Goal: Feedback & Contribution: Contribute content

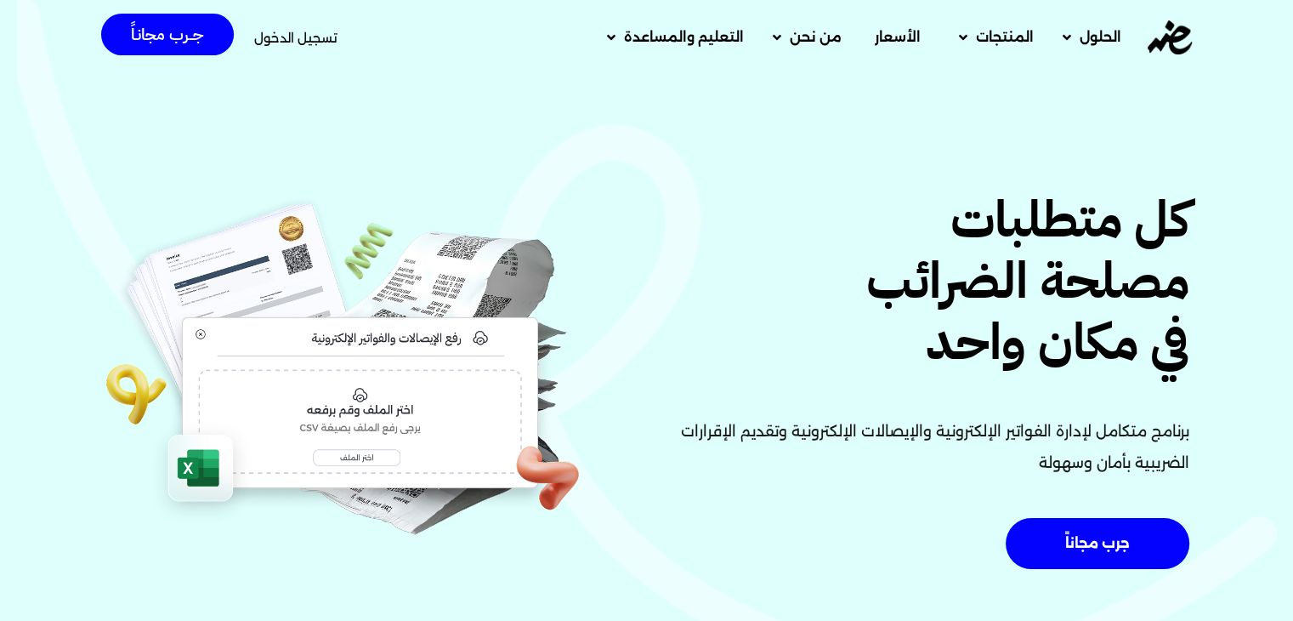
click at [287, 34] on span "تسجيل الدخول" at bounding box center [295, 37] width 83 height 13
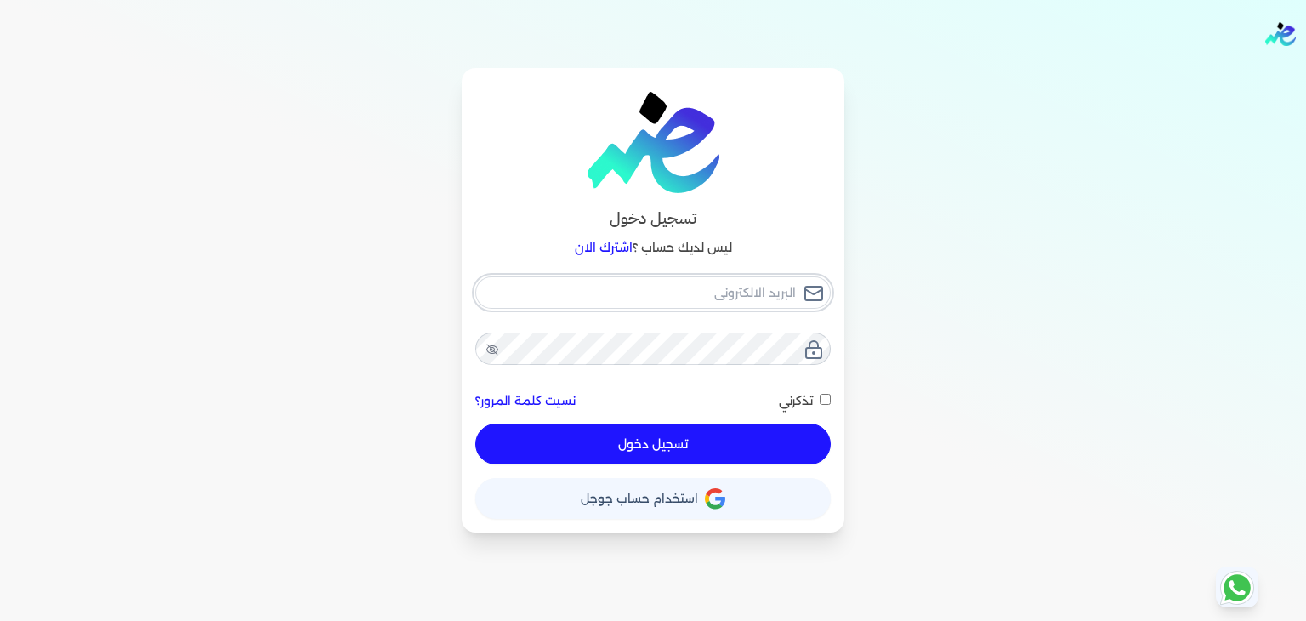
type input "[EMAIL_ADDRESS][DOMAIN_NAME]"
click at [617, 453] on button "تسجيل دخول" at bounding box center [652, 443] width 355 height 41
checkbox input "false"
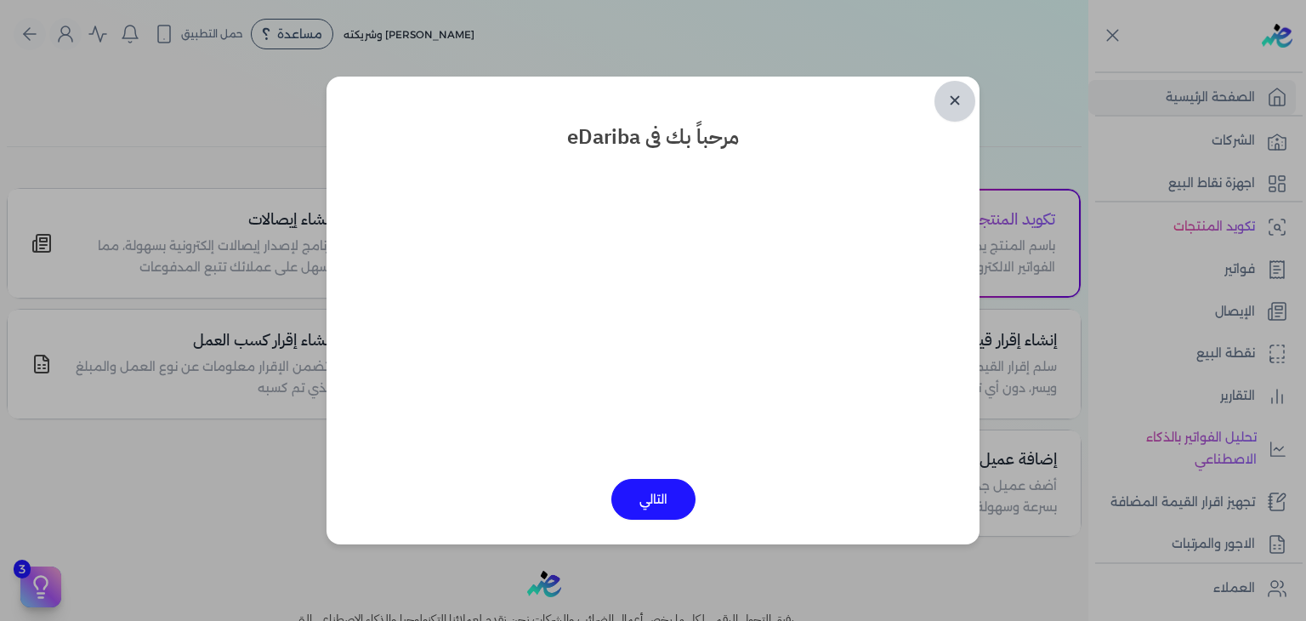
click at [954, 105] on link "✕" at bounding box center [954, 101] width 41 height 41
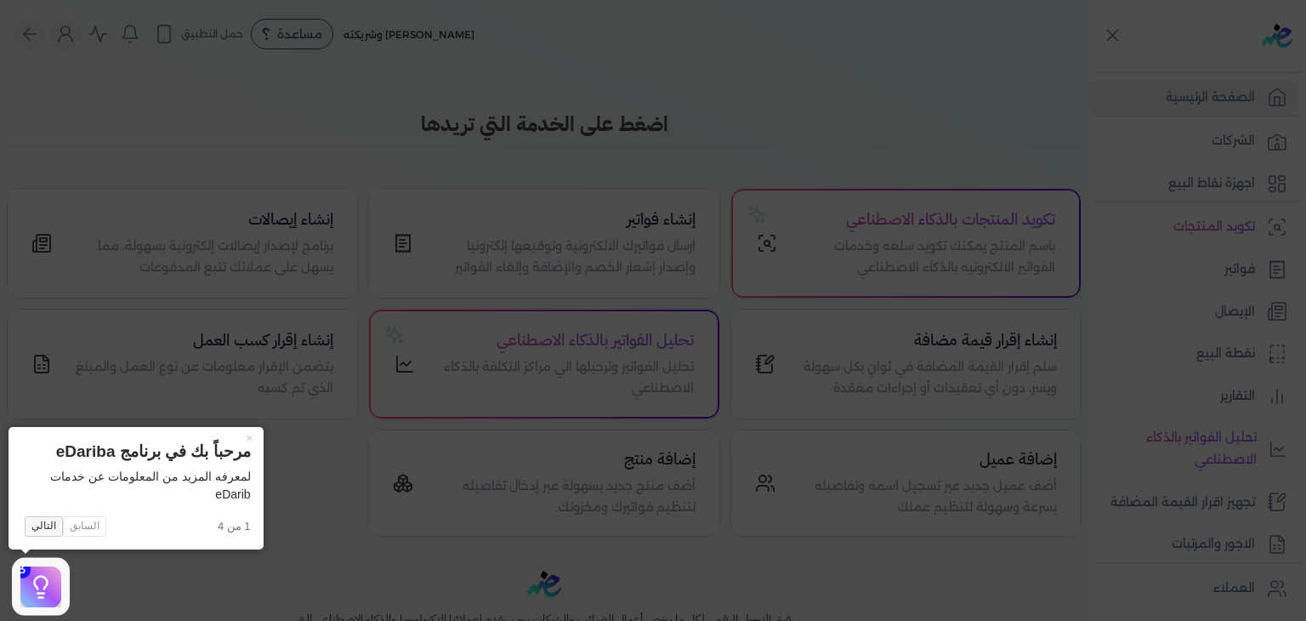
click at [41, 535] on button "التالي" at bounding box center [44, 526] width 38 height 20
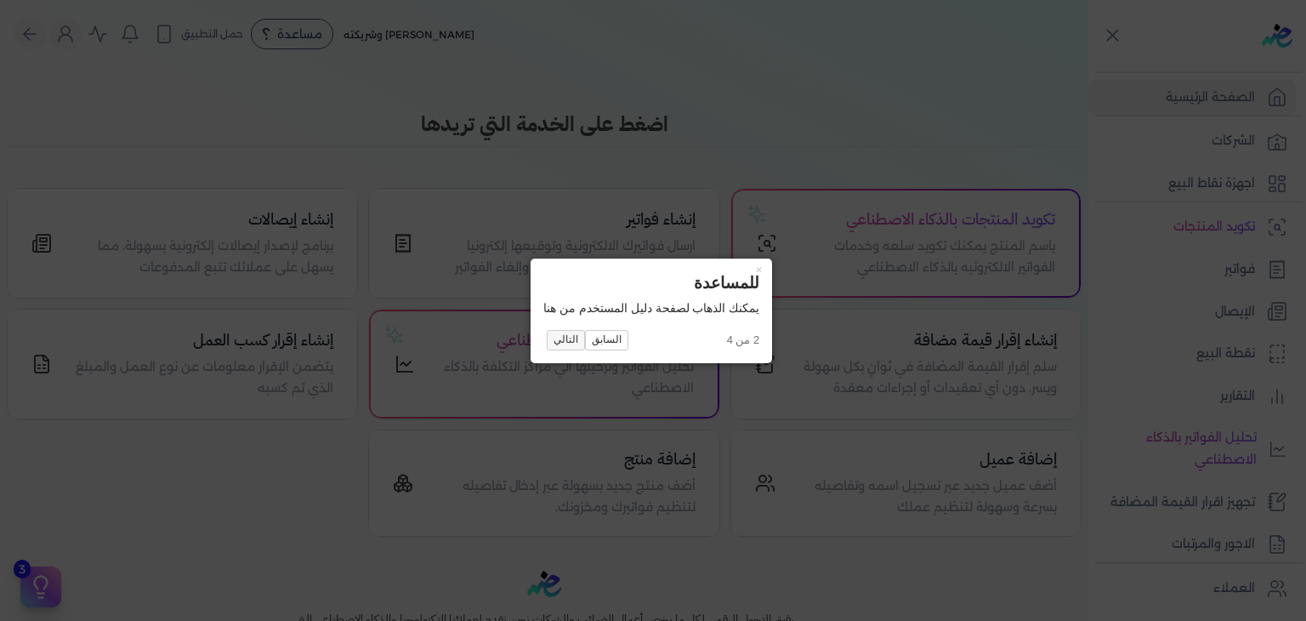
click at [568, 341] on button "التالي" at bounding box center [566, 340] width 38 height 20
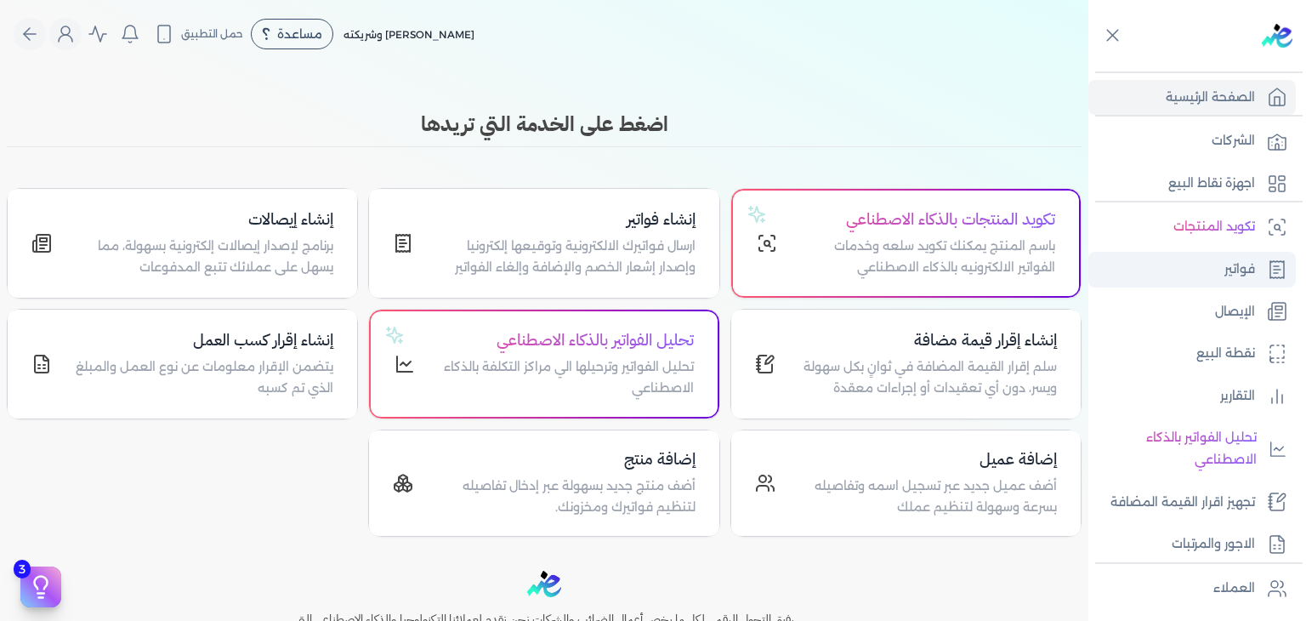
click at [1214, 281] on link "فواتير" at bounding box center [1191, 270] width 207 height 36
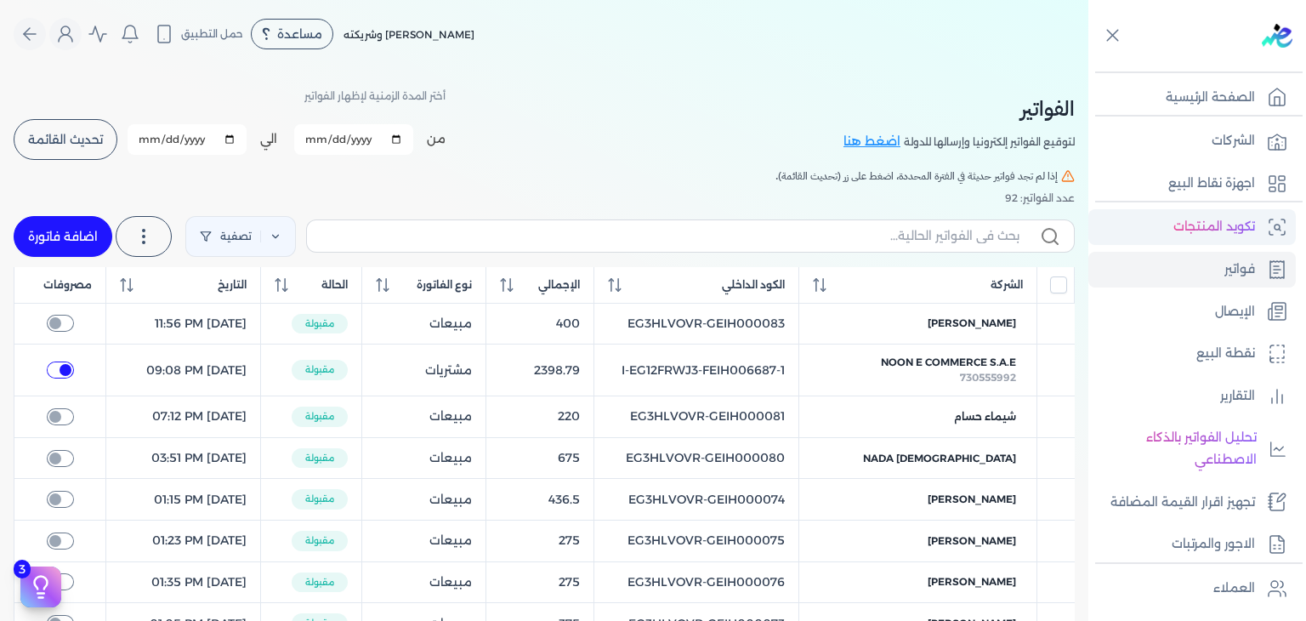
checkbox input "true"
click at [94, 123] on button "تحديث القائمة" at bounding box center [66, 139] width 104 height 41
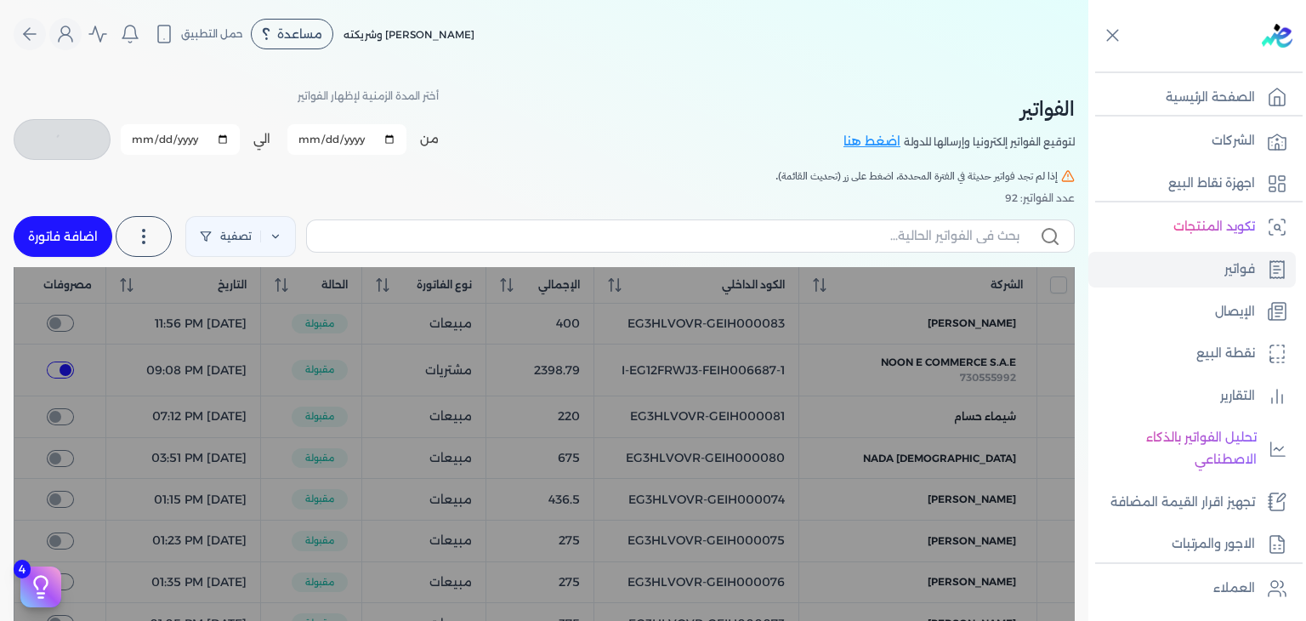
checkbox input "false"
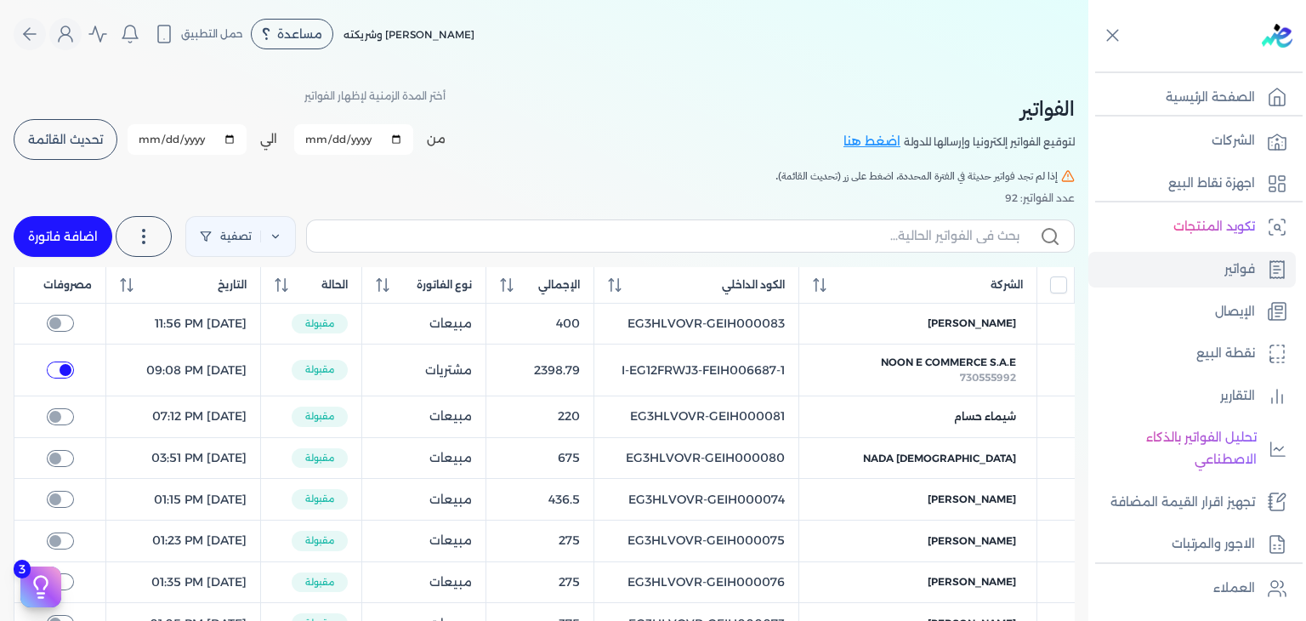
copy tr "EG3HLVOVR-GEIH000083"
click at [56, 238] on link "اضافة فاتورة" at bounding box center [63, 236] width 99 height 41
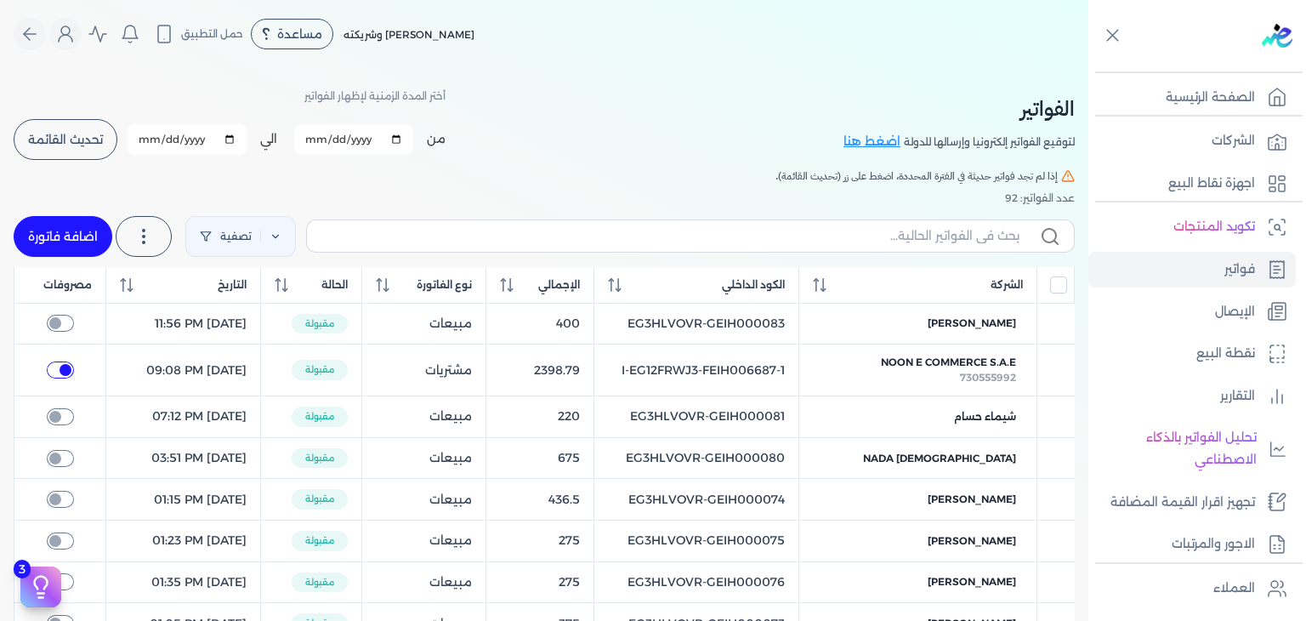
select select "EGP"
select select "B"
select select "EGS"
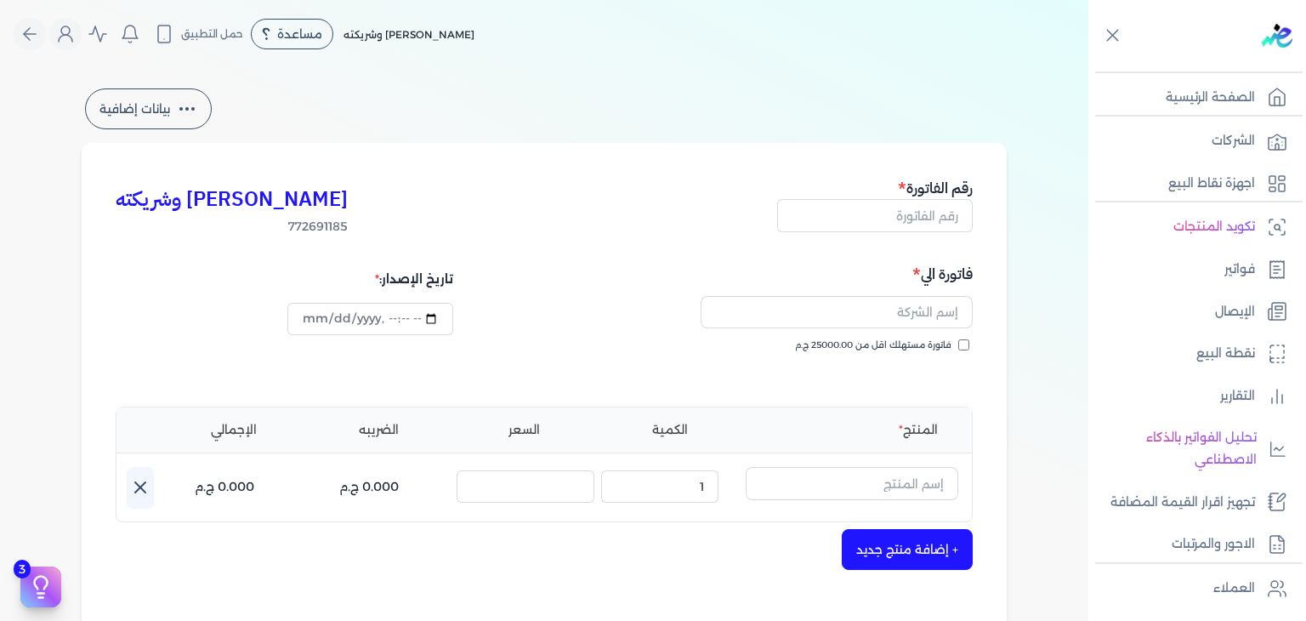
click at [976, 216] on div "[PERSON_NAME] وشريكته 772691185 رقم الفاتورة فاتورة الي فاتورة مستهلك اقل من 25…" at bounding box center [544, 527] width 925 height 769
drag, startPoint x: 961, startPoint y: 220, endPoint x: 958, endPoint y: 233, distance: 13.0
click at [961, 220] on input "text" at bounding box center [875, 215] width 196 height 32
paste input "EG3HLVOVR-GEIH000083"
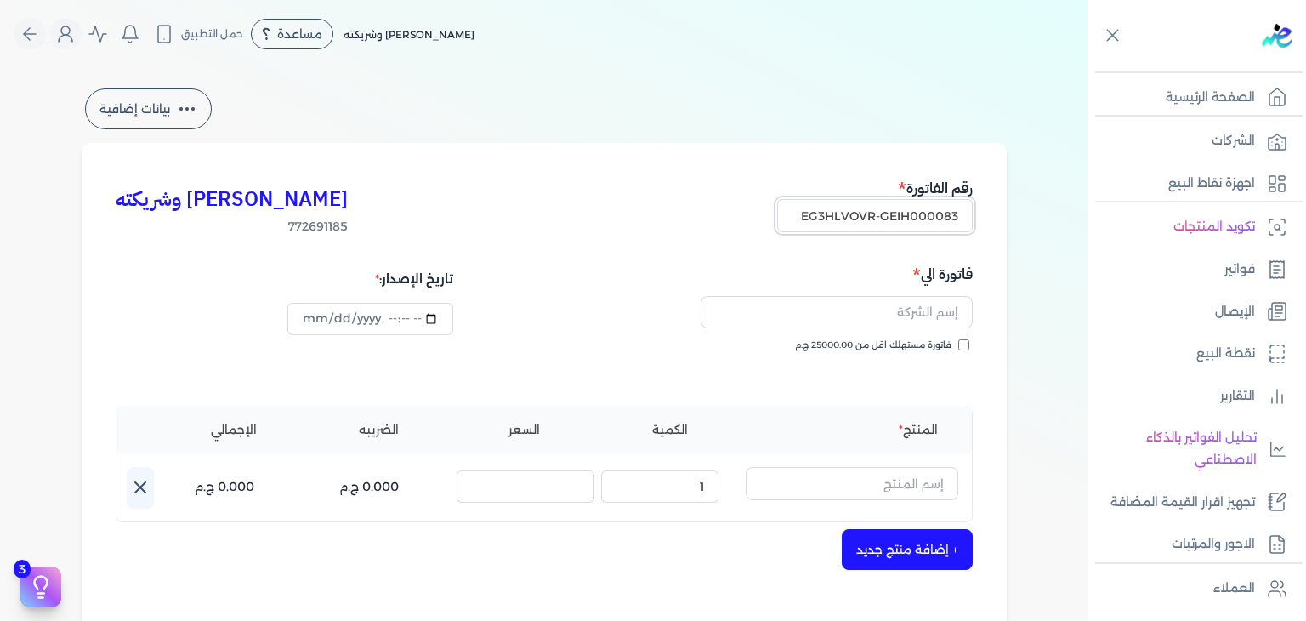
type input "EG3HLVOVR-GEIH000083"
click at [968, 341] on input "فاتورة مستهلك اقل من 25000.00 ج.م" at bounding box center [963, 344] width 11 height 11
checkbox input "true"
click at [813, 321] on input "text" at bounding box center [837, 312] width 272 height 32
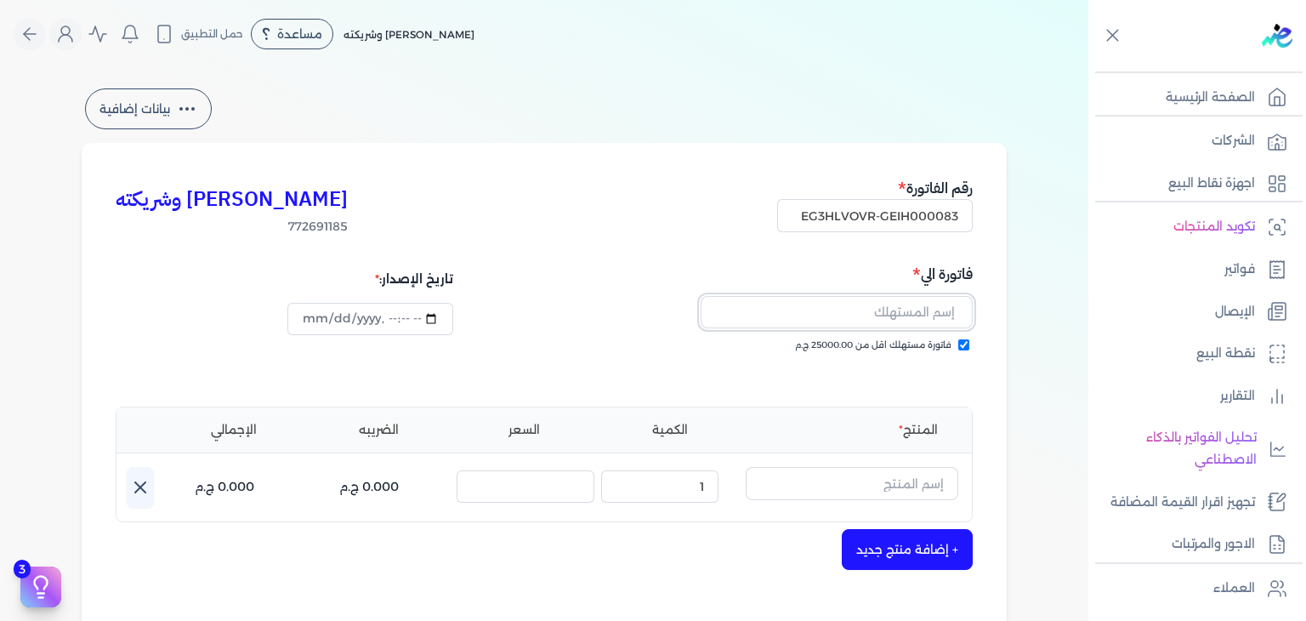
paste input "[PERSON_NAME]"
type input "[PERSON_NAME]"
click at [832, 492] on input "text" at bounding box center [852, 483] width 213 height 32
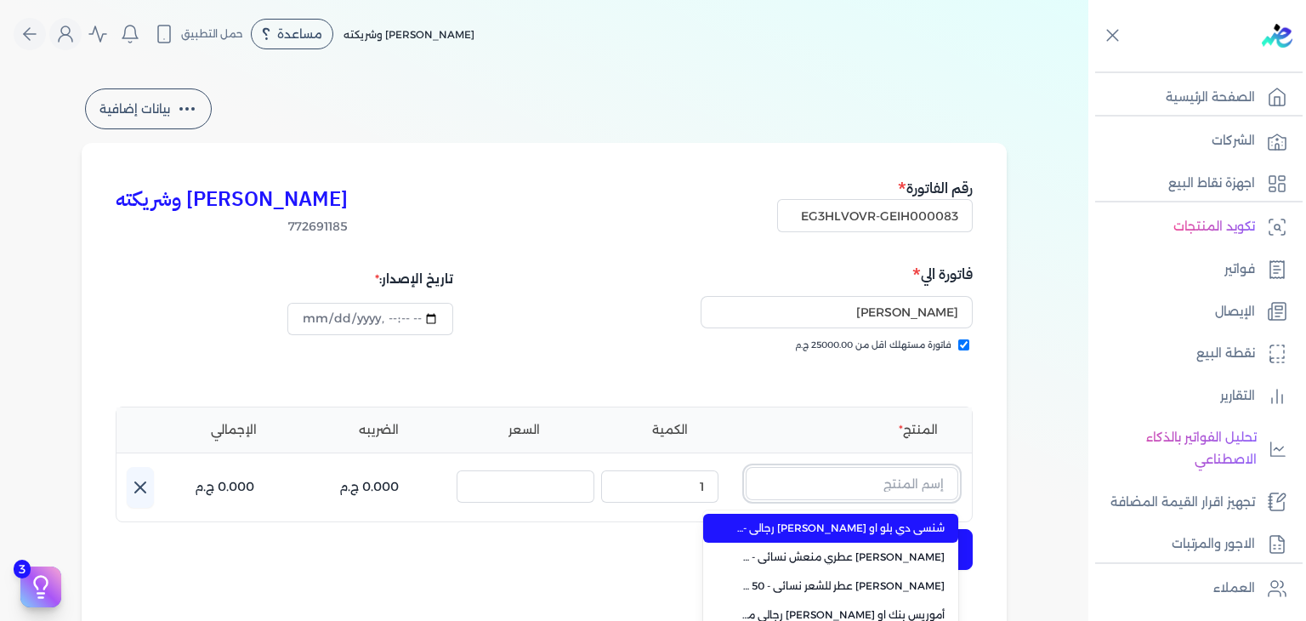
paste input "[PERSON_NAME] عطري منعش نسائي - [DATE]"
type input "[PERSON_NAME] عطري منعش نسائي - [DATE]"
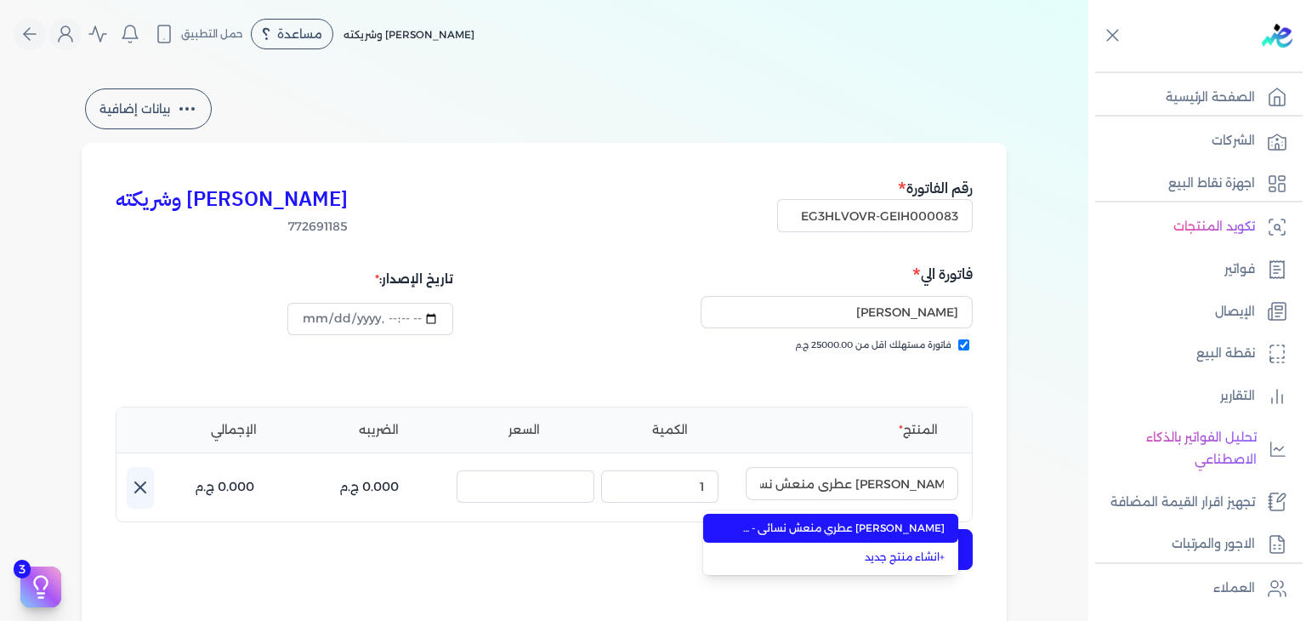
click at [834, 518] on li "[PERSON_NAME] عطري منعش نسائي - 250 مللي" at bounding box center [830, 528] width 255 height 29
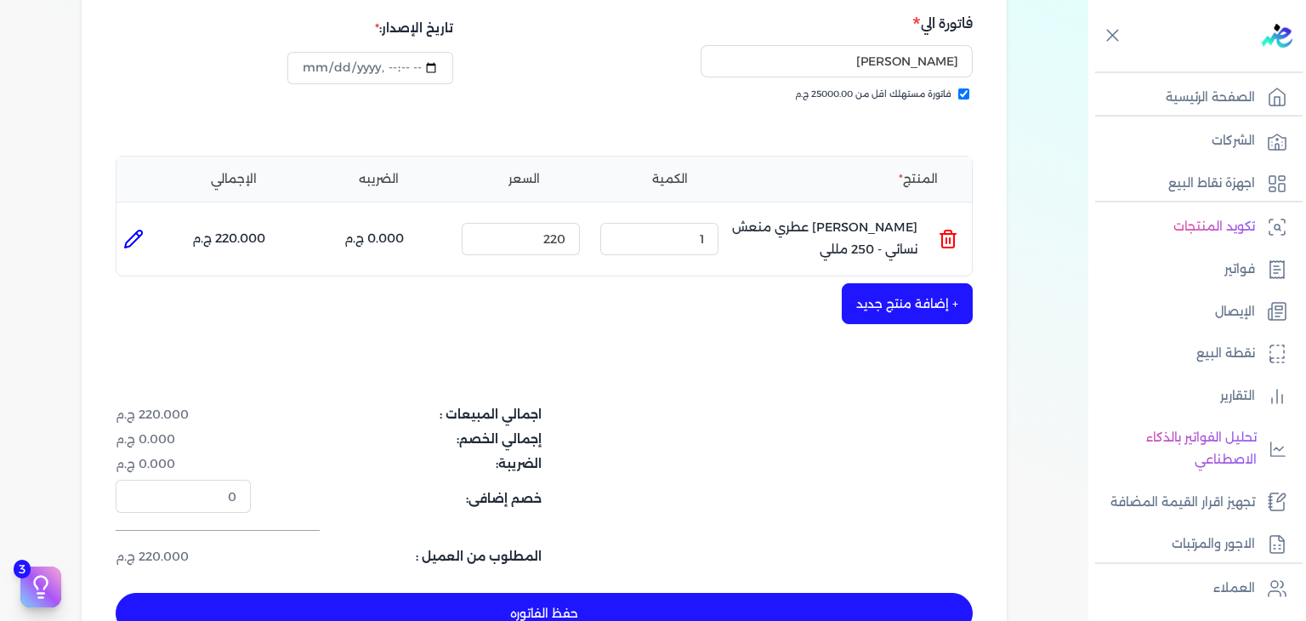
scroll to position [510, 0]
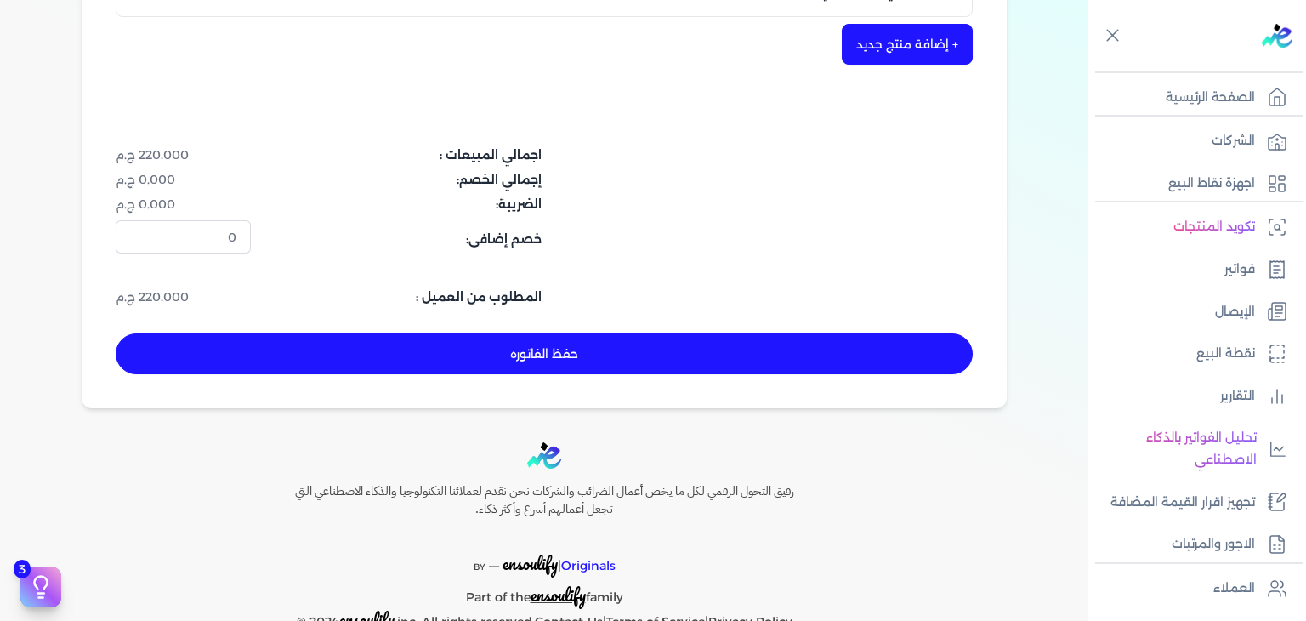
click at [517, 361] on button "حفظ الفاتوره" at bounding box center [544, 353] width 857 height 41
type input "[DATE]"
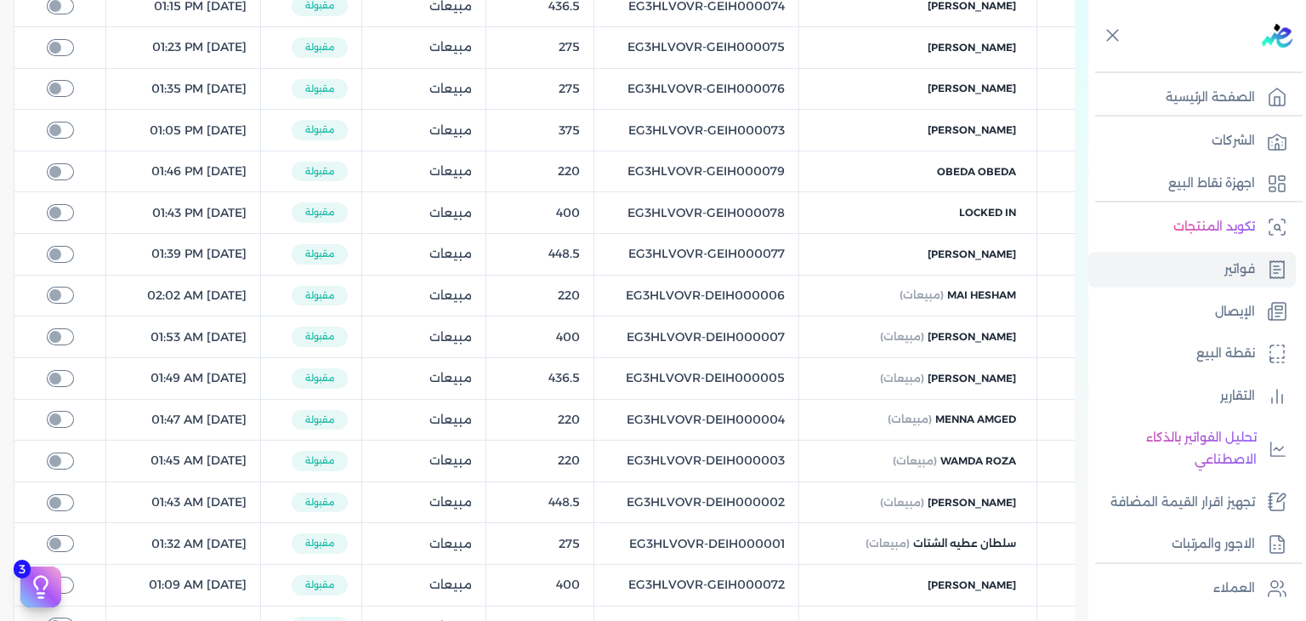
scroll to position [68, 0]
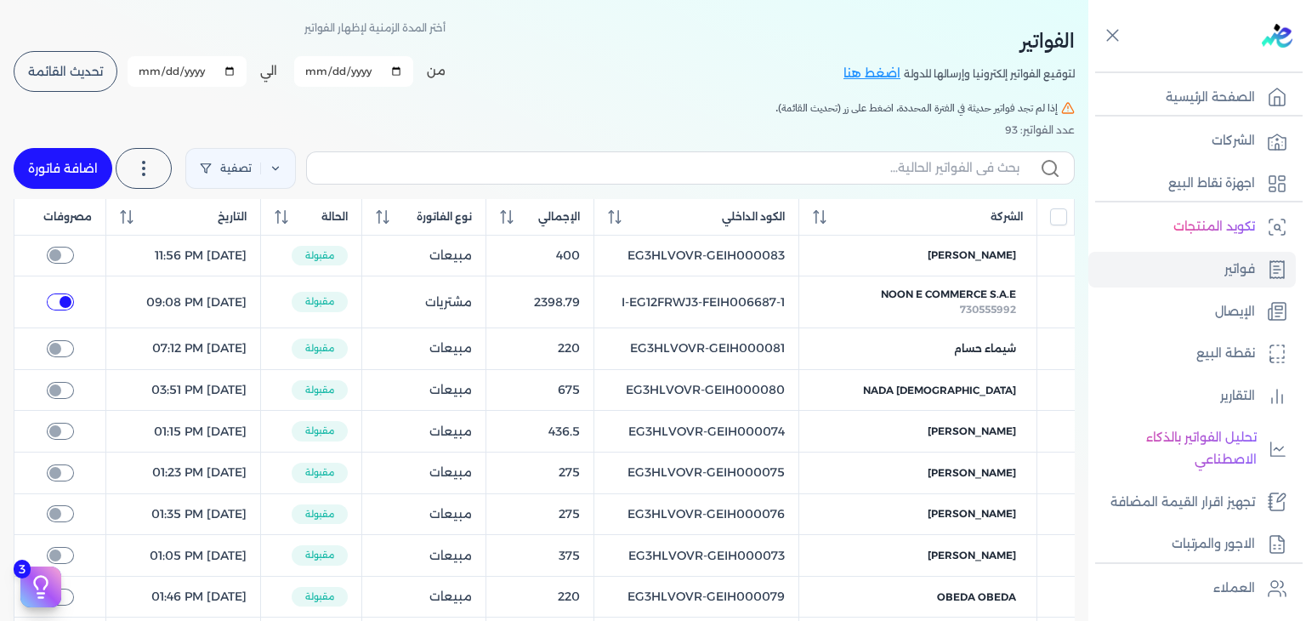
click at [75, 60] on button "تحديث القائمة" at bounding box center [66, 71] width 104 height 41
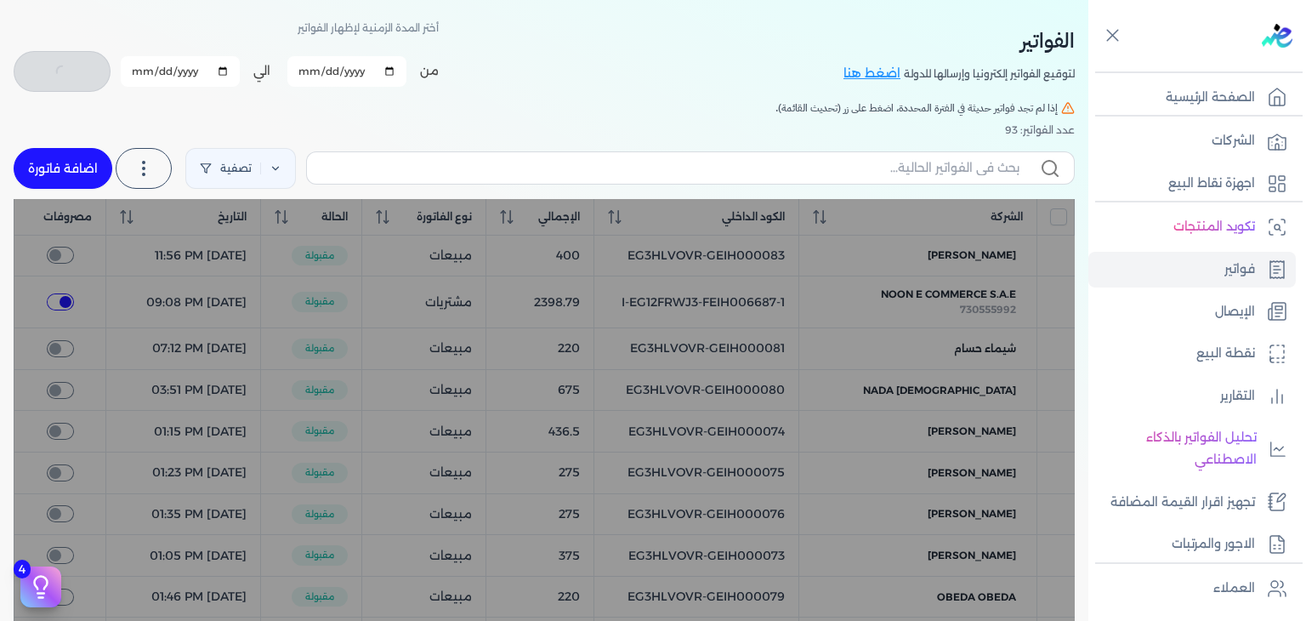
checkbox input "false"
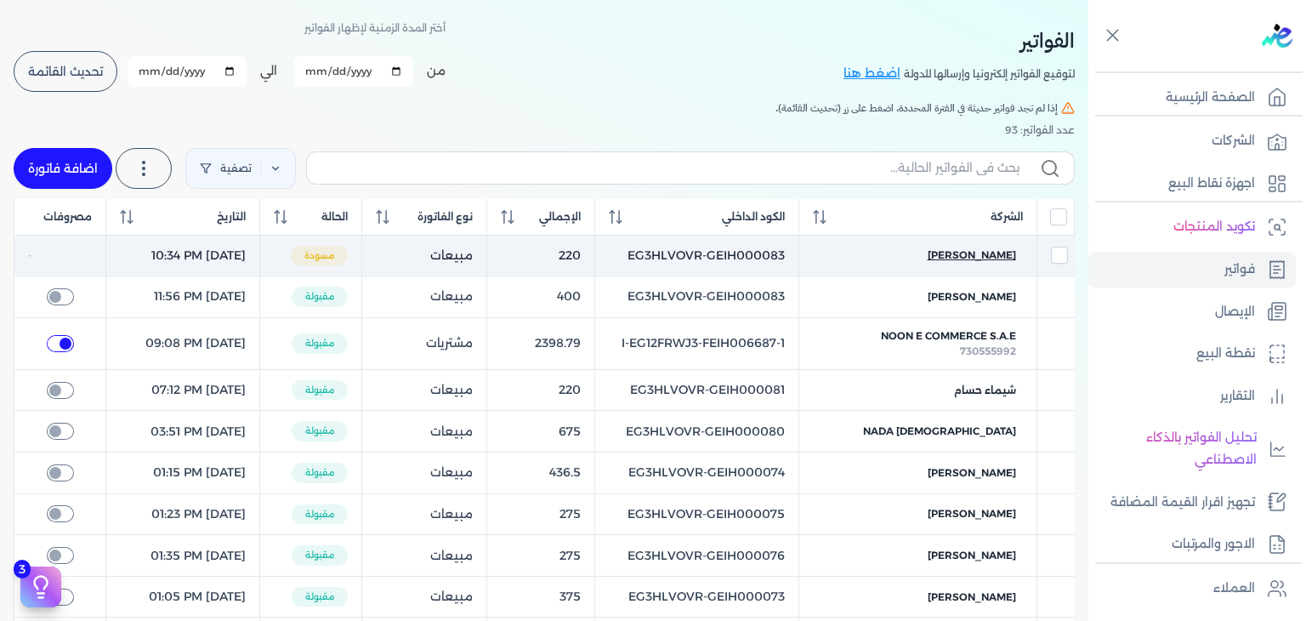
click at [970, 258] on span "[PERSON_NAME]" at bounding box center [972, 254] width 88 height 15
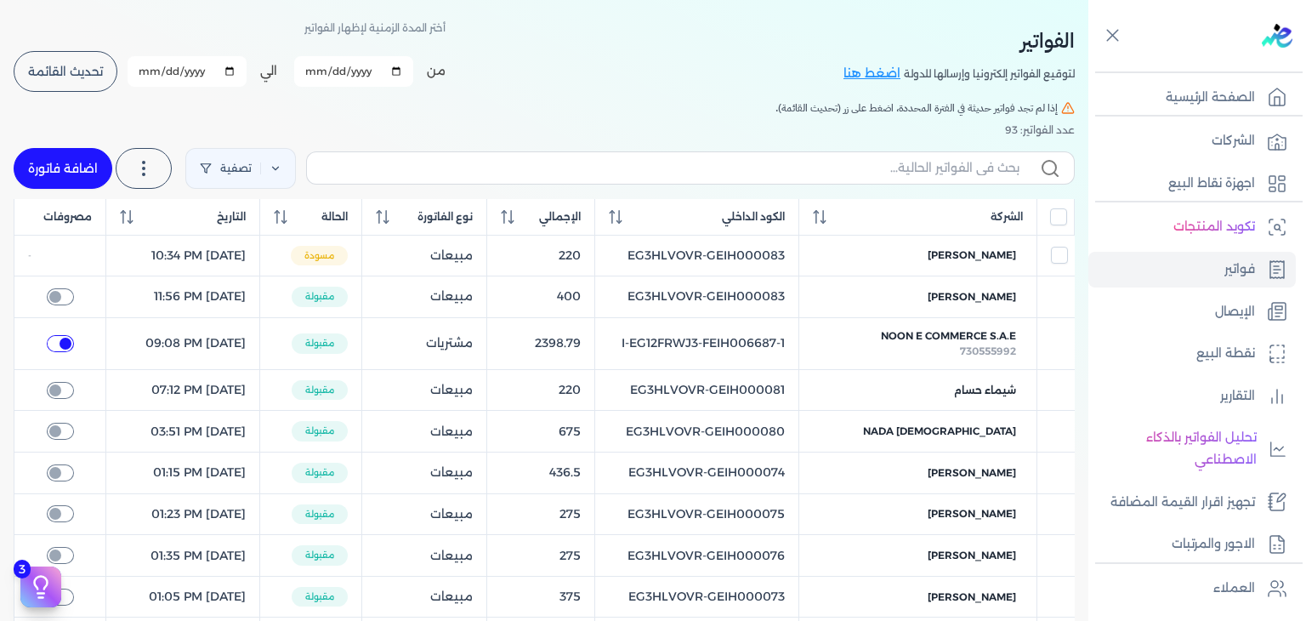
select select "EGP"
select select "B"
select select "EGS"
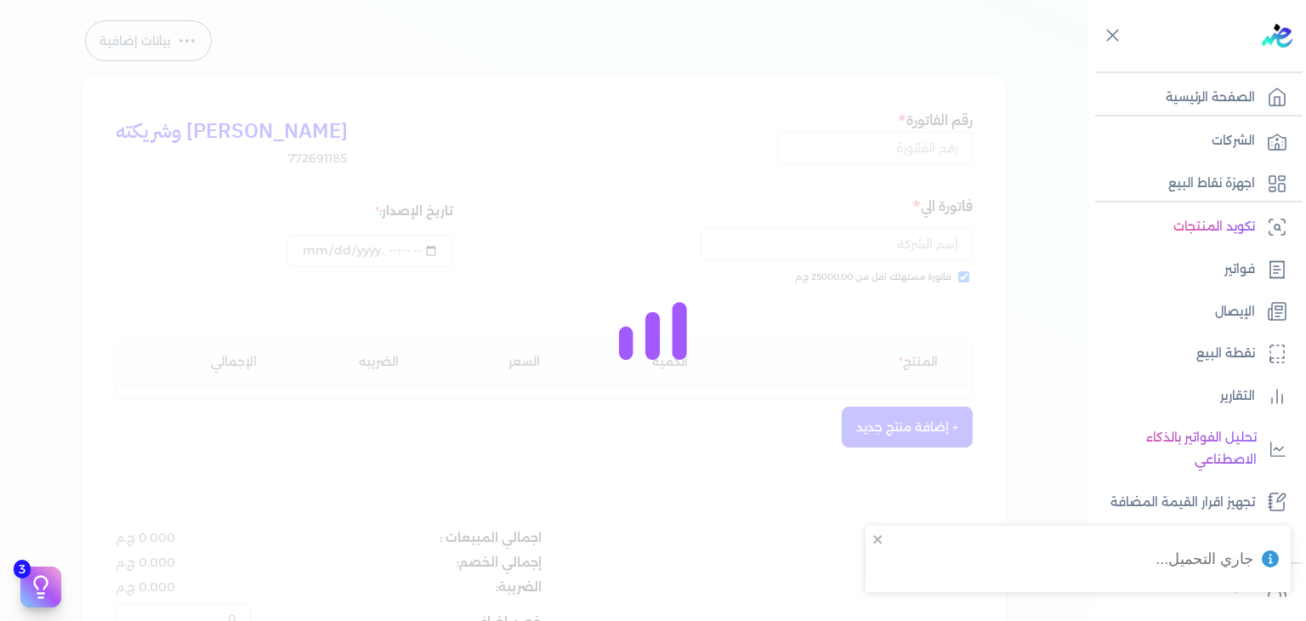
type input "EG3HLVOVR-GEIH000083"
checkbox input "true"
type input "[DATE]T22:34:03"
type input "[DATE]"
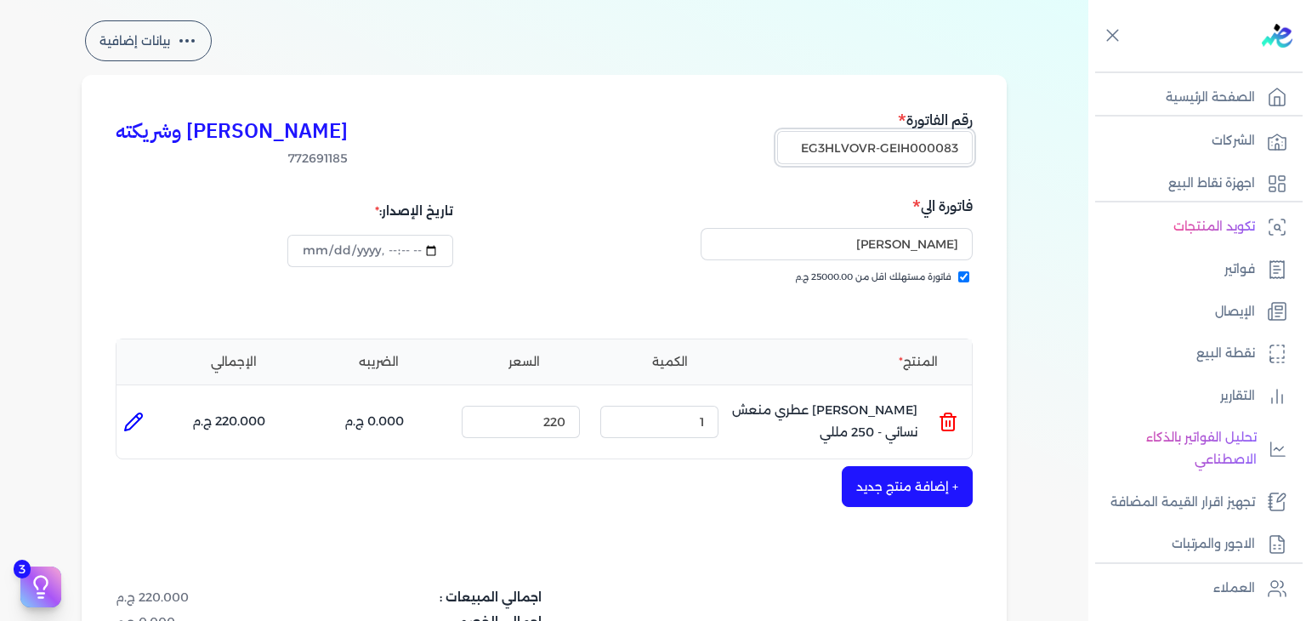
click at [959, 154] on input "EG3HLVOVR-GEIH000083" at bounding box center [875, 147] width 196 height 32
paste input "4"
drag, startPoint x: 884, startPoint y: 155, endPoint x: 997, endPoint y: 141, distance: 113.1
click at [997, 141] on div "[PERSON_NAME] وشريكته 772691185 رقم الفاتورة EG3HLVOVR-GEIH000084 فاتورة الي من…" at bounding box center [544, 462] width 925 height 775
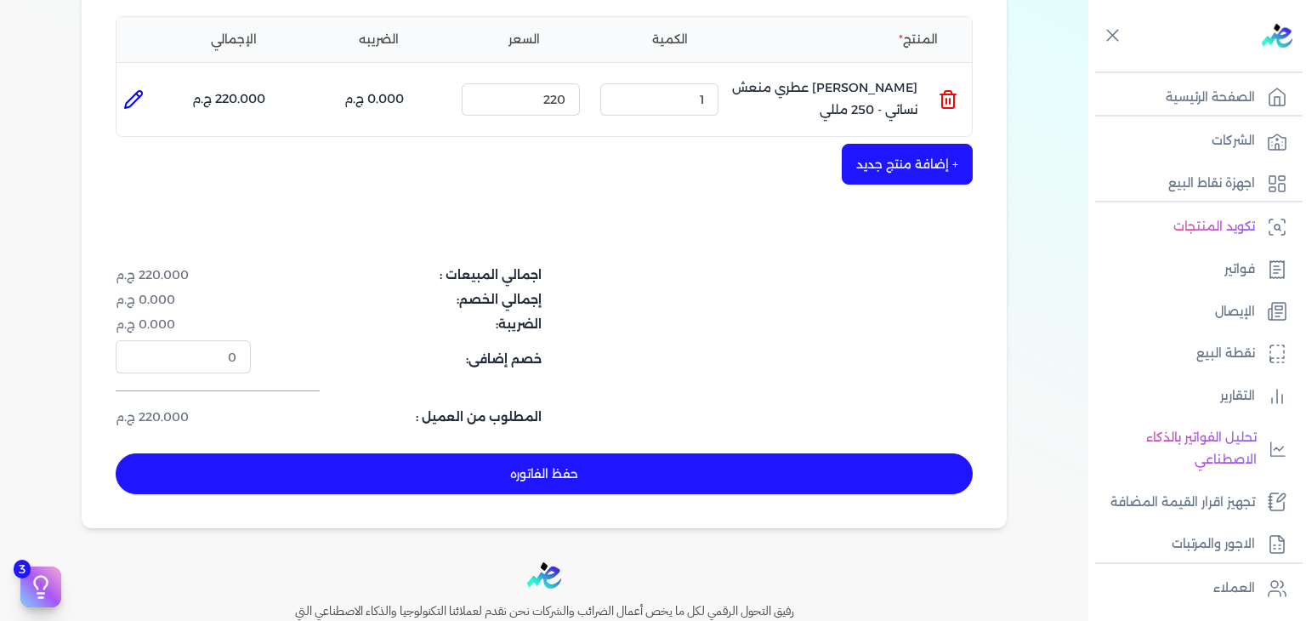
scroll to position [493, 0]
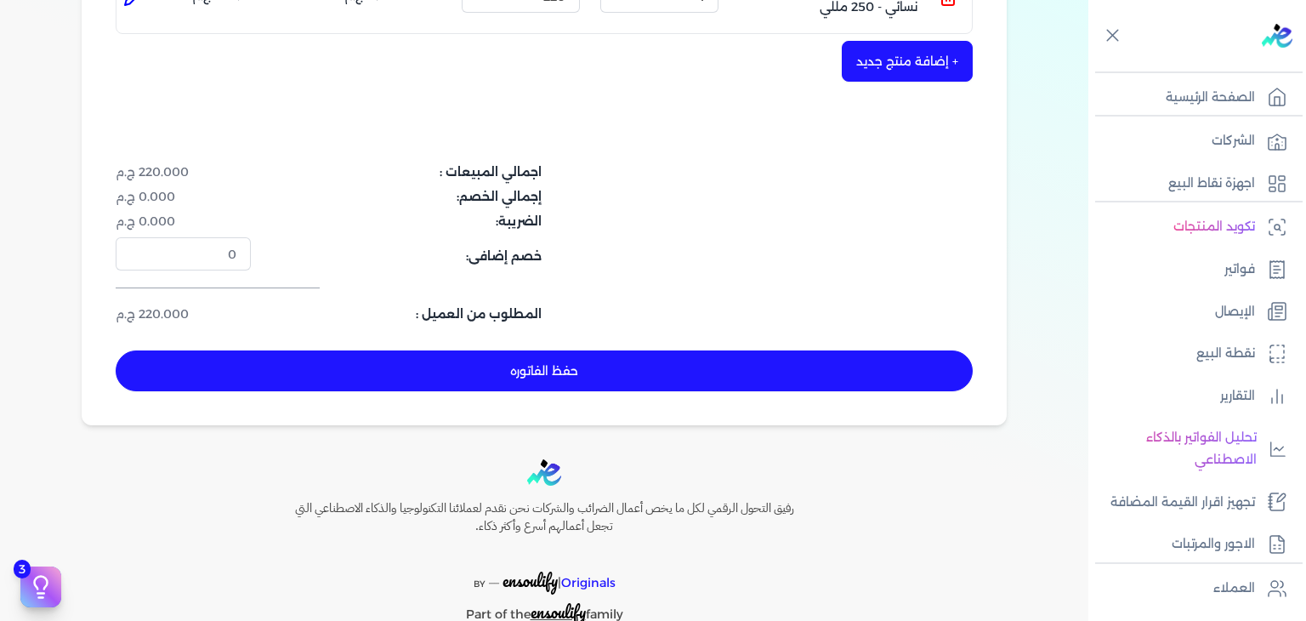
type input "EG3HLVOVR-GEIH000084"
click at [575, 375] on button "حفظ الفاتوره" at bounding box center [544, 370] width 857 height 41
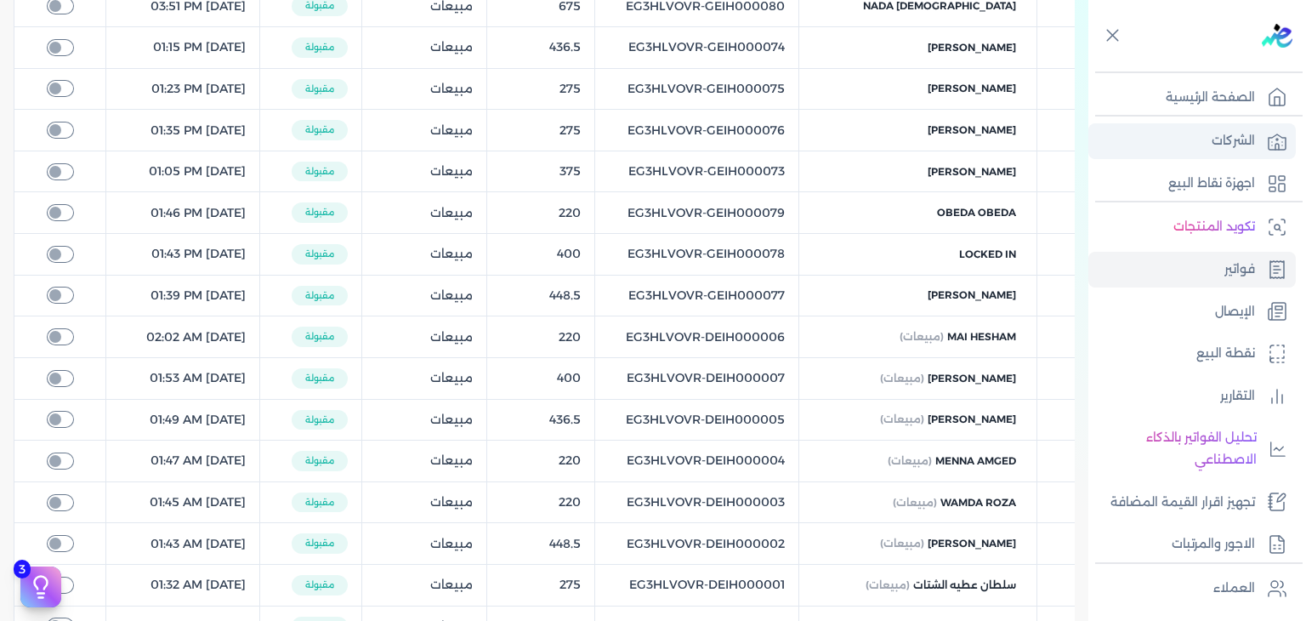
checkbox input "true"
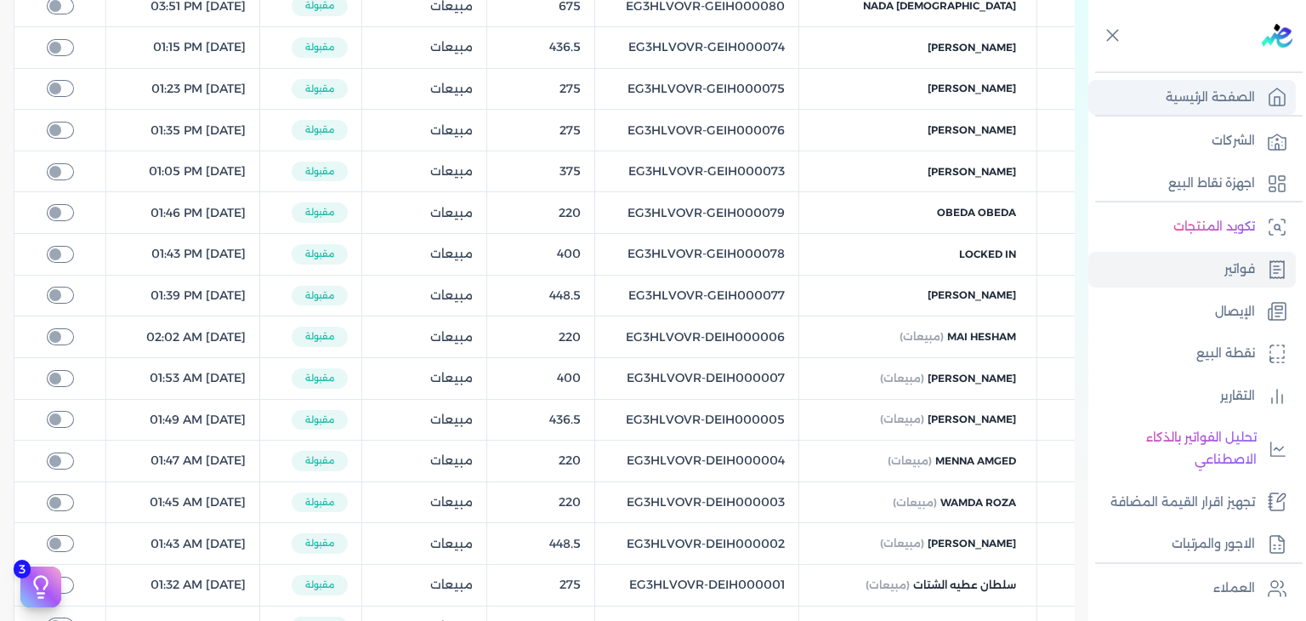
scroll to position [476, 0]
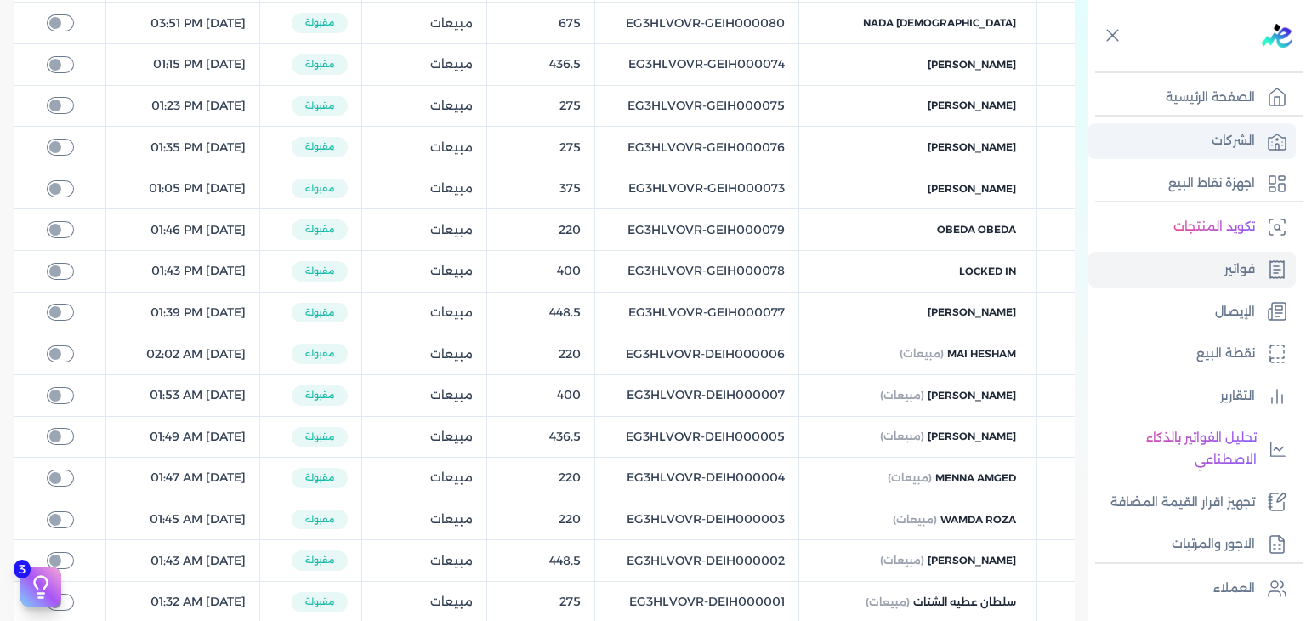
click at [1201, 139] on link "الشركات" at bounding box center [1191, 141] width 207 height 36
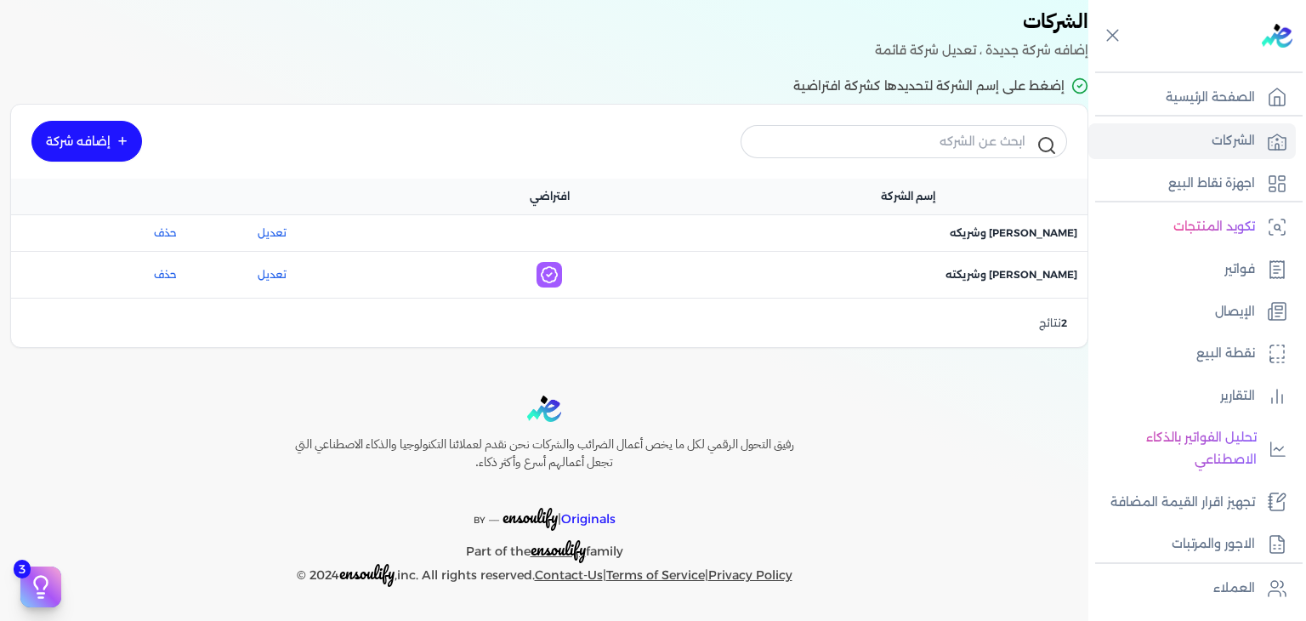
scroll to position [60, 0]
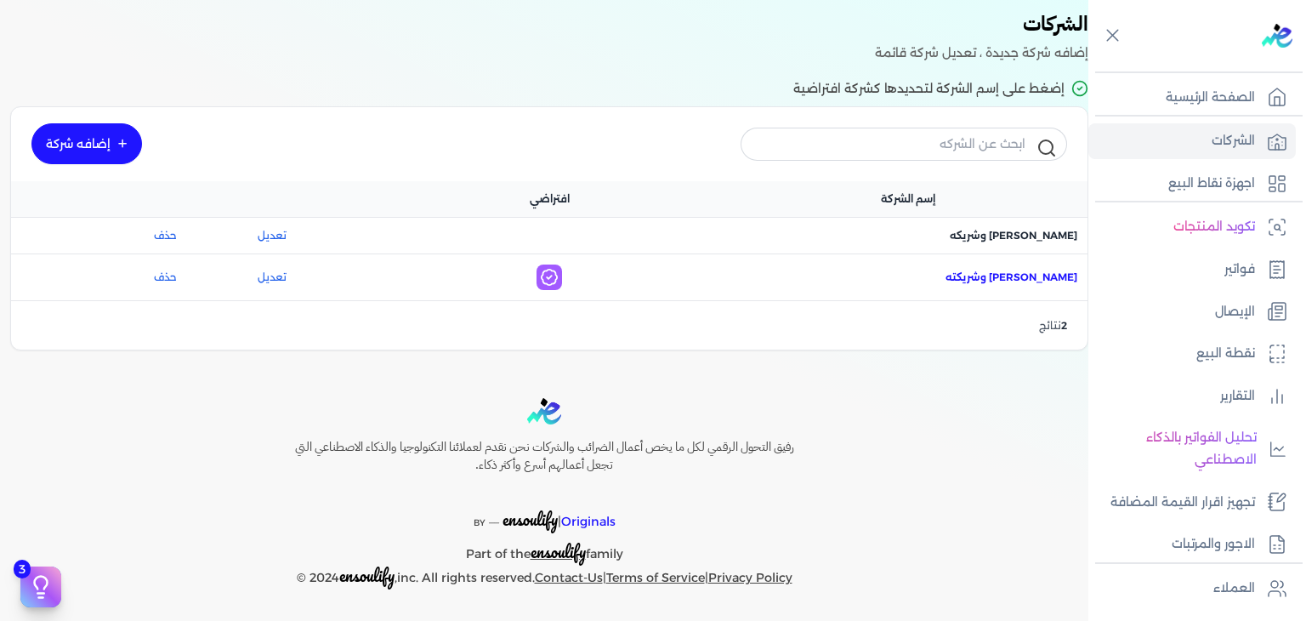
click at [1028, 275] on span "اسم الشركة : [PERSON_NAME] وشريكته" at bounding box center [1011, 277] width 132 height 15
click at [1224, 276] on p "فواتير" at bounding box center [1239, 269] width 31 height 22
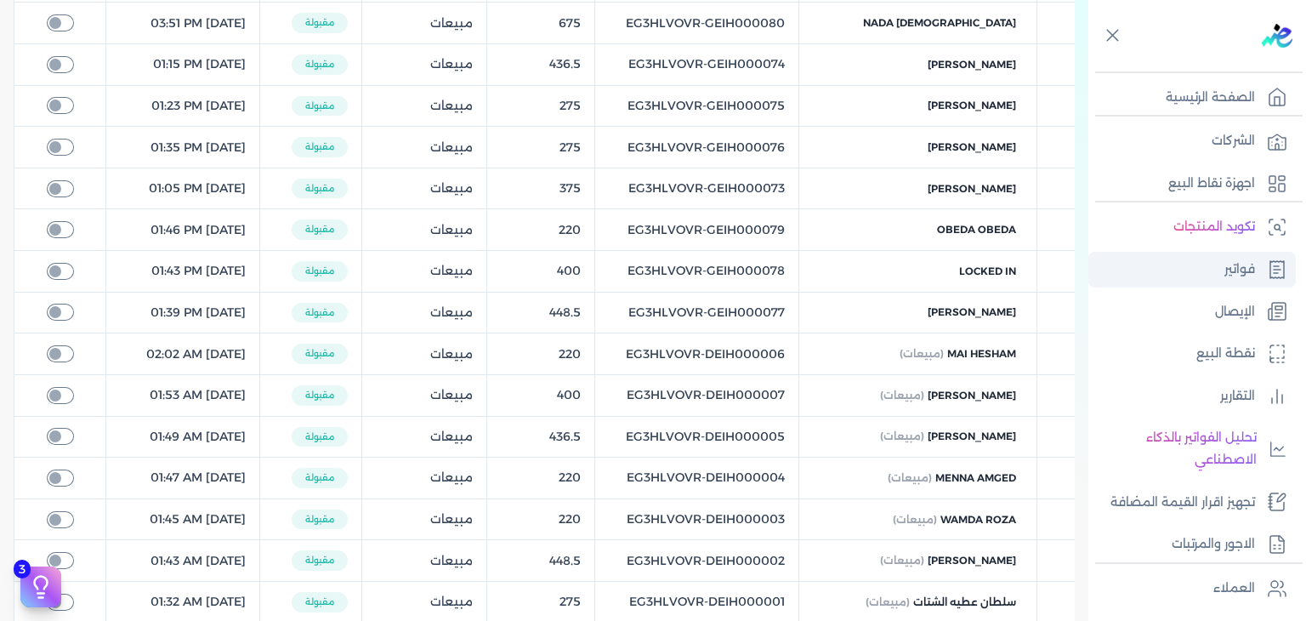
checkbox input "true"
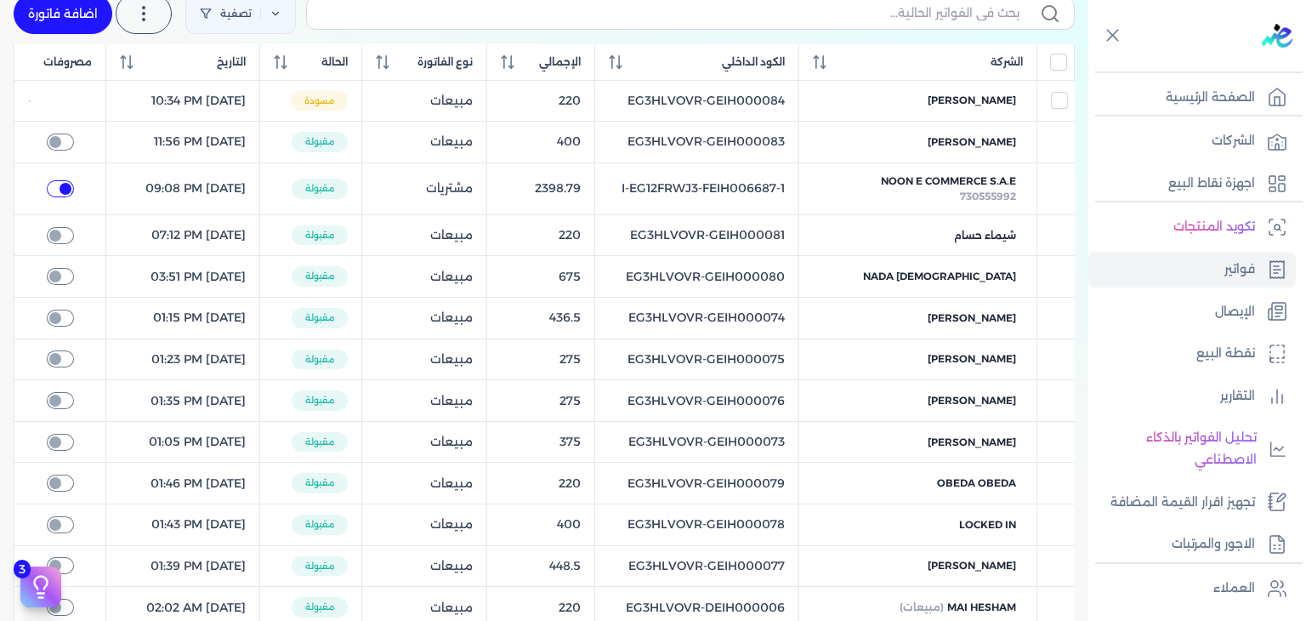
scroll to position [221, 0]
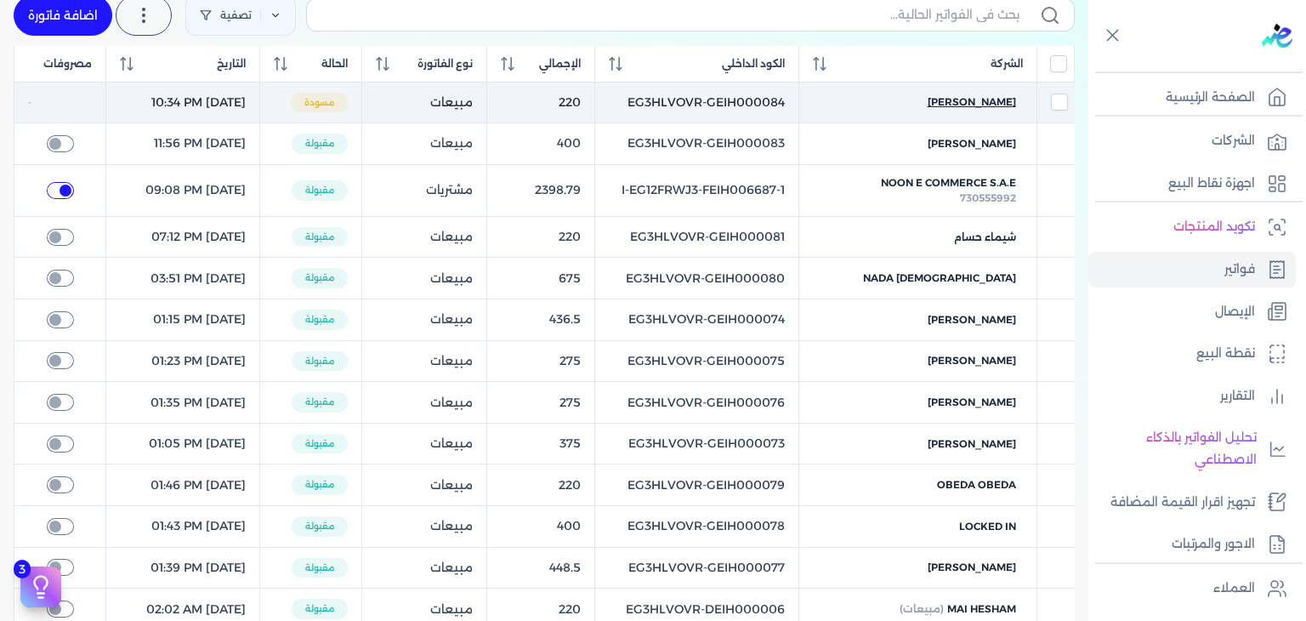
click at [989, 96] on span "[PERSON_NAME]" at bounding box center [972, 101] width 88 height 15
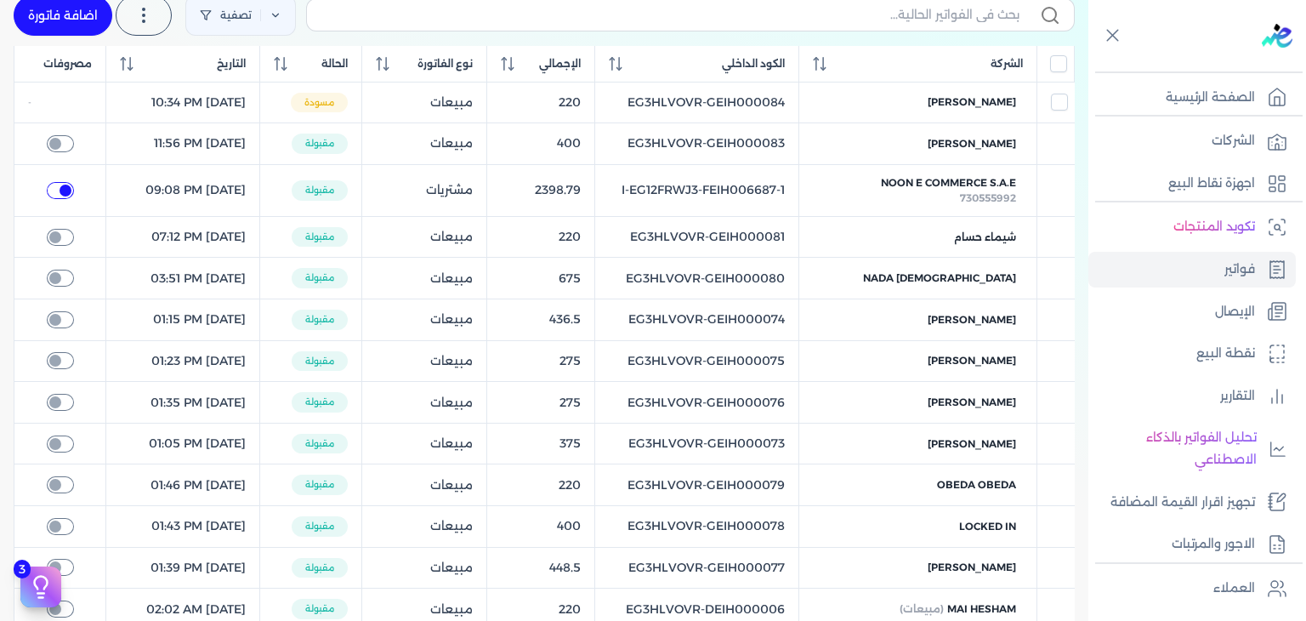
select select "EGP"
select select "B"
select select "EGS"
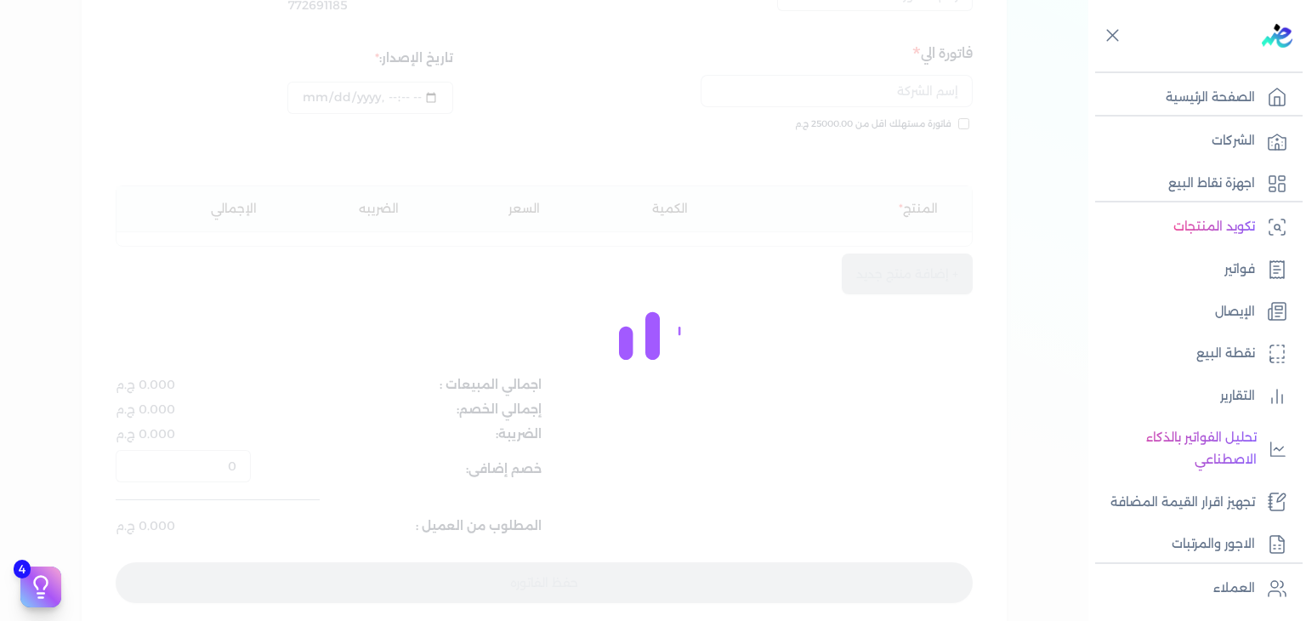
scroll to position [238, 0]
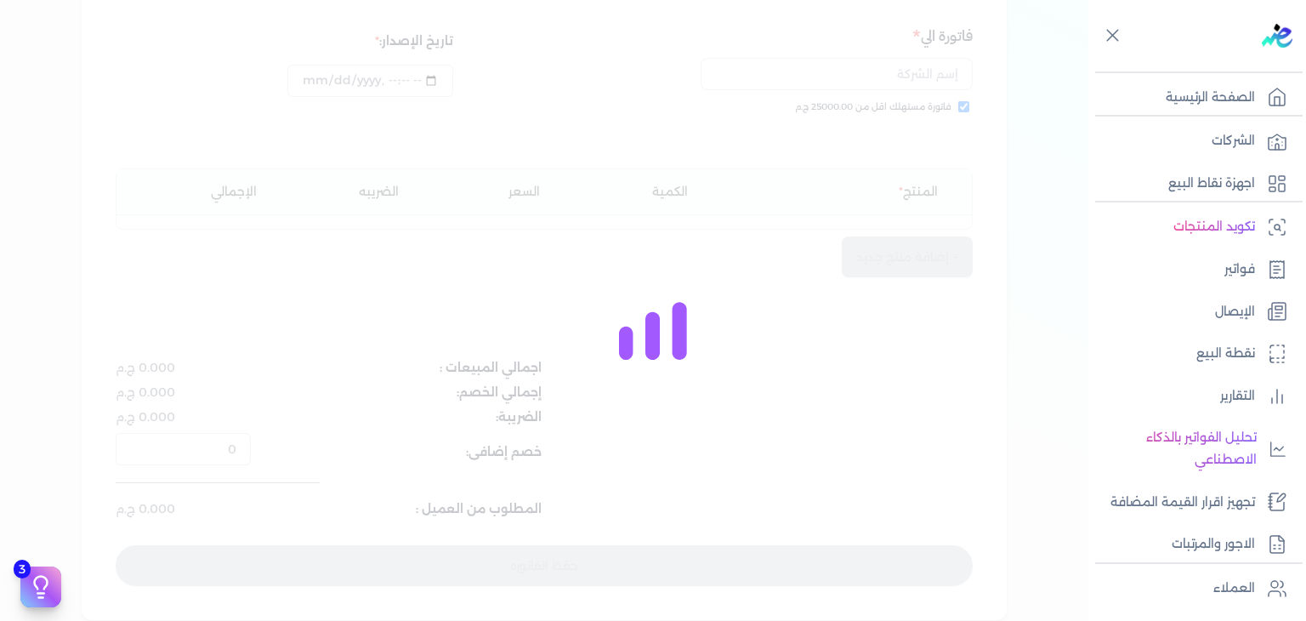
type input "EG3HLVOVR-GEIH000084"
checkbox input "true"
type input "[DATE]T22:34:44"
type input "[DATE]"
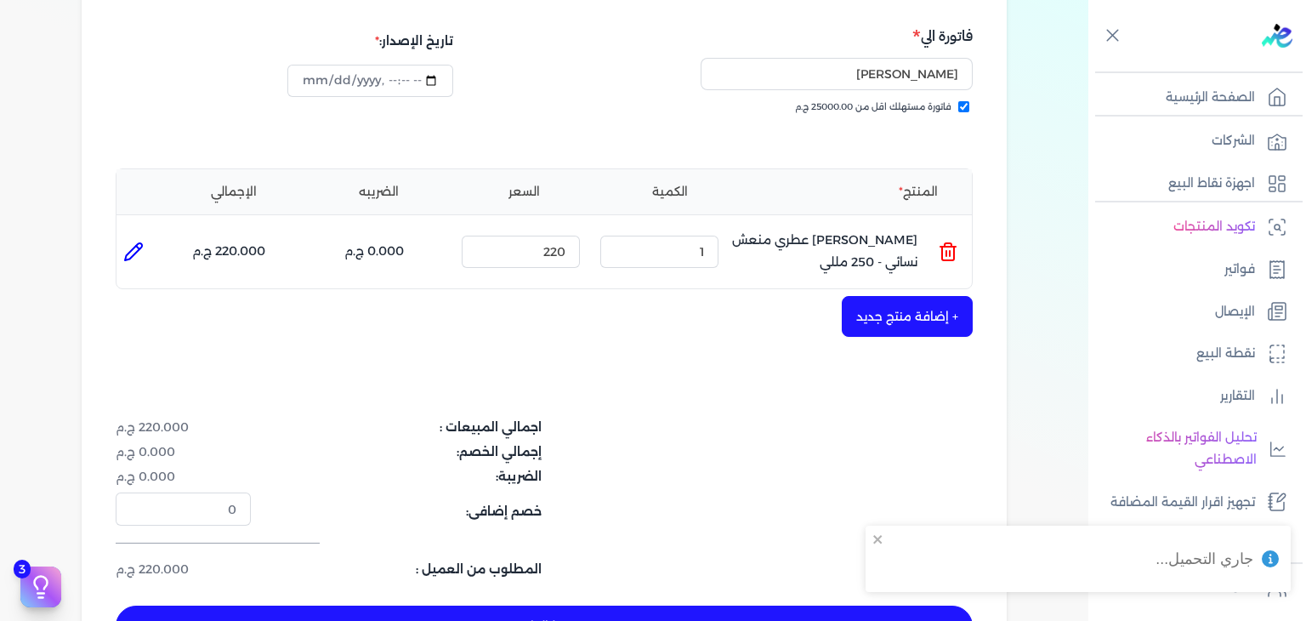
scroll to position [0, 0]
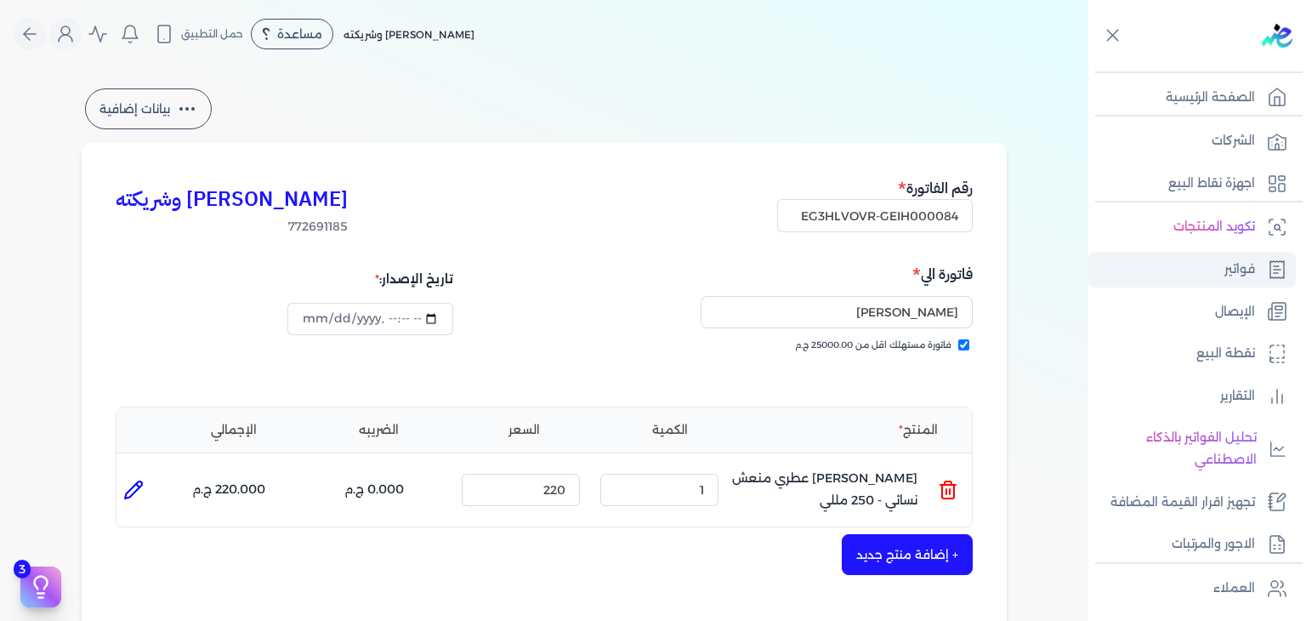
click at [1206, 259] on link "فواتير" at bounding box center [1191, 270] width 207 height 36
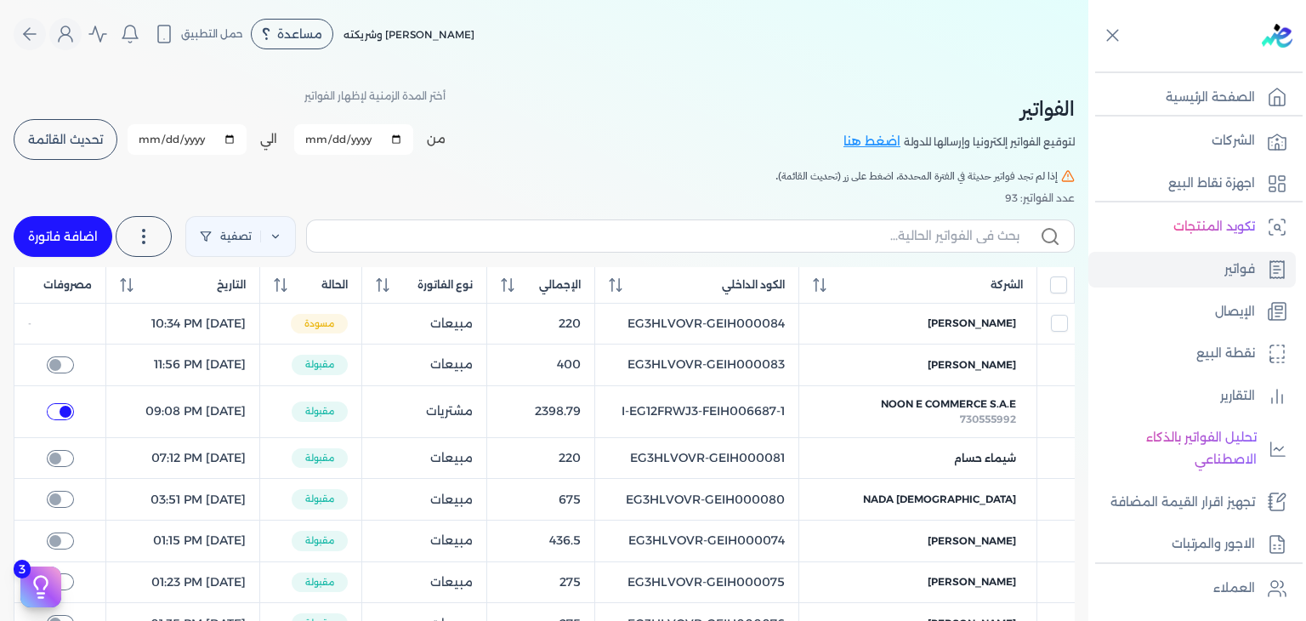
checkbox input "true"
click at [66, 233] on link "اضافة فاتورة" at bounding box center [63, 236] width 99 height 41
select select "EGP"
select select "B"
select select "EGS"
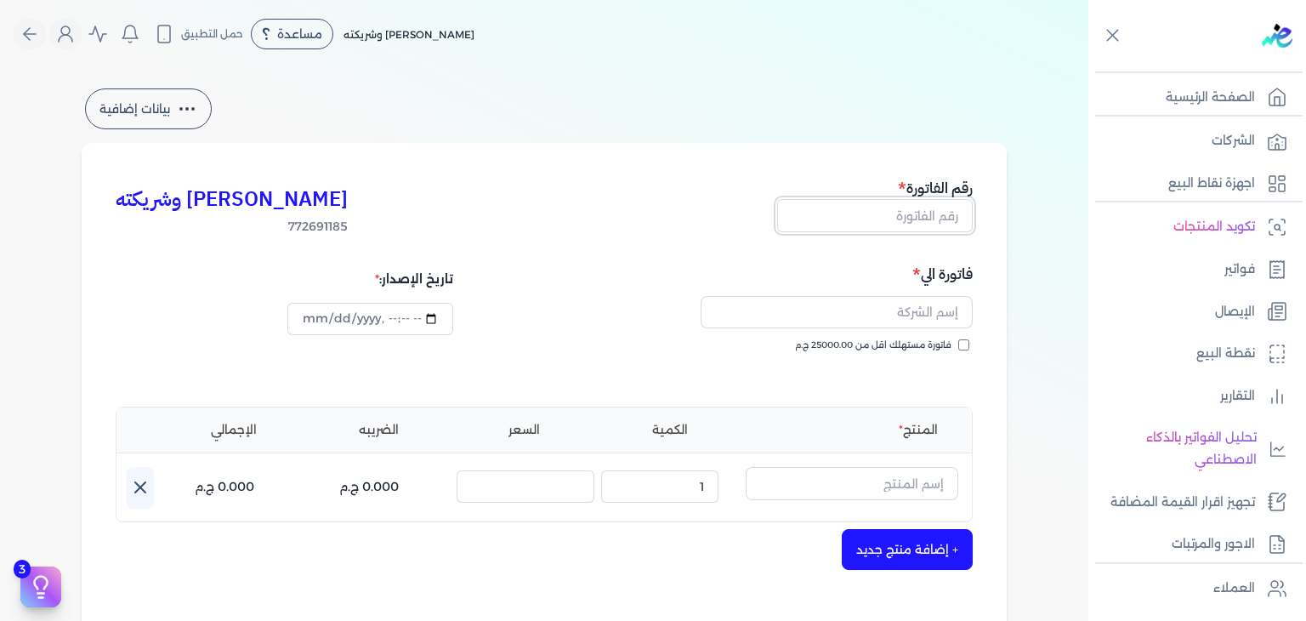
click at [859, 213] on input "text" at bounding box center [875, 215] width 196 height 32
paste input "EG3HLVOVR-GEIH000085"
type input "EG3HLVOVR-GEIH000085"
click at [962, 344] on input "فاتورة مستهلك اقل من 25000.00 ج.م" at bounding box center [963, 344] width 11 height 11
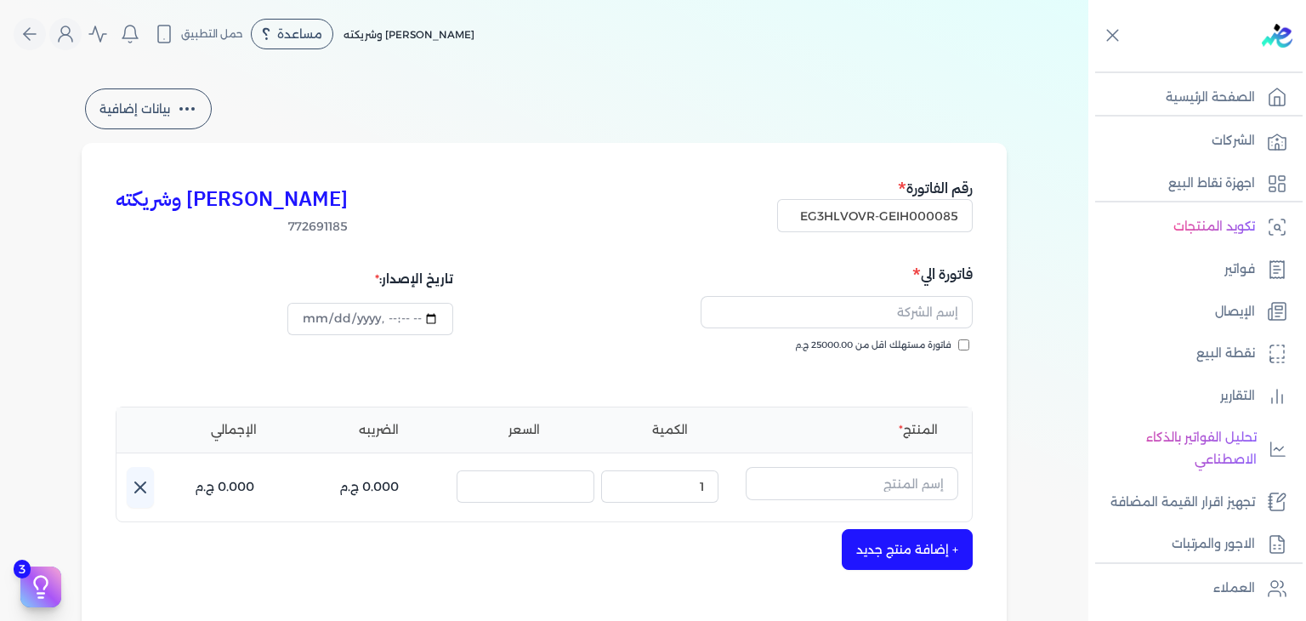
checkbox input "true"
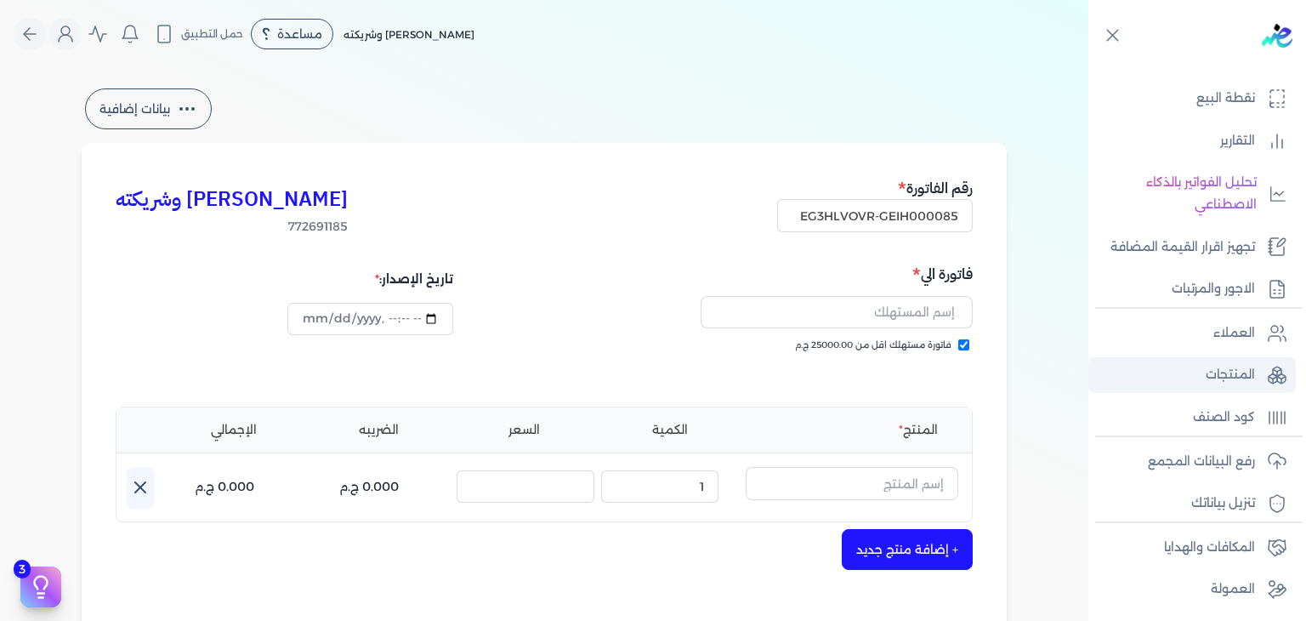
click at [1212, 382] on p "المنتجات" at bounding box center [1230, 375] width 49 height 22
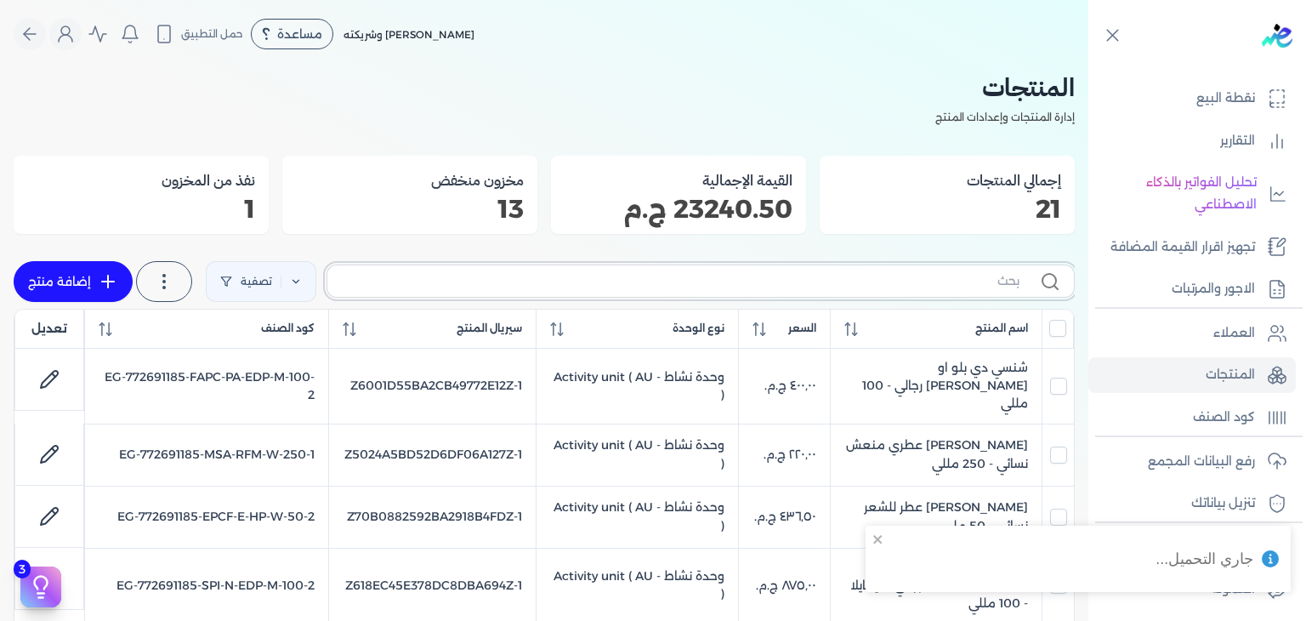
click at [875, 283] on input "text" at bounding box center [680, 281] width 679 height 18
type input "MSA"
checkbox input "false"
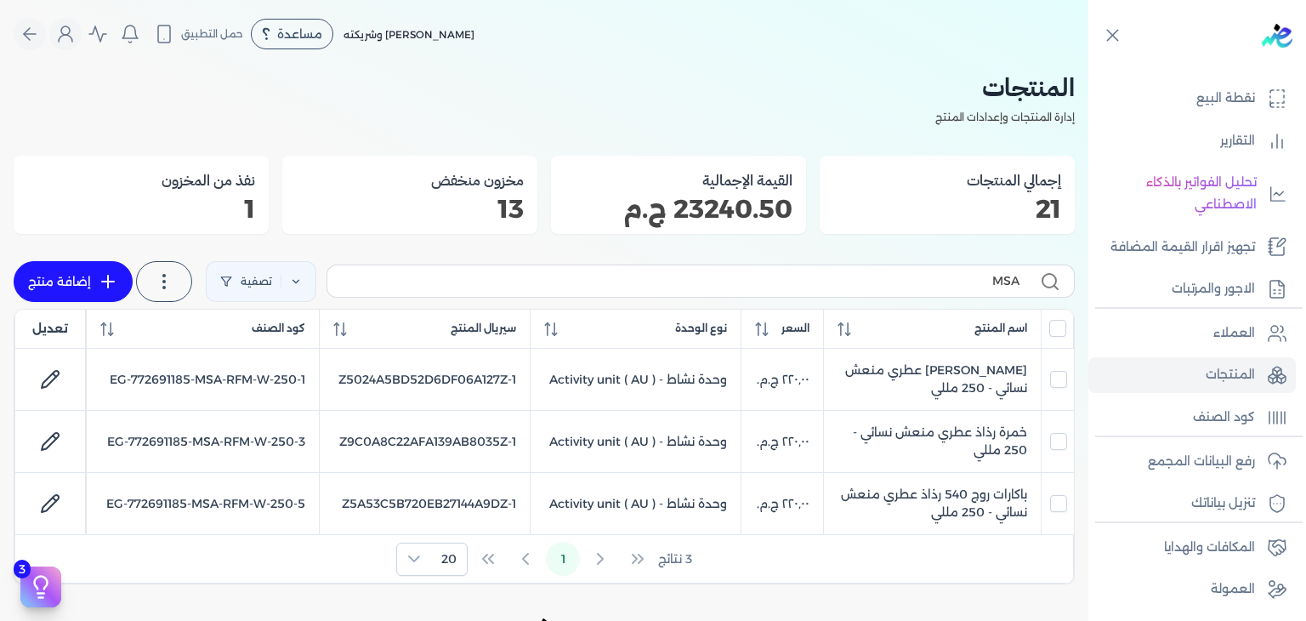
click at [94, 277] on link "إضافة منتج" at bounding box center [73, 281] width 119 height 41
select select "EGS"
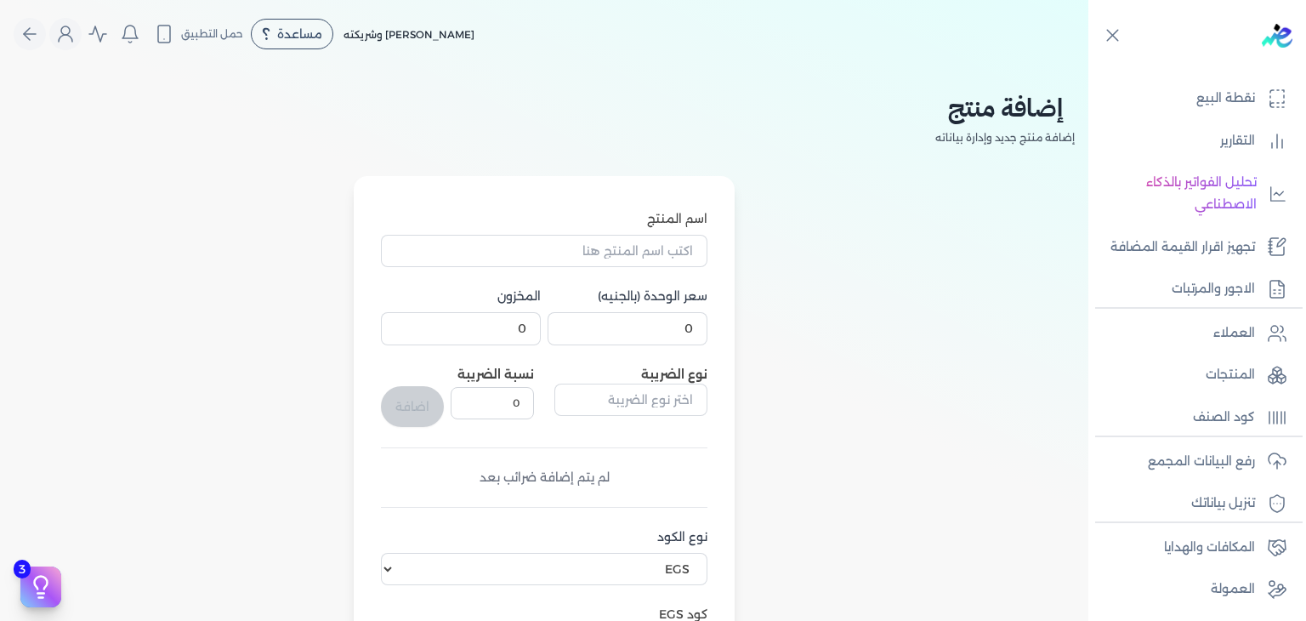
scroll to position [255, 0]
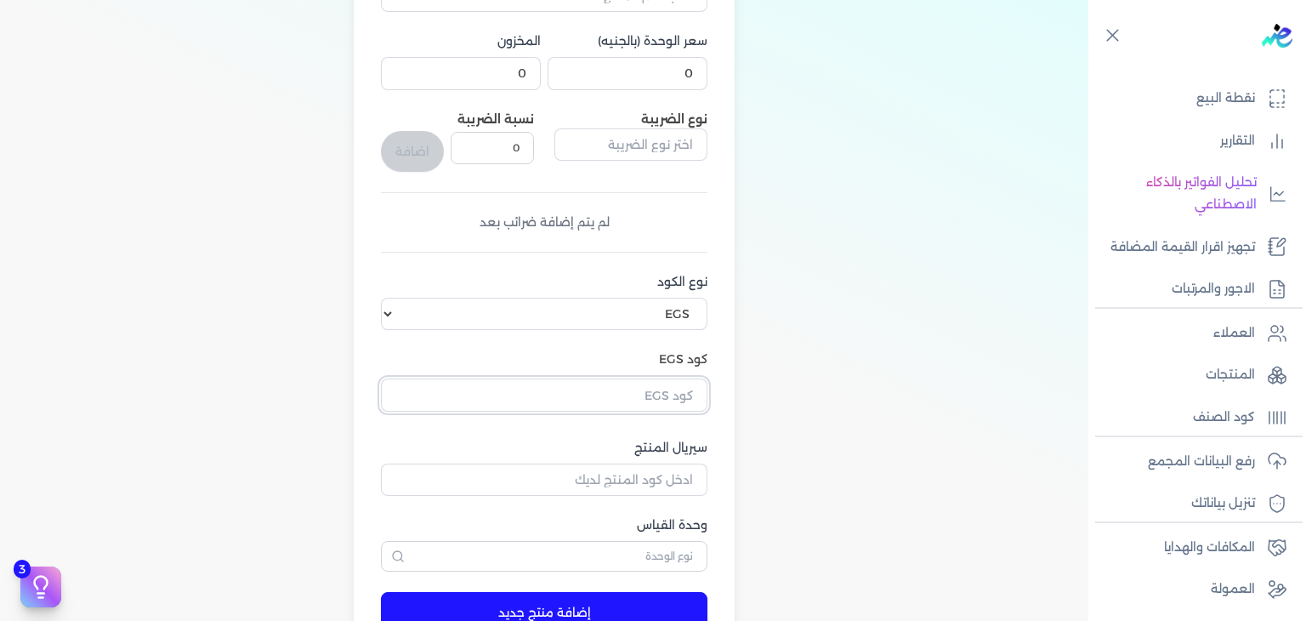
click at [643, 397] on input "text" at bounding box center [544, 394] width 326 height 32
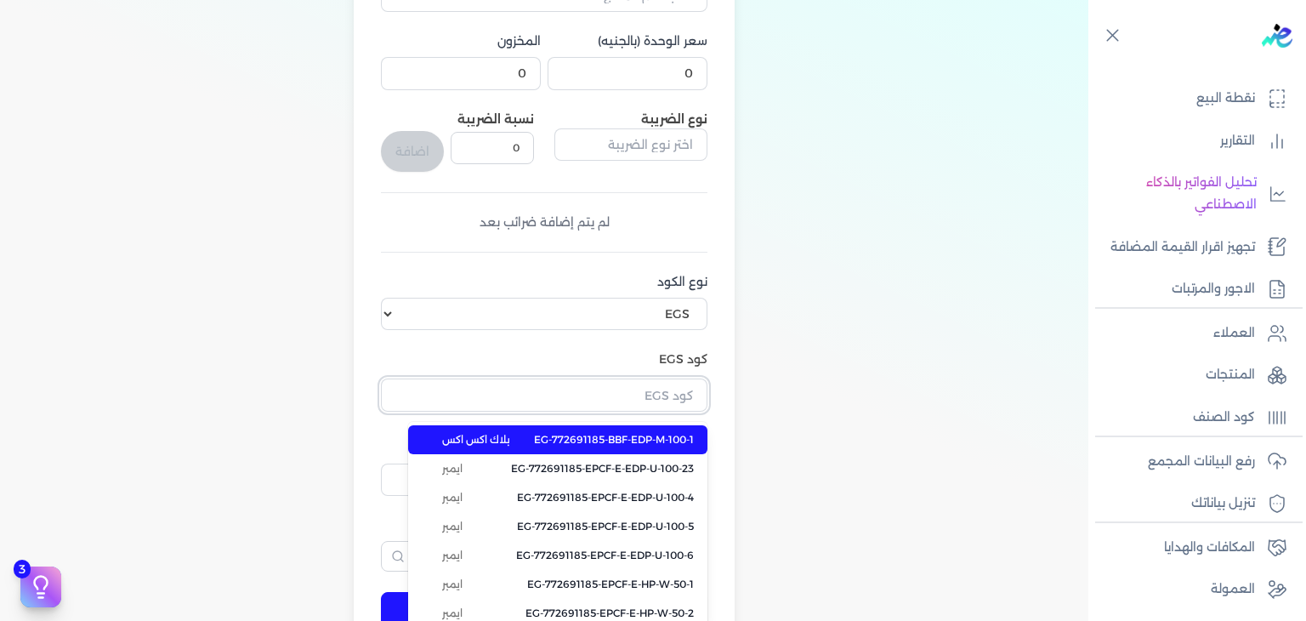
paste input "EG-772691185-MSA-RFM-W-250-2"
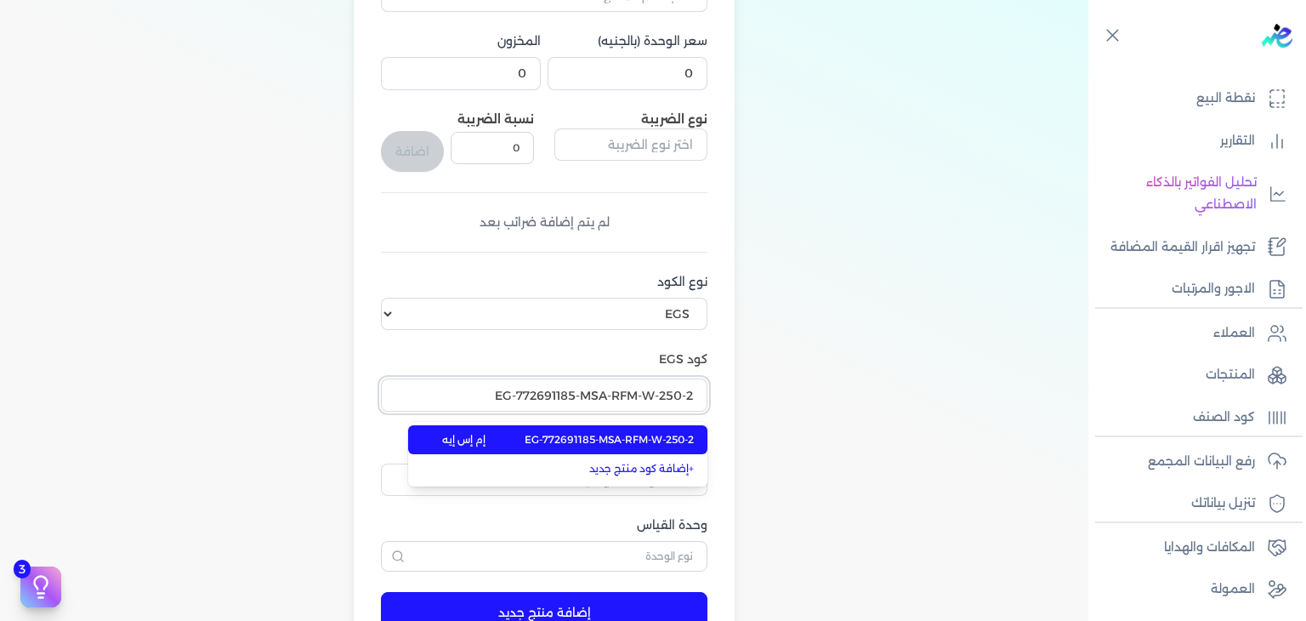
type input "EG-772691185-MSA-RFM-W-250-2"
click at [651, 434] on span "EG-772691185-MSA-RFM-W-250-2" at bounding box center [609, 439] width 169 height 15
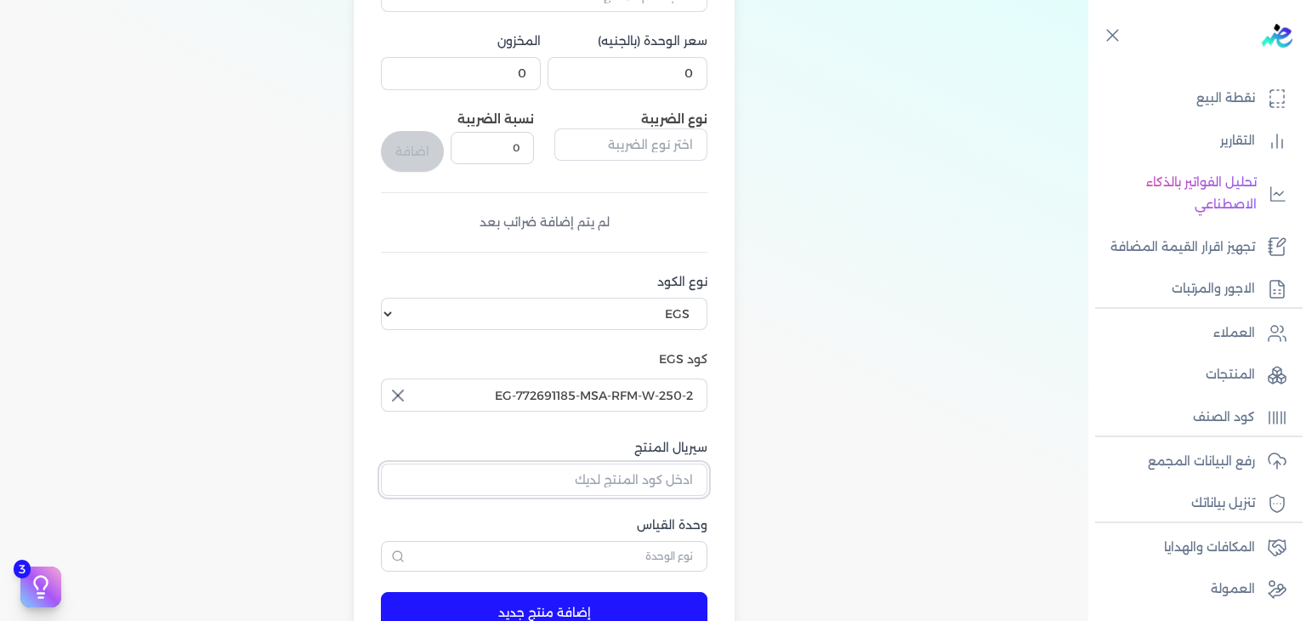
click at [677, 476] on input "سيريال المنتج" at bounding box center [544, 479] width 326 height 32
paste input "Z2DC5DE3BEE90E6BD8A3EZ-1"
type input "Z2DC5DE3BEE90E6BD8A3EZ-1"
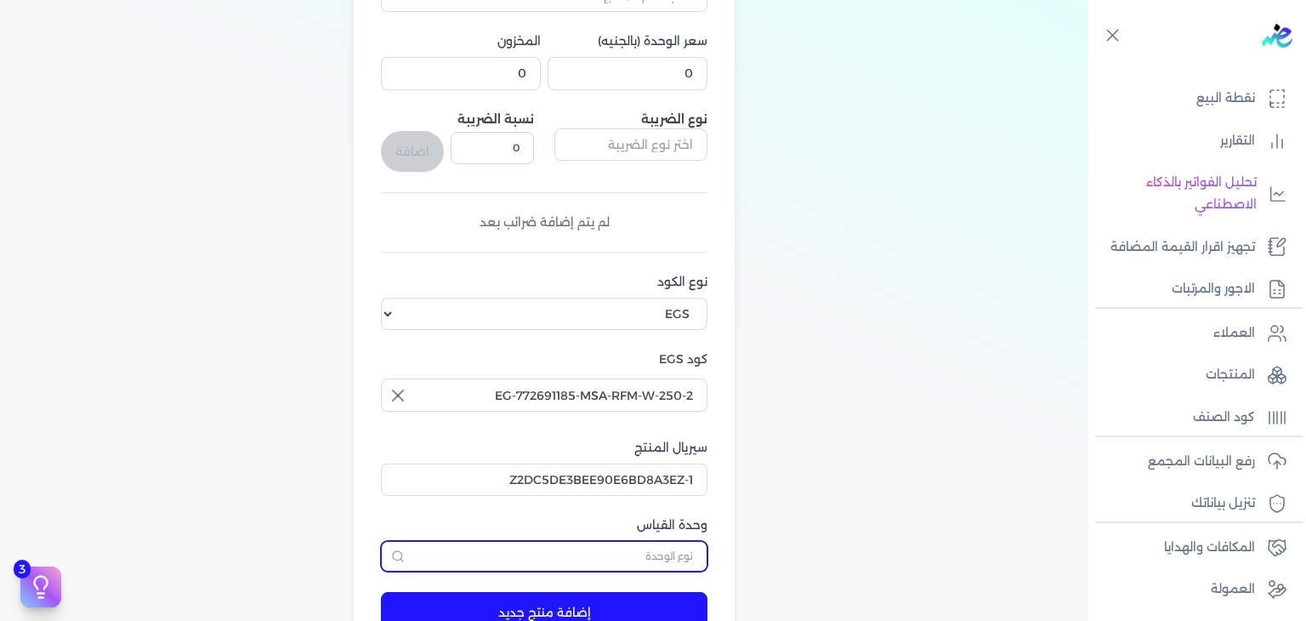
click at [646, 559] on input "text" at bounding box center [544, 556] width 326 height 31
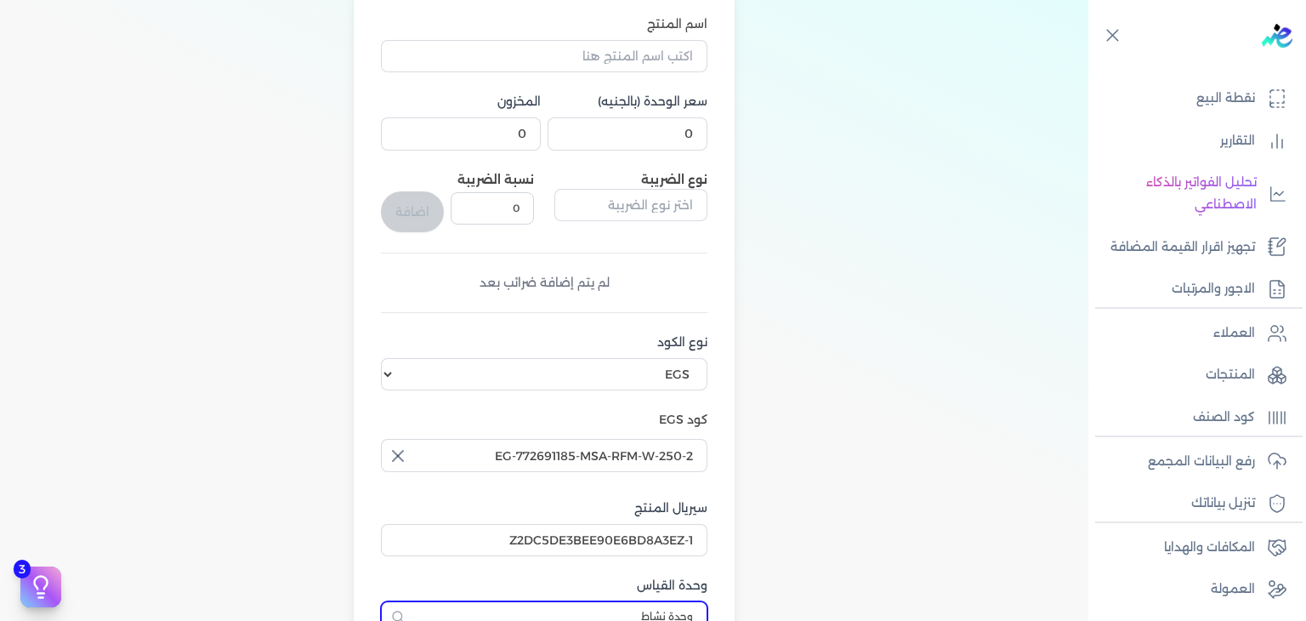
scroll to position [86, 0]
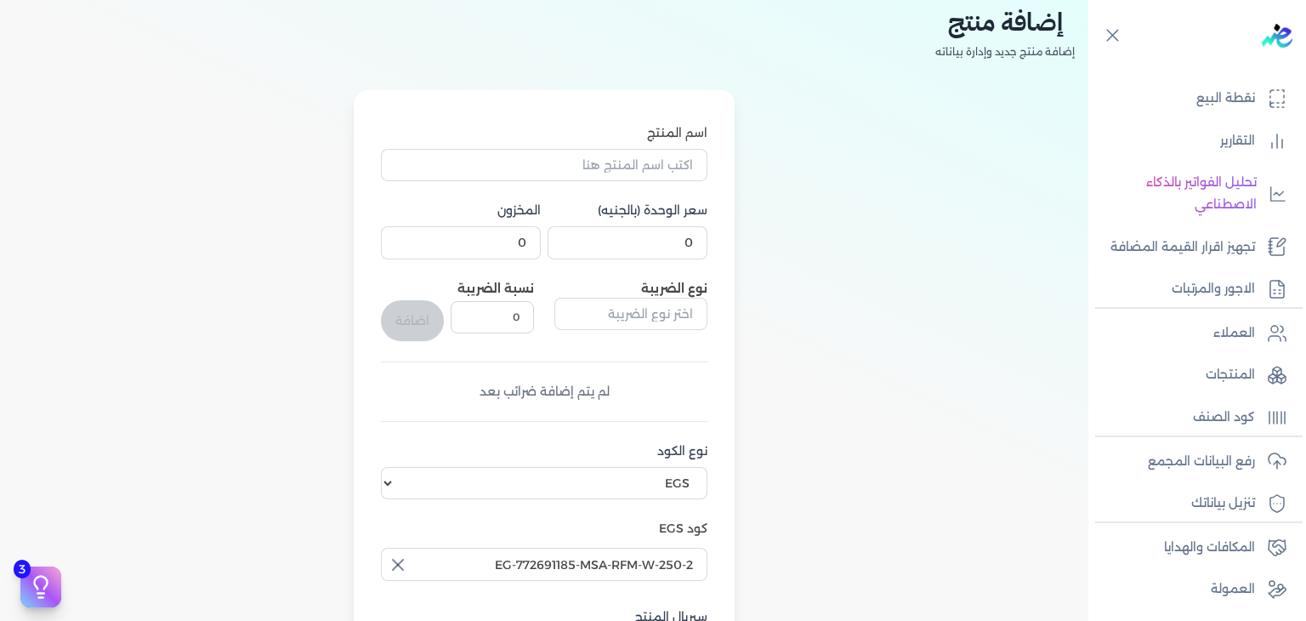
type input "وحدة نشاط"
click at [650, 171] on input "اسم المنتج" at bounding box center [544, 165] width 326 height 32
paste input "أسد رذاذ عطري منعش نسائي - 250 مللي"
type input "أسد رذاذ عطري منعش نسائي - 250 مللي"
type input "220"
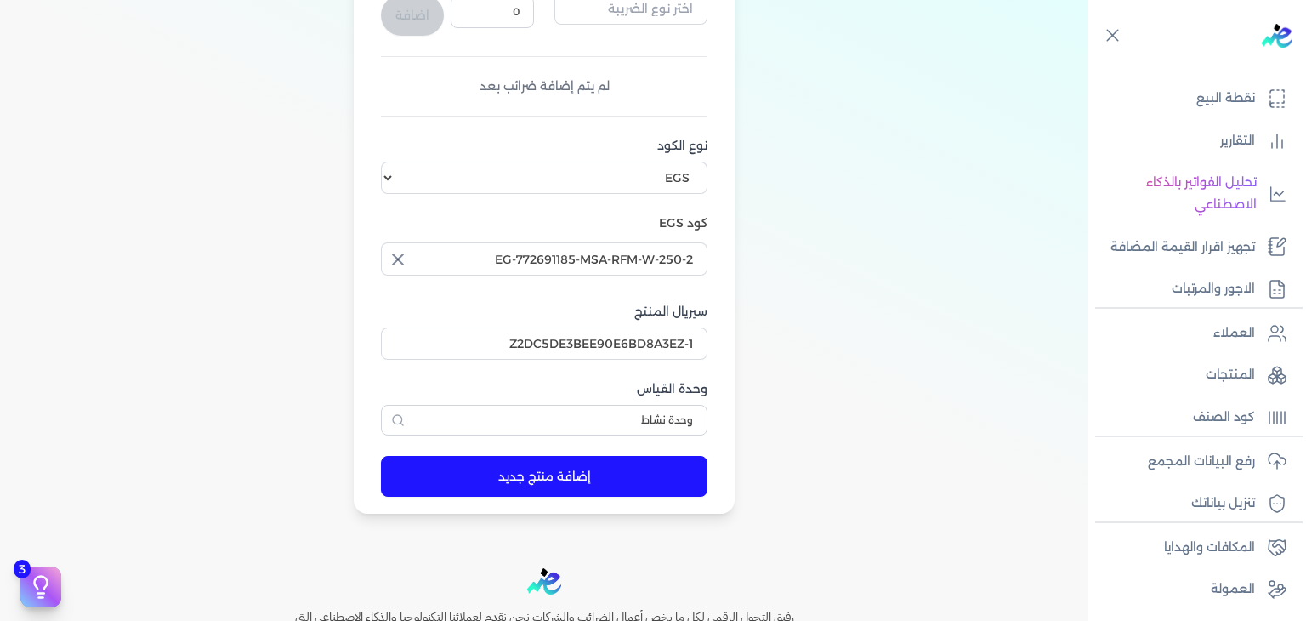
scroll to position [561, 0]
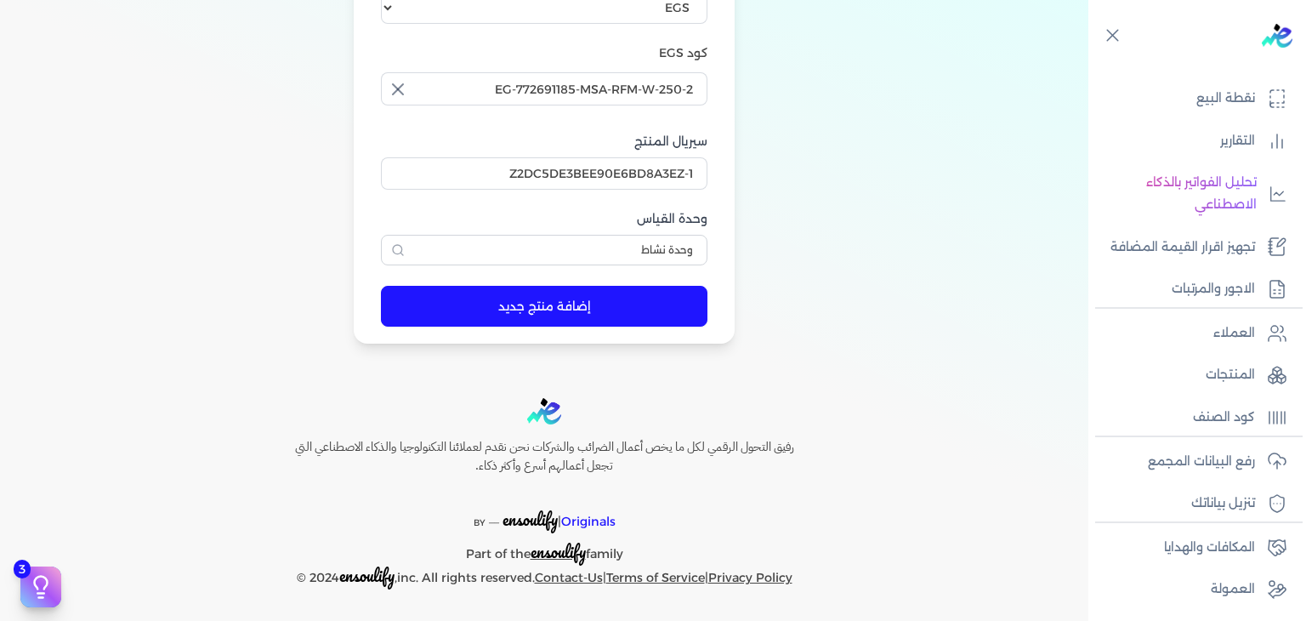
type input "12"
click at [627, 324] on button "إضافة منتج جديد" at bounding box center [544, 306] width 326 height 41
click at [663, 310] on button "إضافة منتج جديد" at bounding box center [544, 306] width 326 height 41
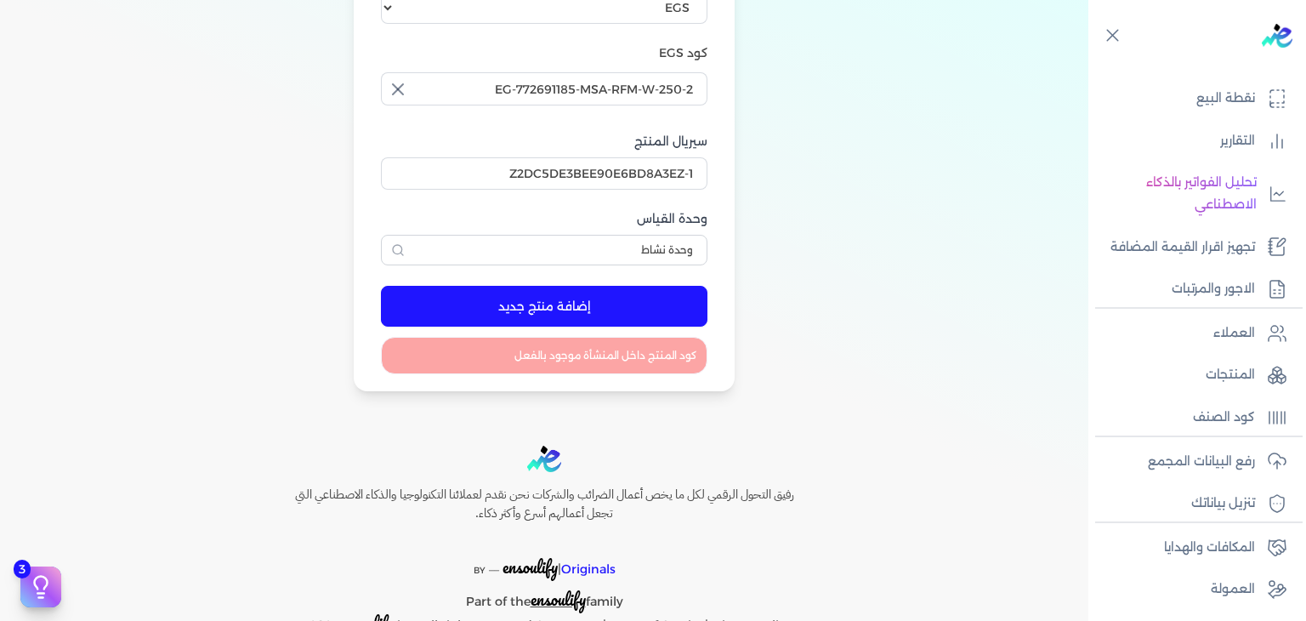
scroll to position [51, 0]
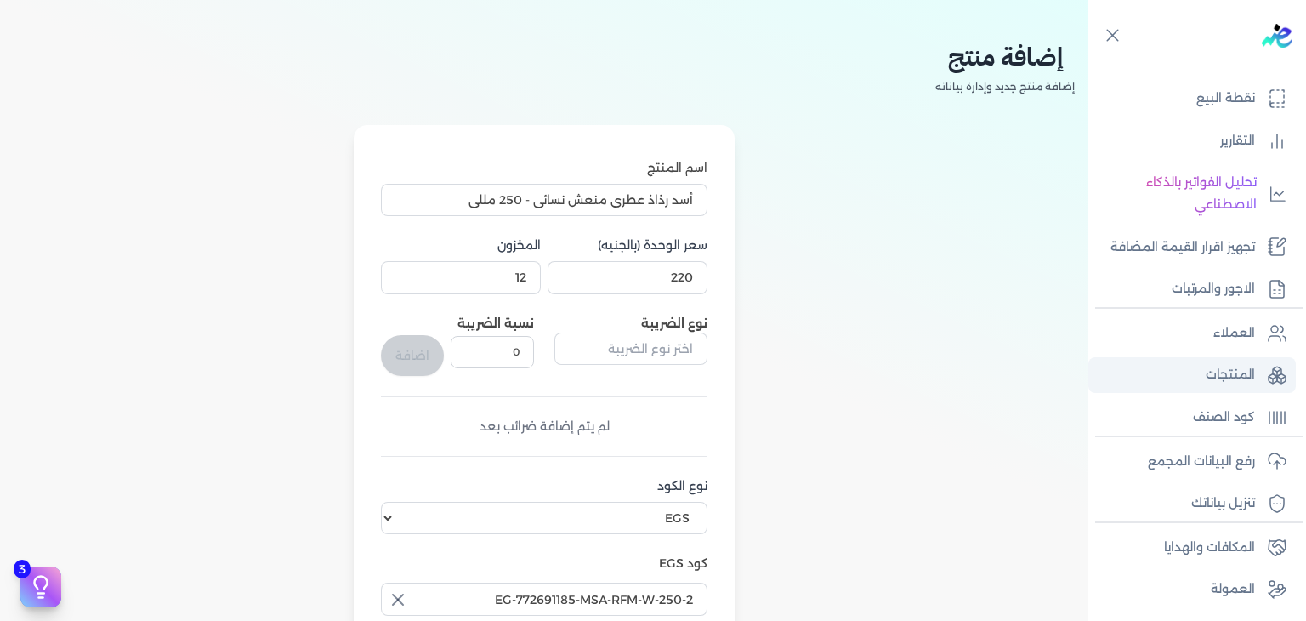
click at [1228, 379] on p "المنتجات" at bounding box center [1230, 375] width 49 height 22
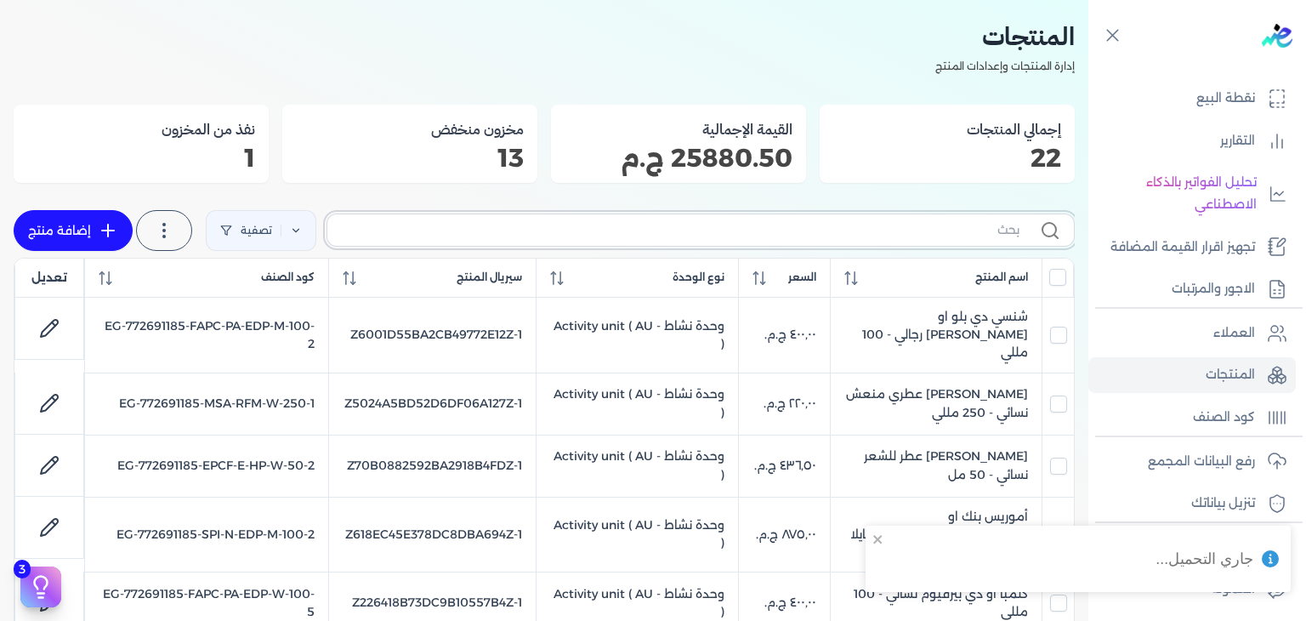
click at [881, 237] on input "text" at bounding box center [680, 230] width 679 height 18
type input "MSA"
checkbox input "false"
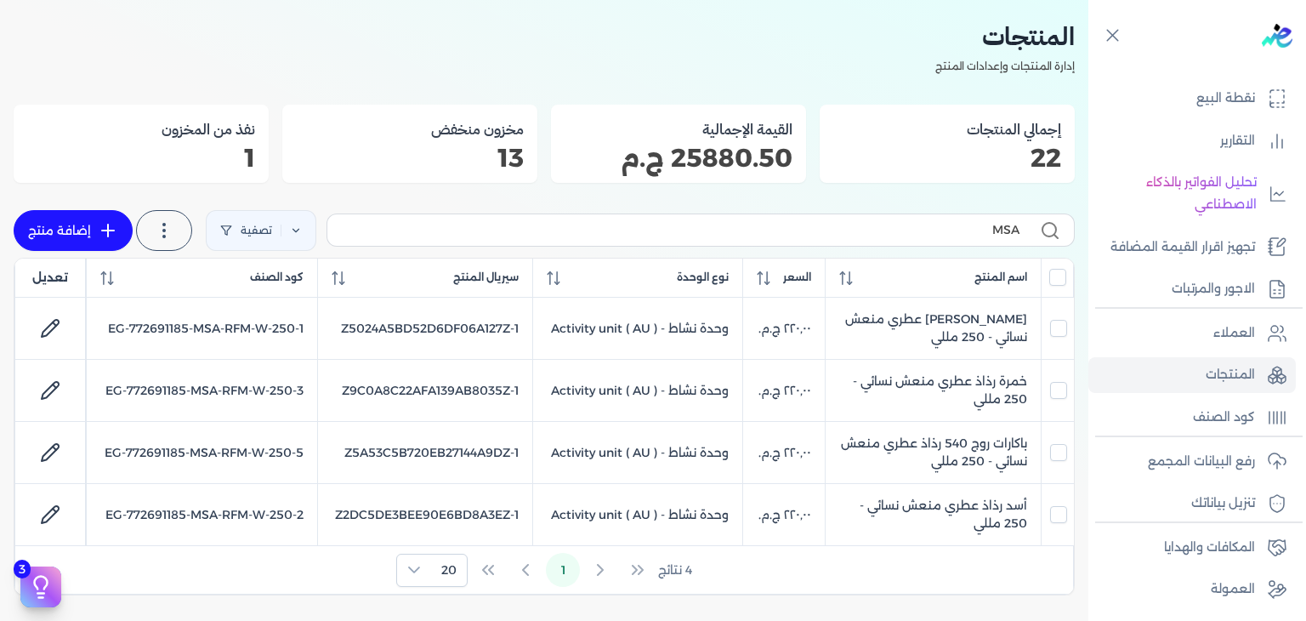
click at [82, 224] on link "إضافة منتج" at bounding box center [73, 230] width 119 height 41
select select "EGS"
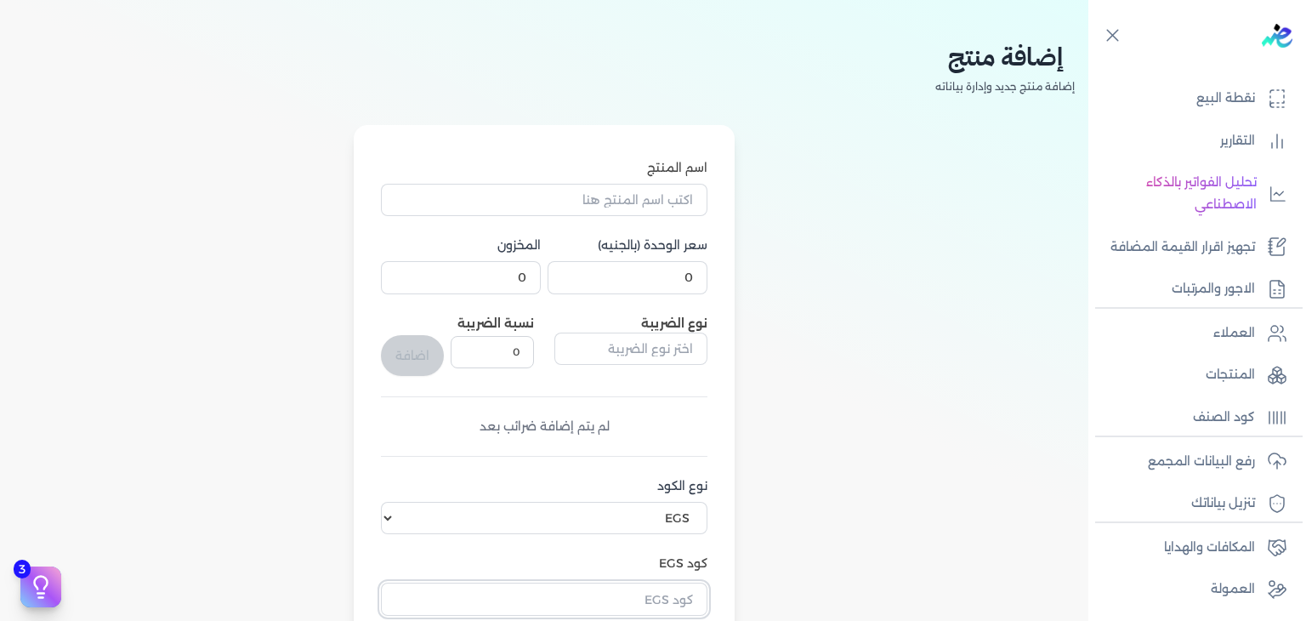
click at [673, 587] on input "text" at bounding box center [544, 598] width 326 height 32
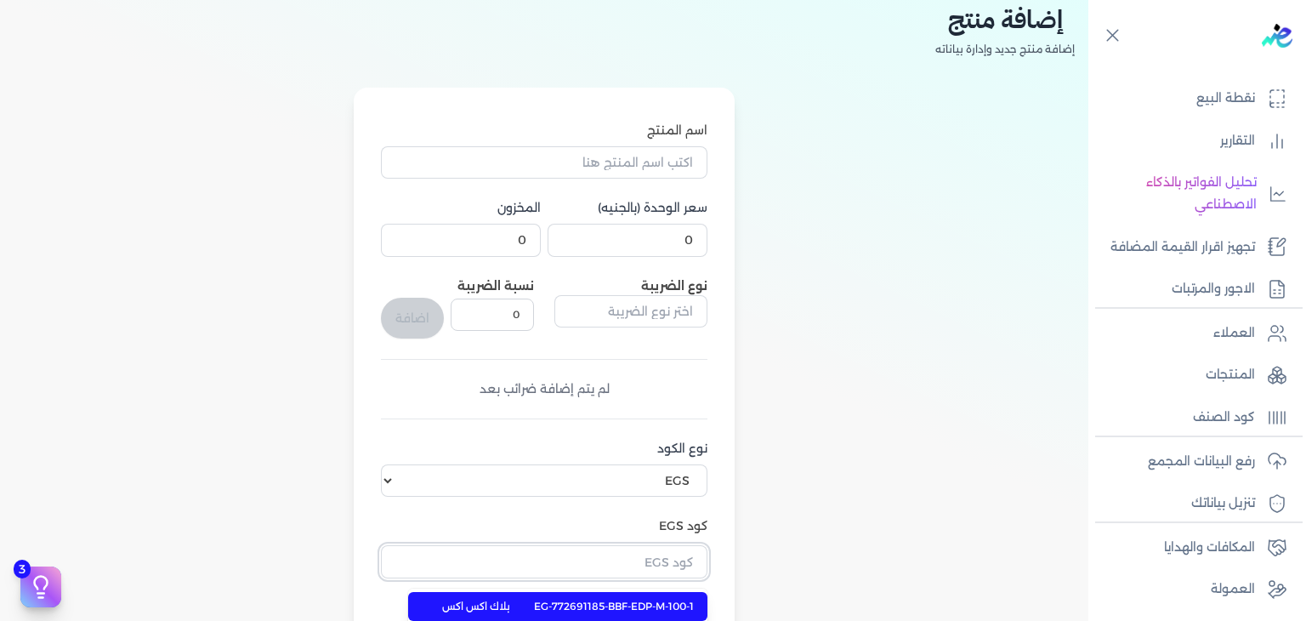
paste input "EG-772691185-MSA-RFM-W-250-4"
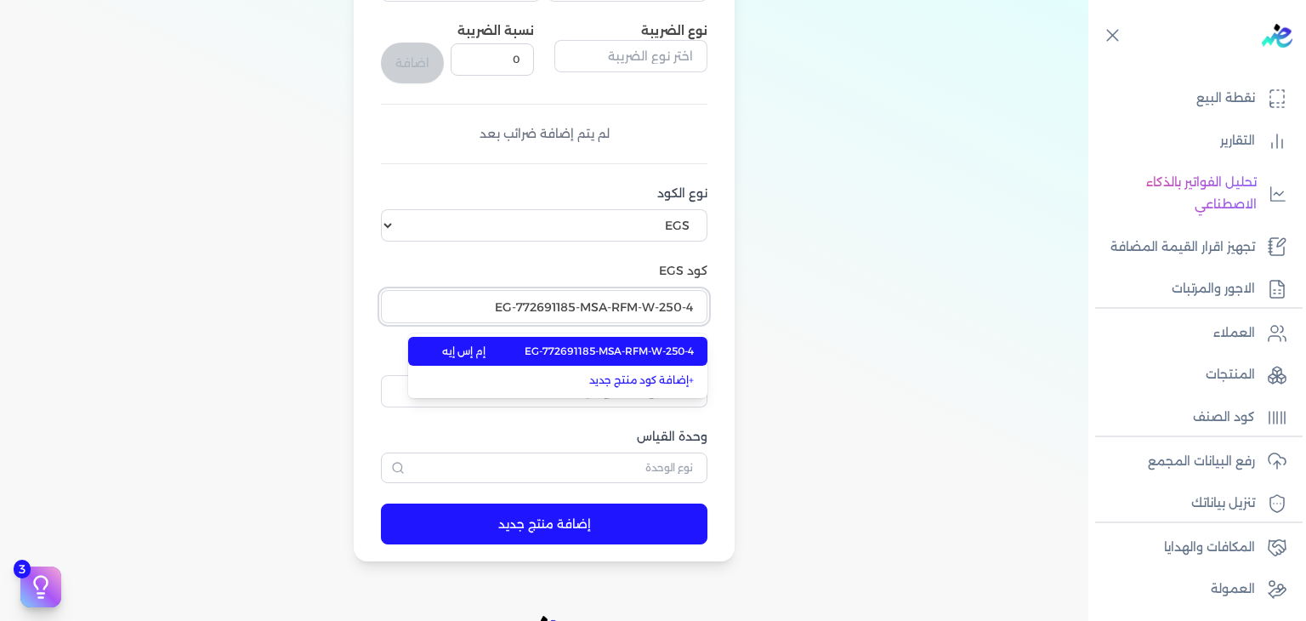
type input "EG-772691185-MSA-RFM-W-250-4"
click at [662, 338] on li "EG-772691185-MSA-RFM-W-250-4 إم إس إيه" at bounding box center [557, 351] width 299 height 29
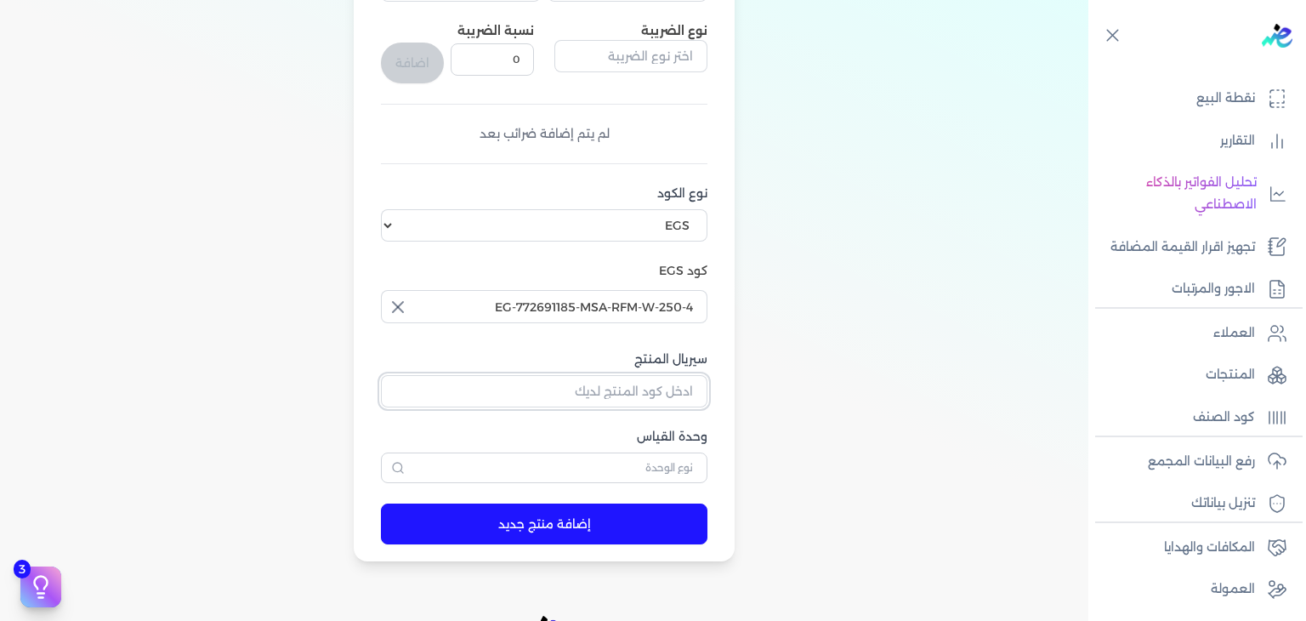
click at [694, 393] on input "سيريال المنتج" at bounding box center [544, 391] width 326 height 32
paste input "Z9B0FD788A5FC293C5B78Z-1"
type input "Z9B0FD788A5FC293C5B78Z-1"
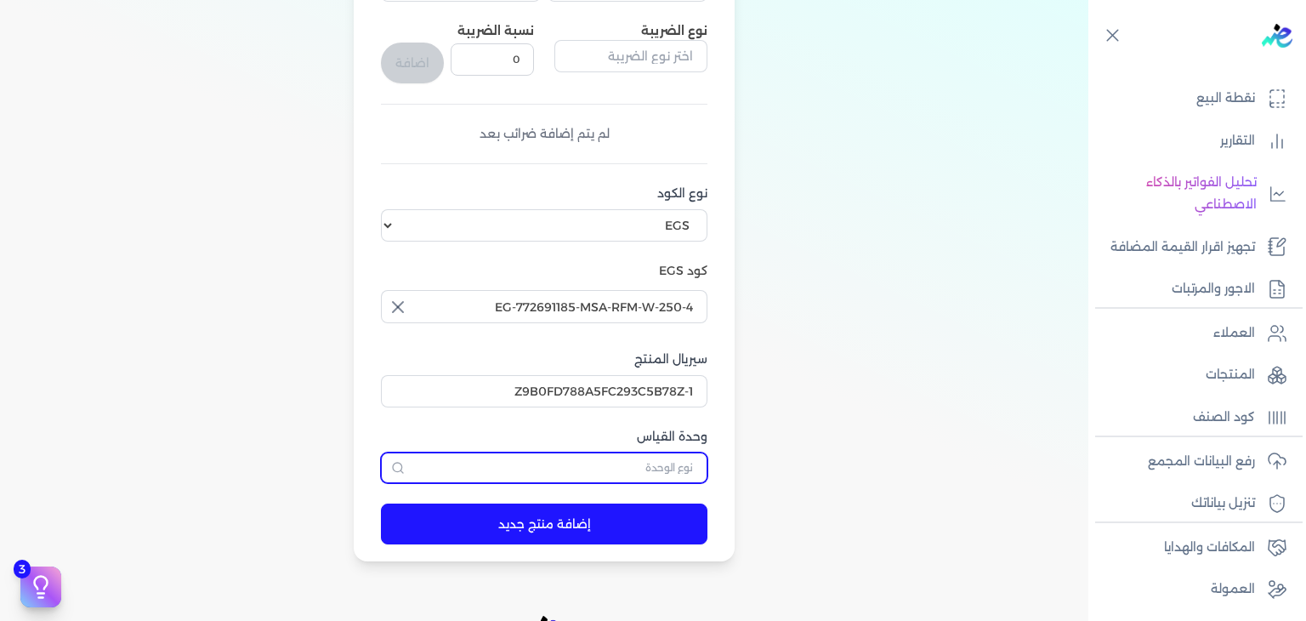
click at [679, 452] on input "text" at bounding box center [544, 467] width 326 height 31
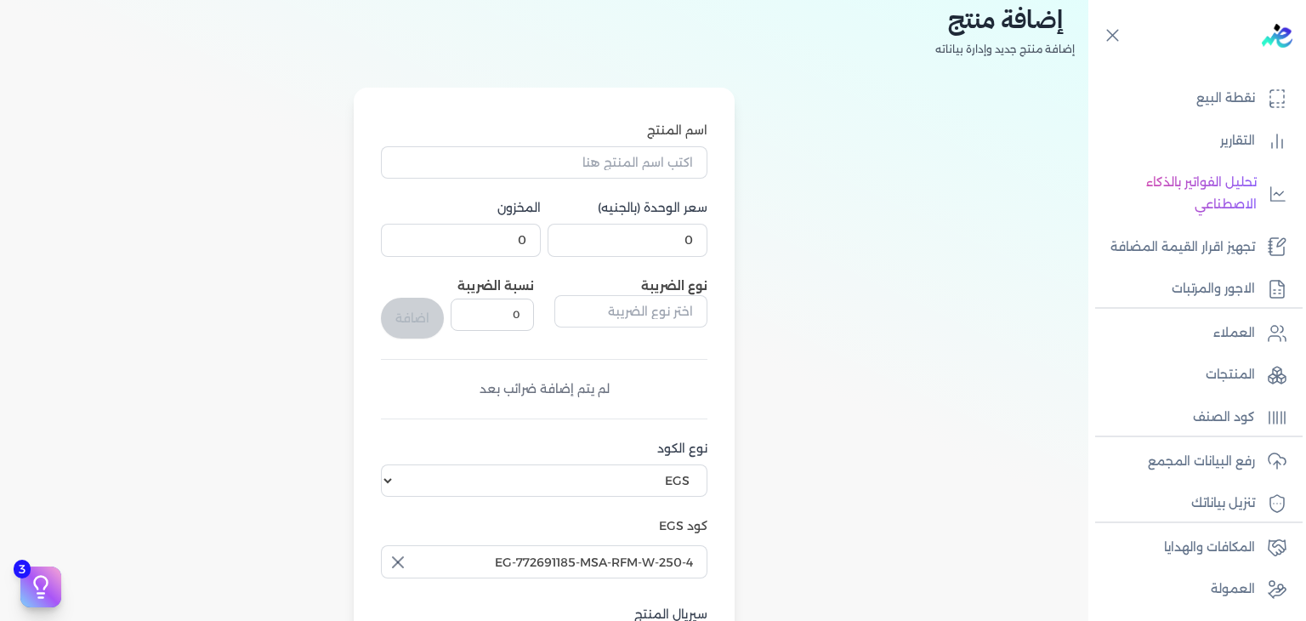
type input "وحدة نشاط"
click at [599, 170] on input "اسم المنتج" at bounding box center [544, 162] width 326 height 32
paste input "اميرة العرب رذاذ عطري منعش نسائي - 250 مللي"
type input "اميرة العرب رذاذ عطري منعش نسائي - 250 مللي"
type input "220"
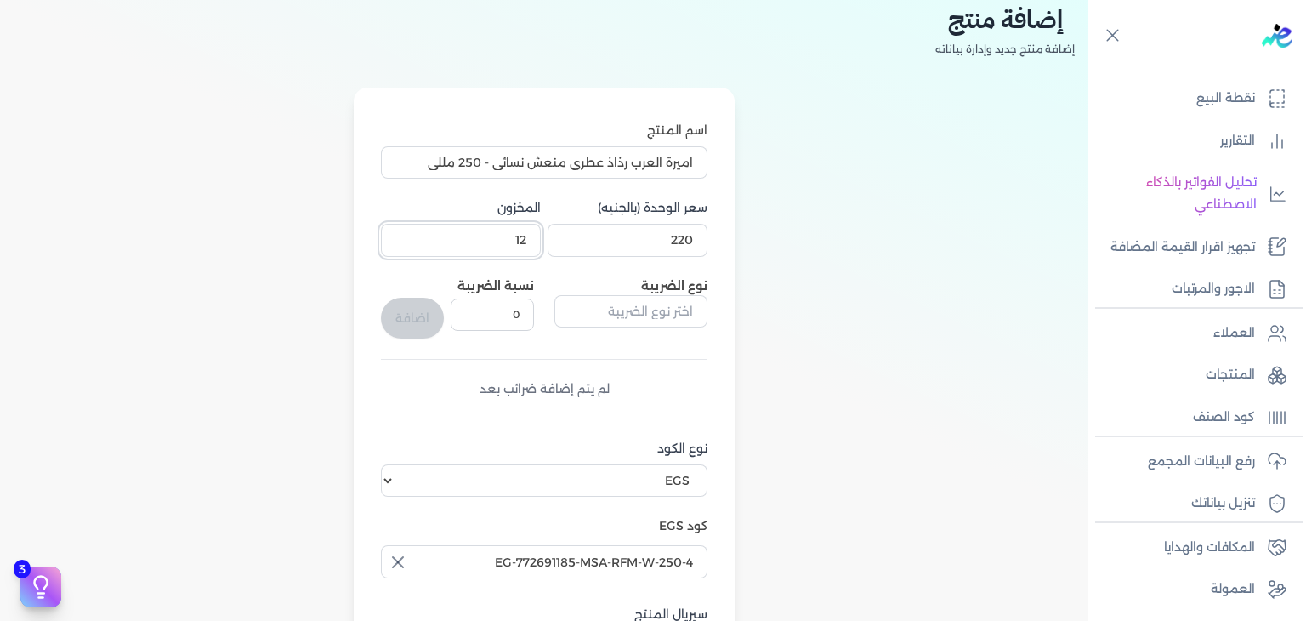
scroll to position [514, 0]
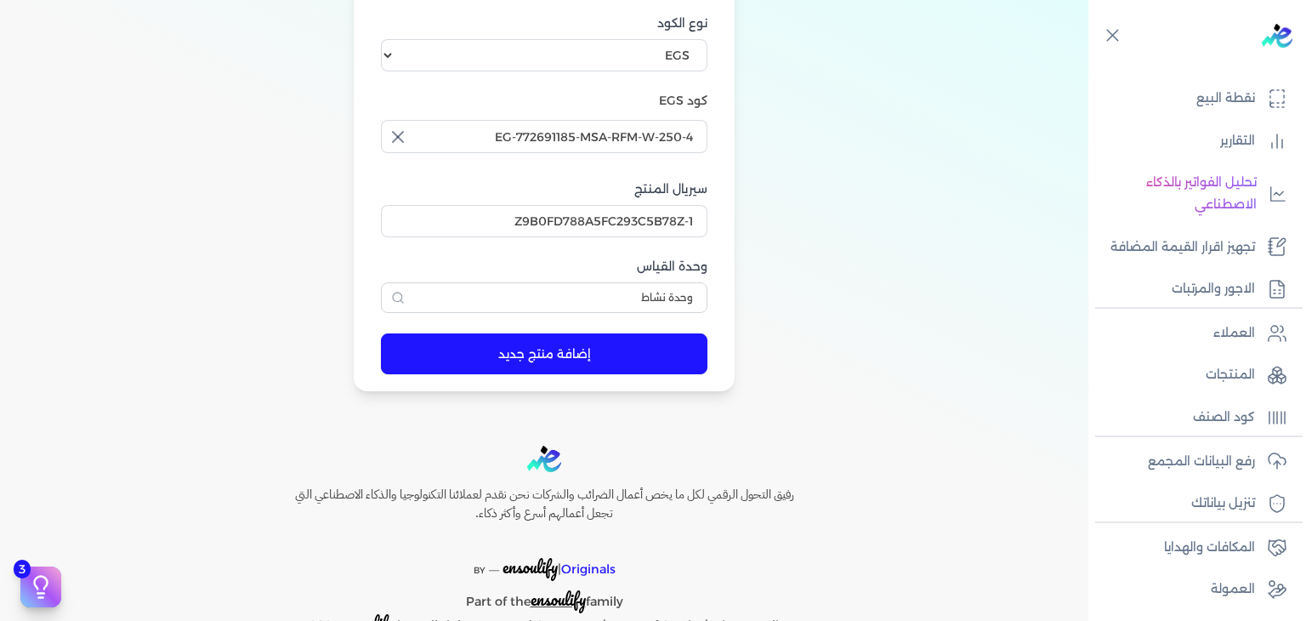
type input "12"
click at [521, 361] on button "إضافة منتج جديد" at bounding box center [544, 353] width 326 height 41
click at [1220, 366] on p "المنتجات" at bounding box center [1230, 375] width 49 height 22
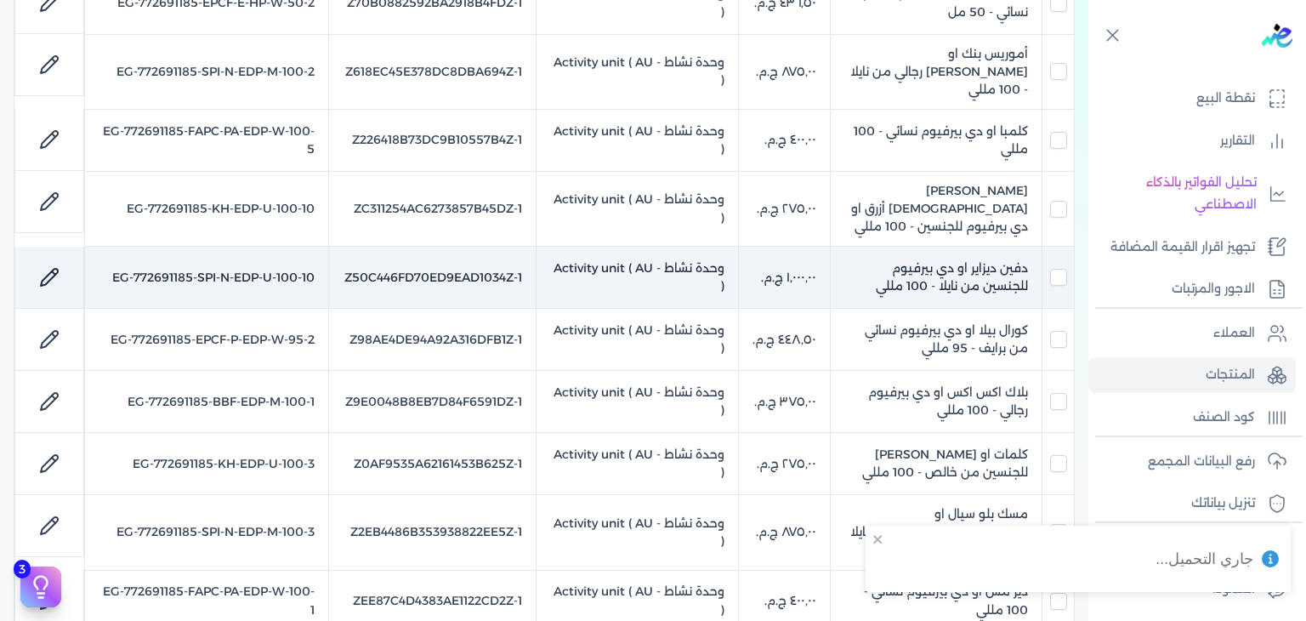
scroll to position [3, 0]
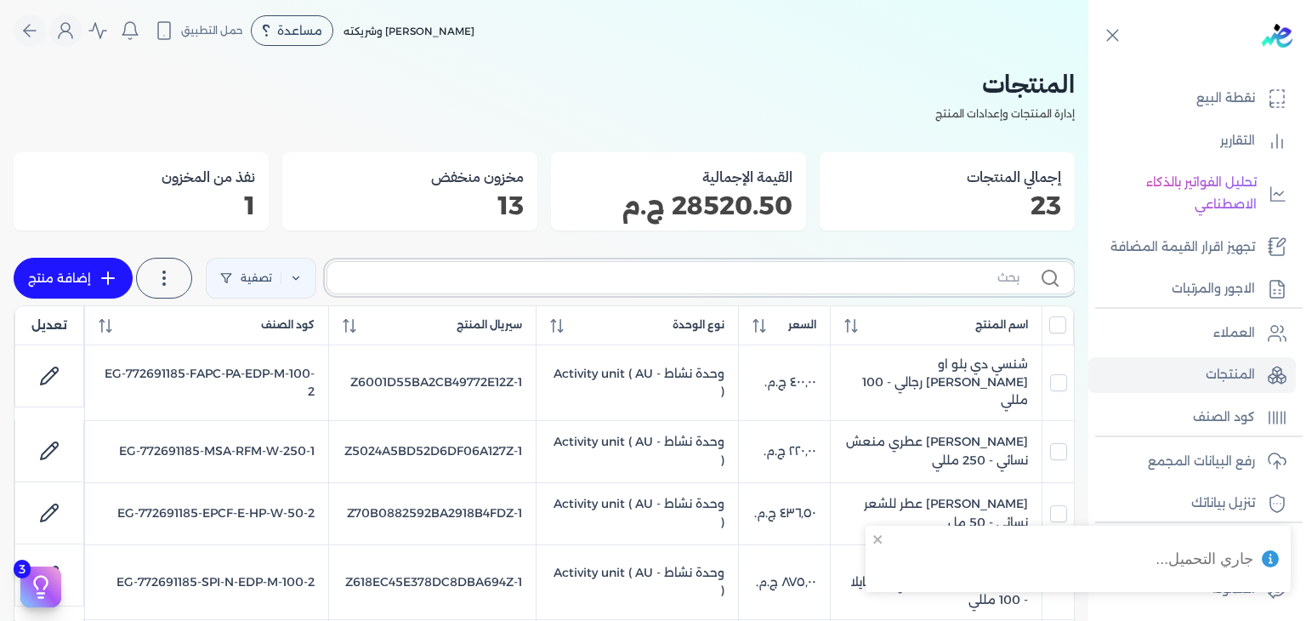
click at [913, 283] on input "text" at bounding box center [680, 278] width 679 height 18
type input "MSA"
checkbox input "false"
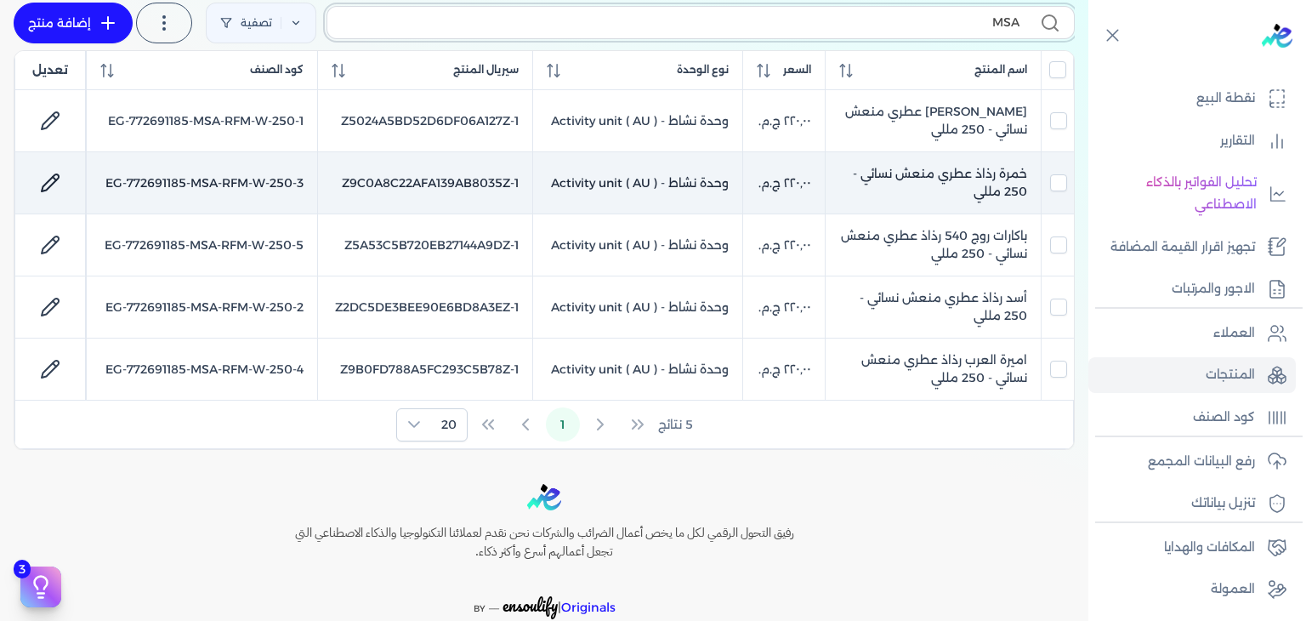
scroll to position [0, 0]
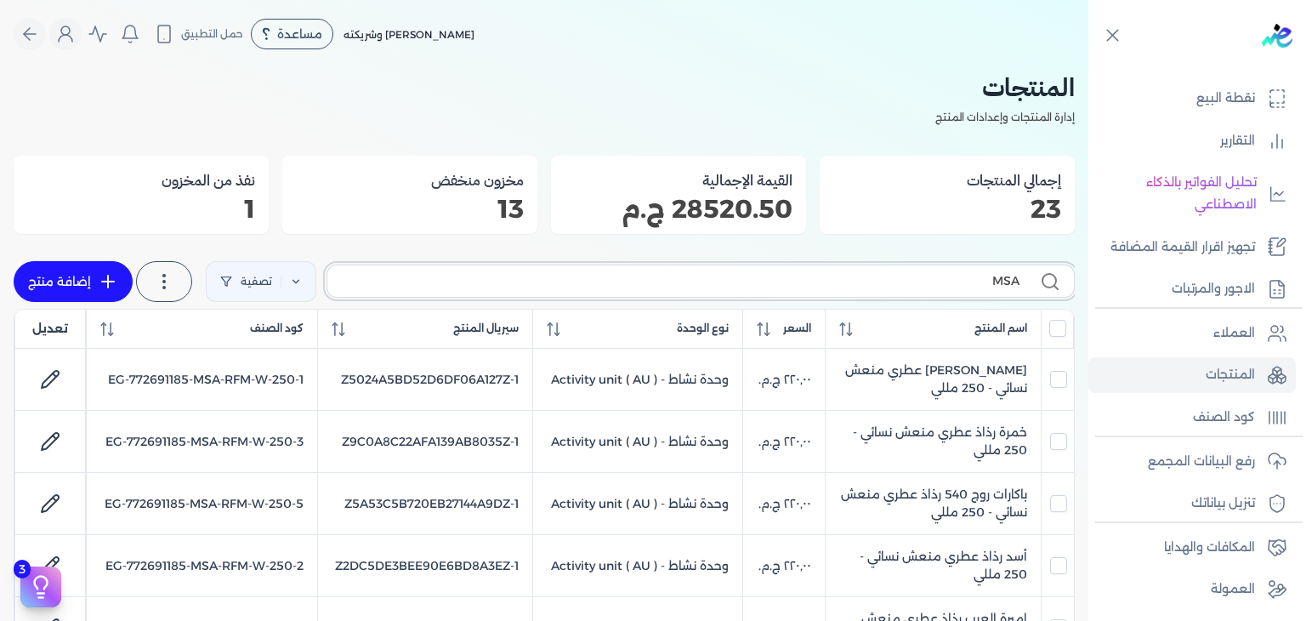
paste input "EP-GS-EDT-PS-5"
type input "EP-GS-EDT-PS-5"
checkbox input "false"
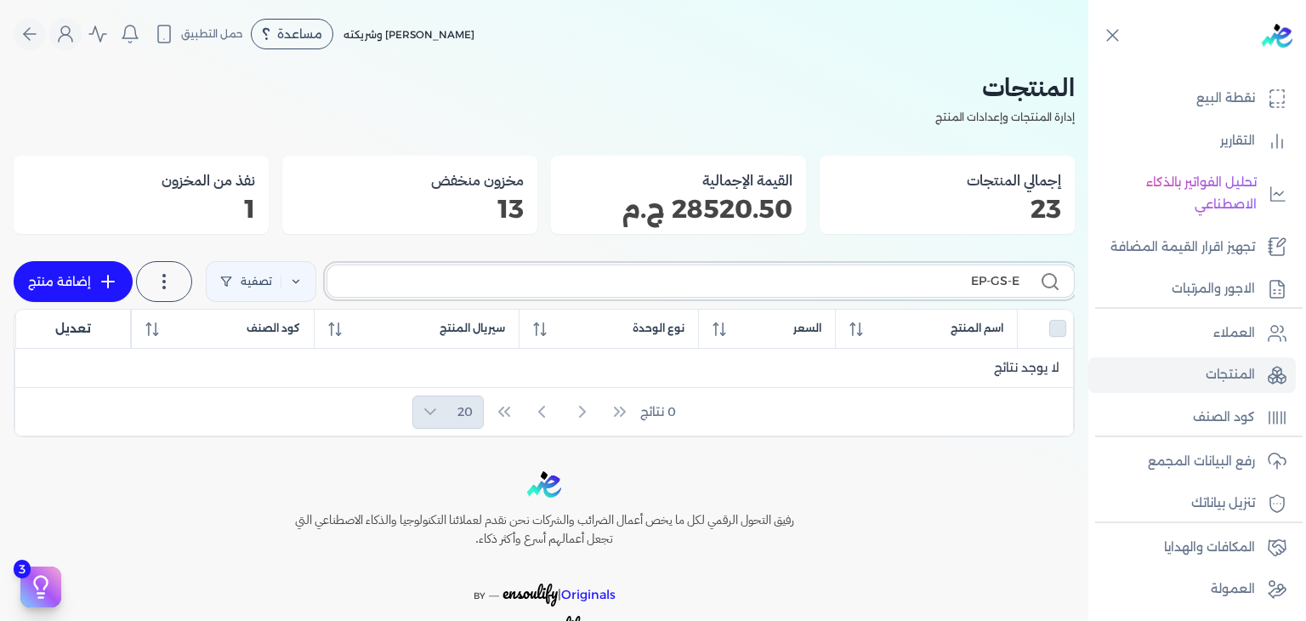
type input "EP-GS-"
checkbox input "false"
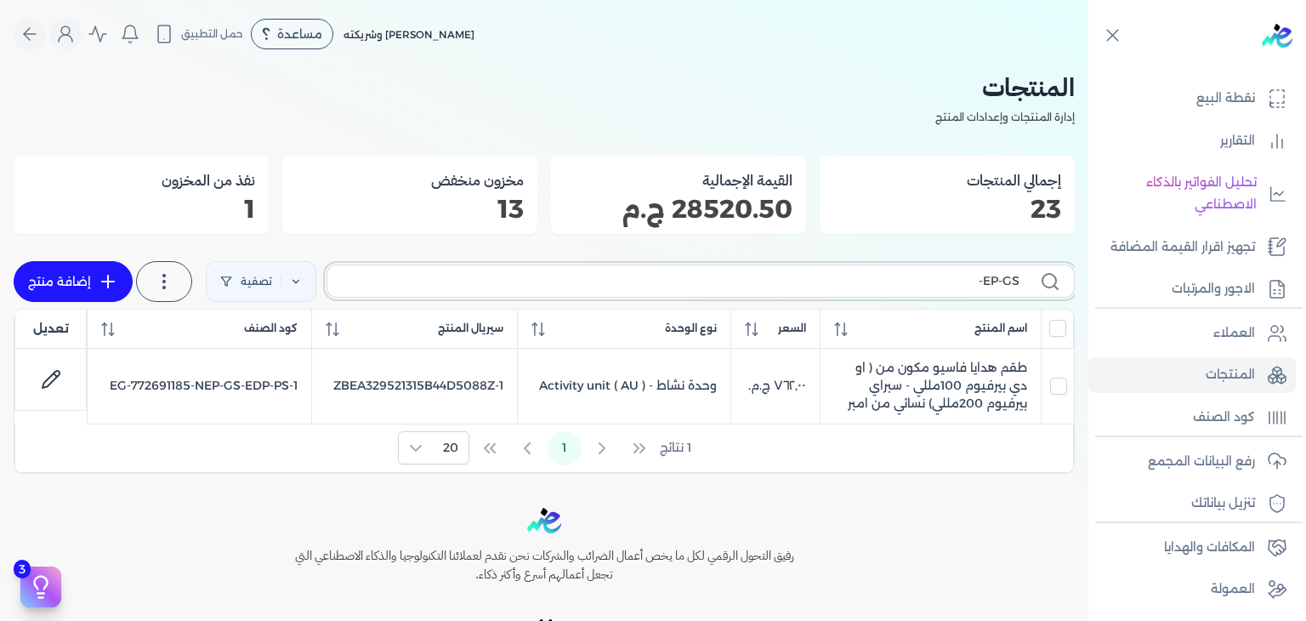
type input "EP-GS-"
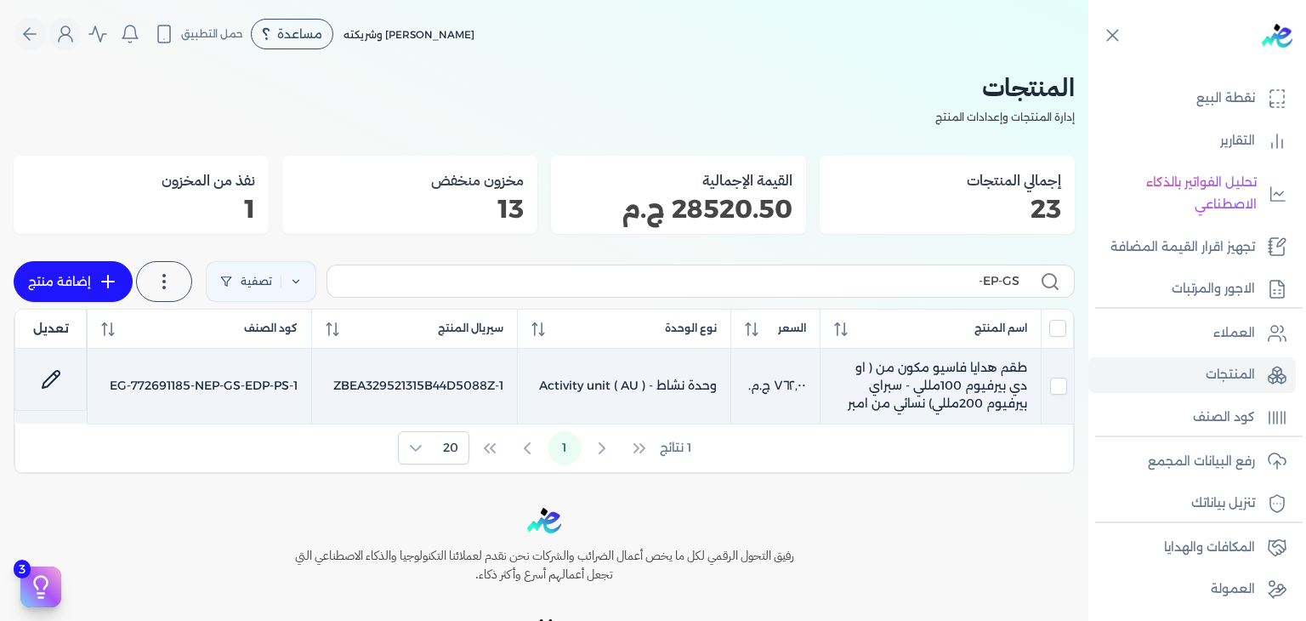
click at [61, 383] on icon at bounding box center [51, 379] width 20 height 20
select select "EGS"
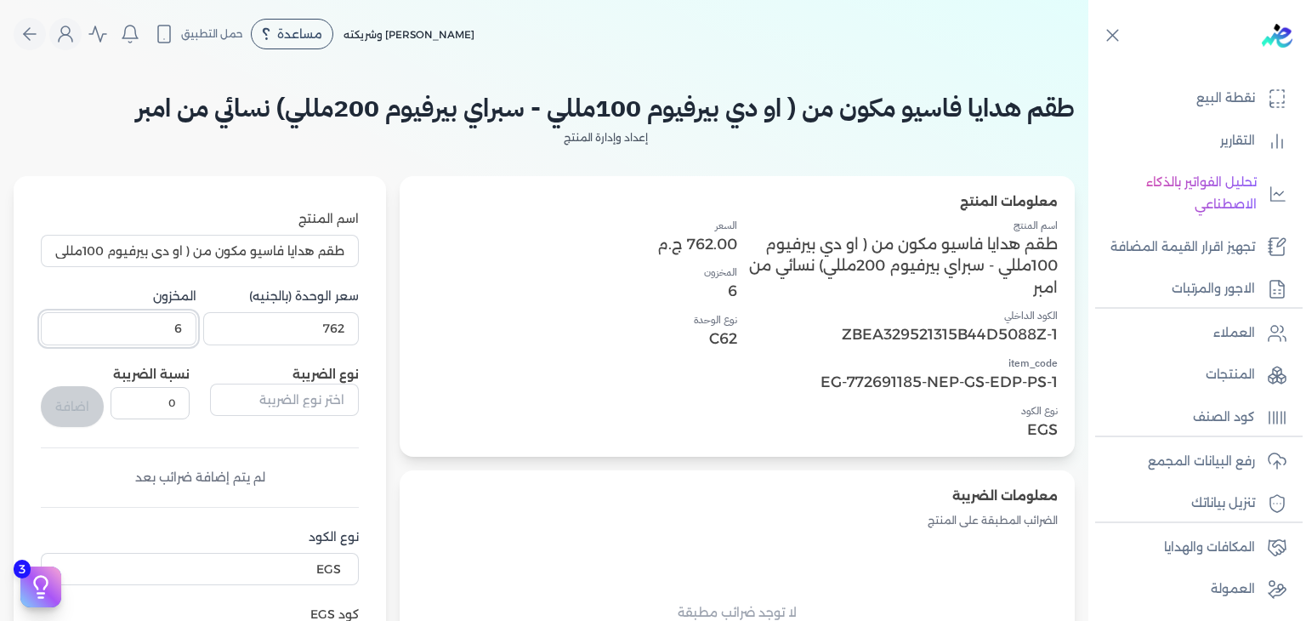
click at [159, 332] on input "6" at bounding box center [119, 328] width 156 height 32
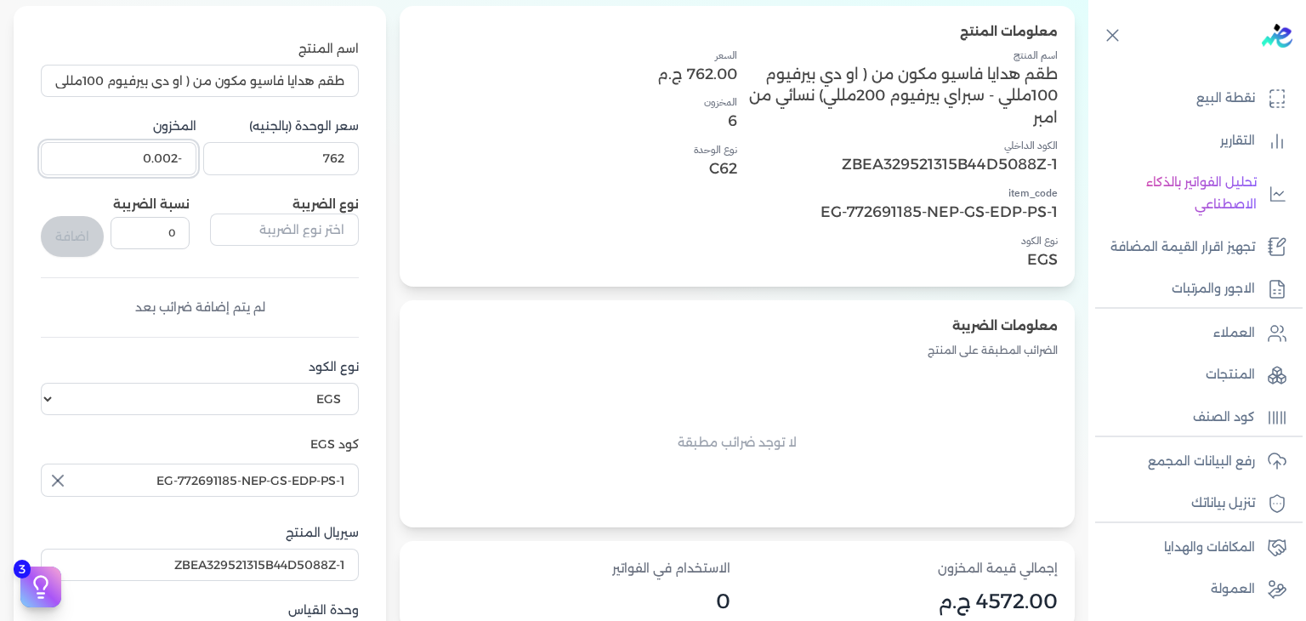
scroll to position [425, 0]
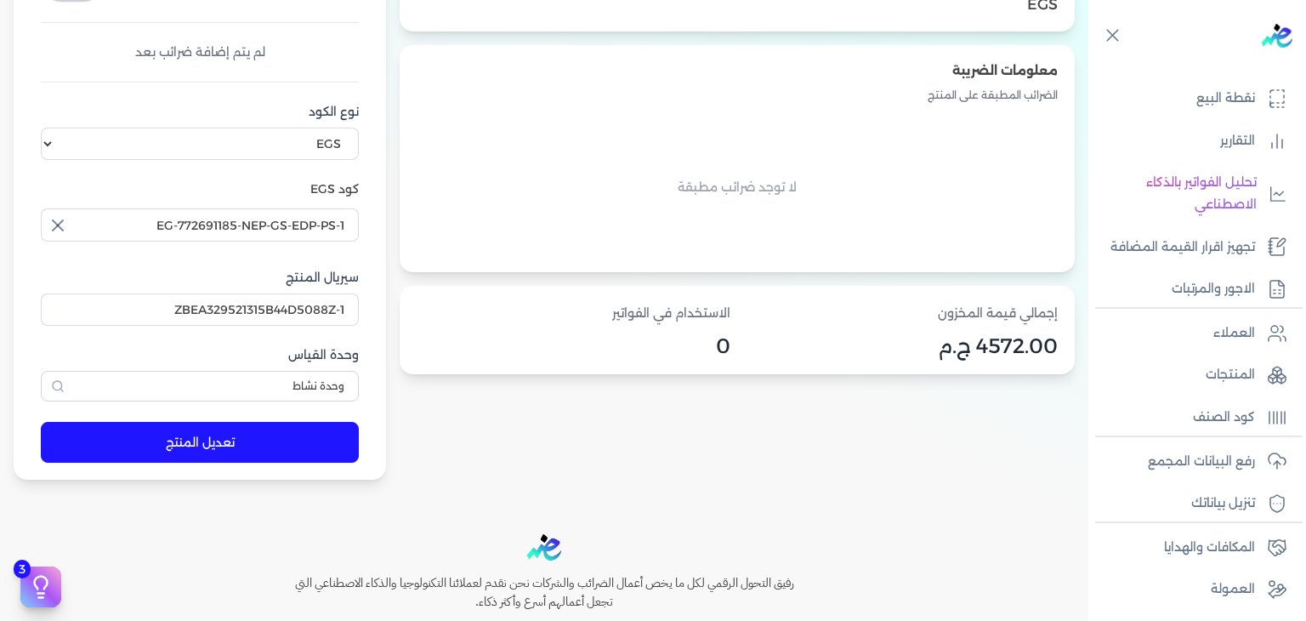
type input "-0.002"
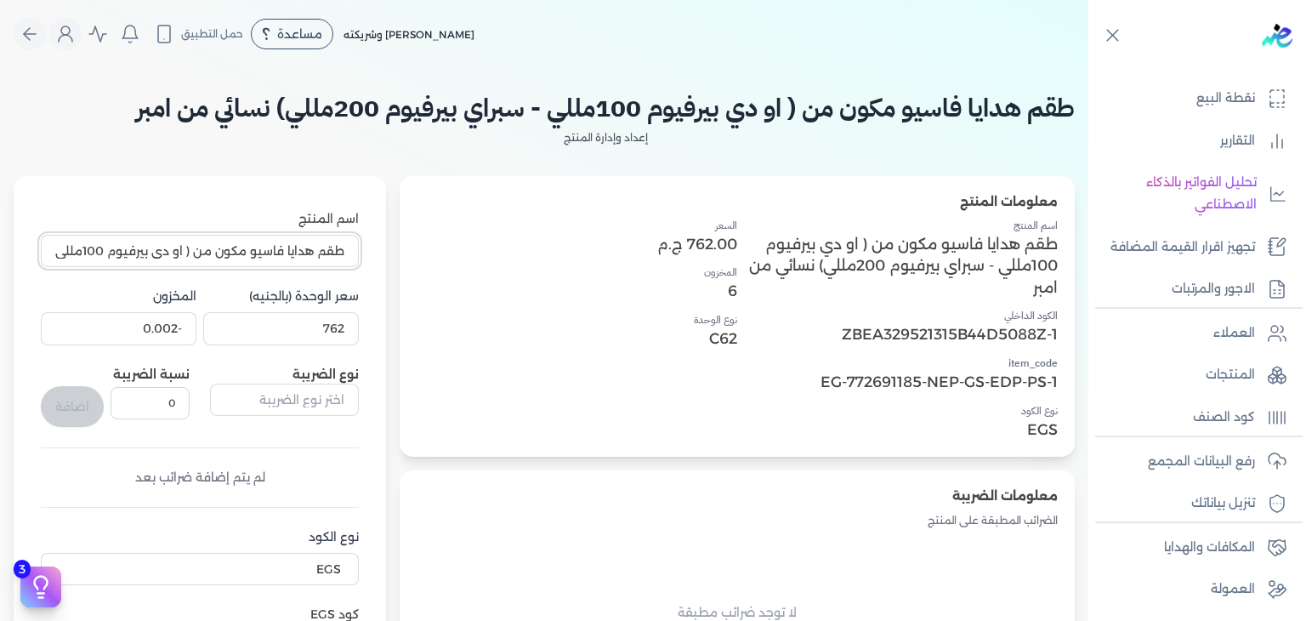
click at [202, 265] on input "طقم هدايا فاسيو مكون من ( او دي بيرفيوم 100مللي - سبراي بيرفيوم 200مللي) نسائي …" at bounding box center [200, 251] width 318 height 32
paste input "text"
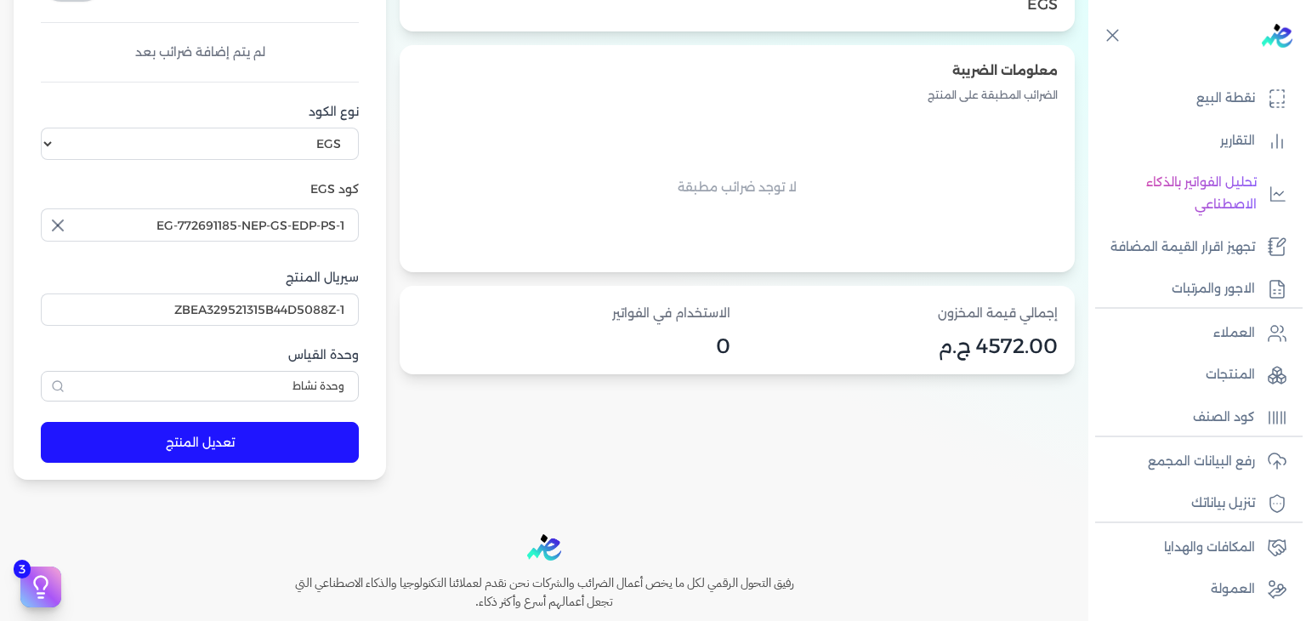
type input "طقم هدايا فاسيو مكون من ( او دي بيرفيوم 100مللي - سبراي بيرفيوم 200مللي) نسائي"
click at [190, 450] on button "تعديل المنتج" at bounding box center [200, 442] width 318 height 41
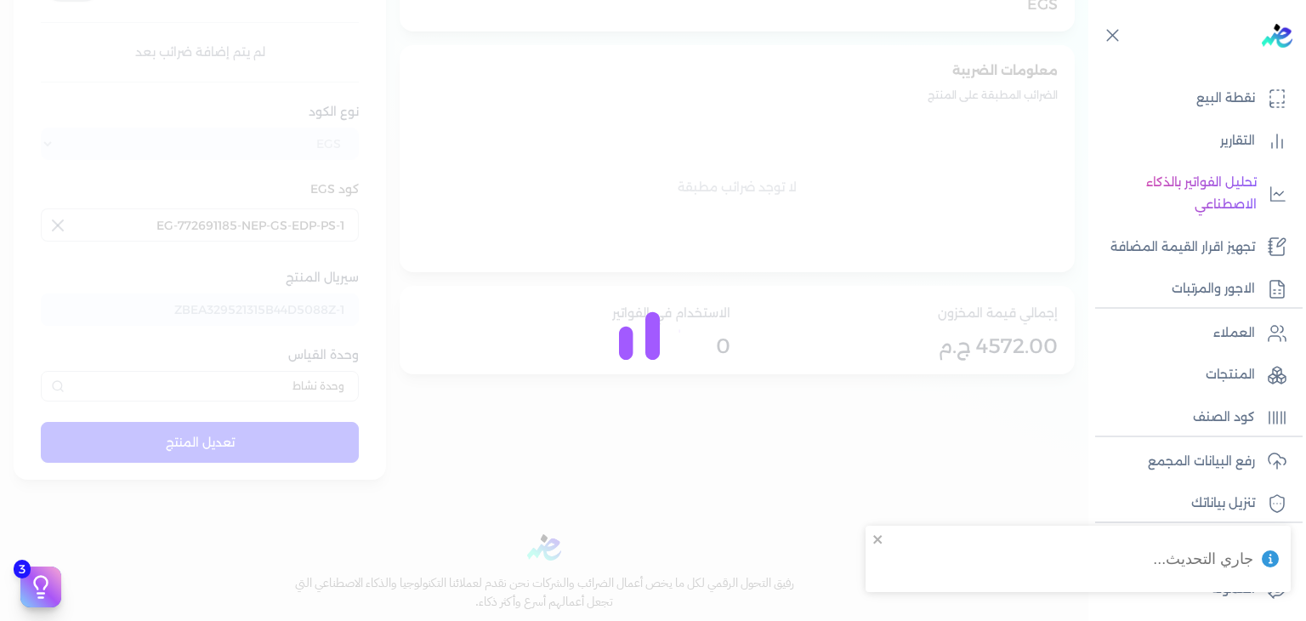
scroll to position [0, 0]
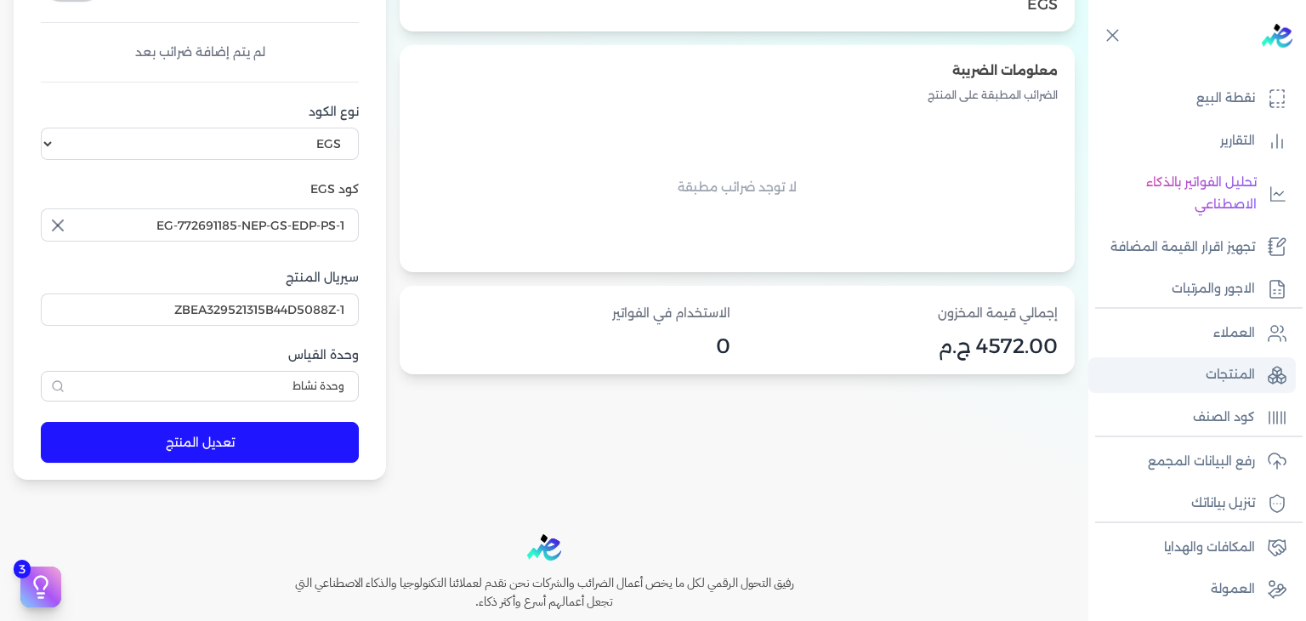
click at [1189, 361] on link "المنتجات" at bounding box center [1191, 375] width 207 height 36
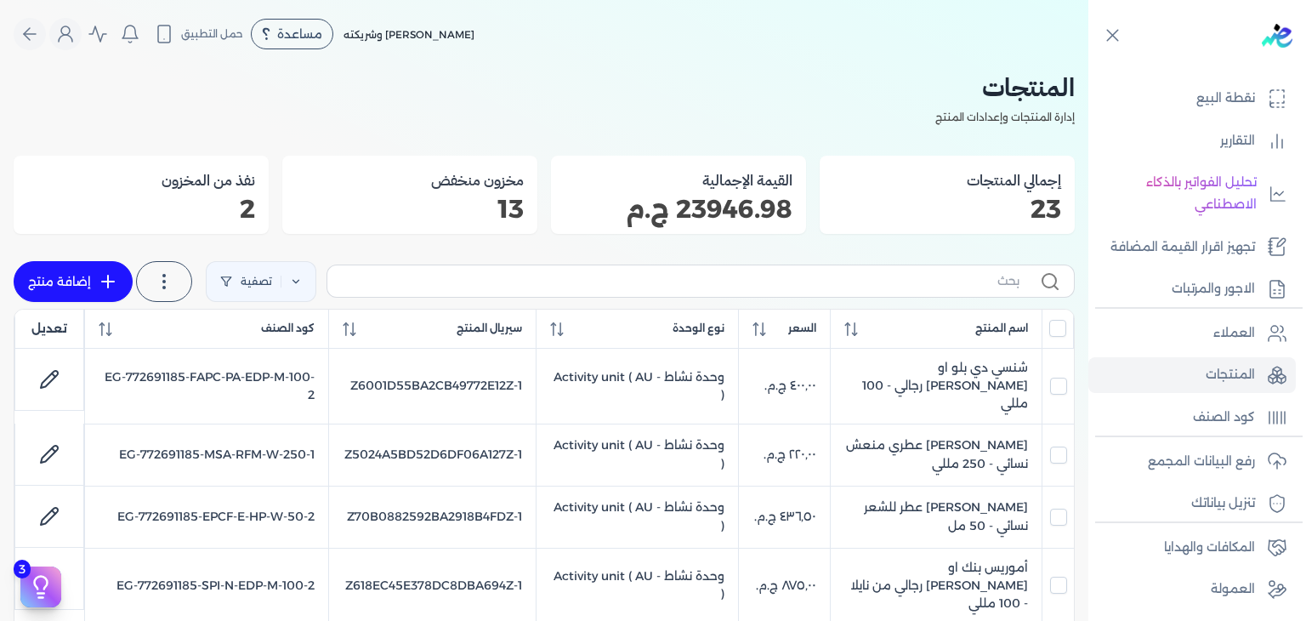
click at [88, 275] on link "إضافة منتج" at bounding box center [73, 281] width 119 height 41
select select "EGS"
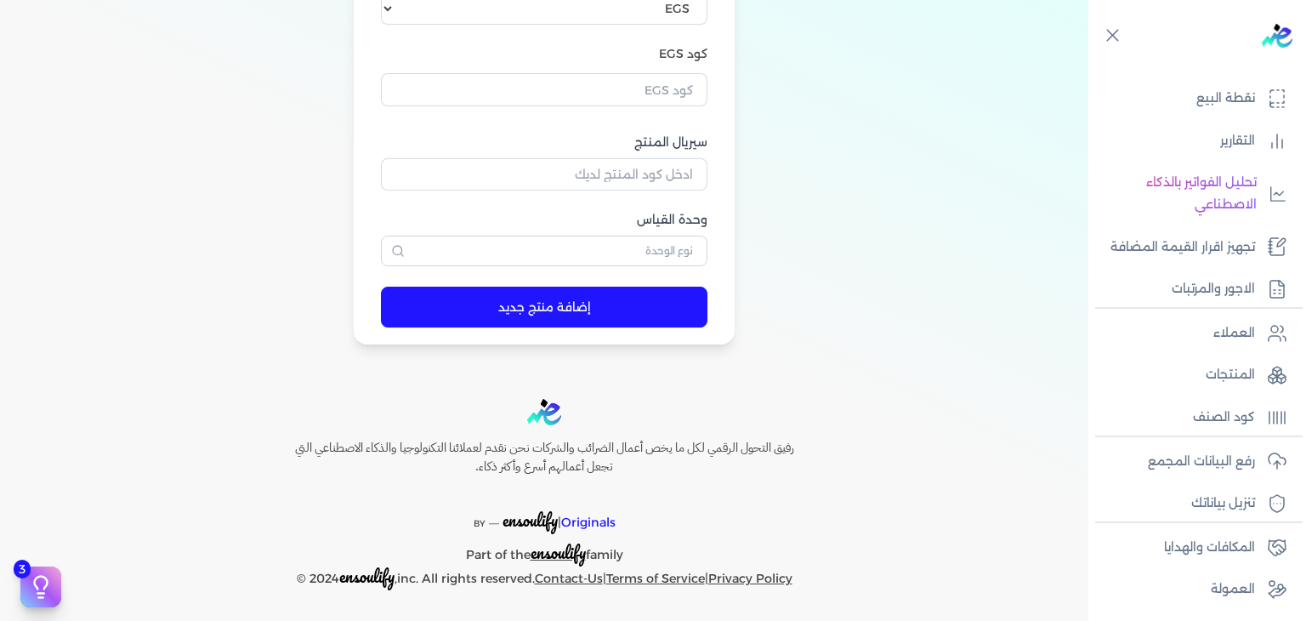
scroll to position [561, 0]
click at [647, 96] on input "text" at bounding box center [544, 88] width 326 height 32
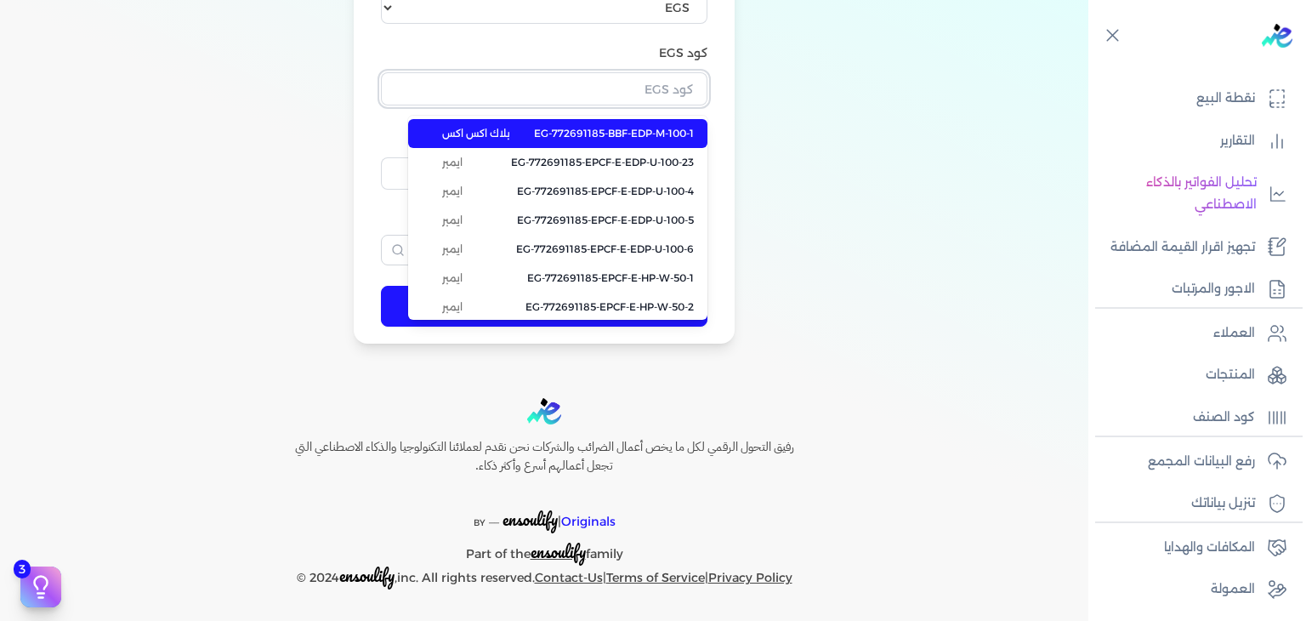
paste input "EG-772691185-EP-GS-EDT-PS-2"
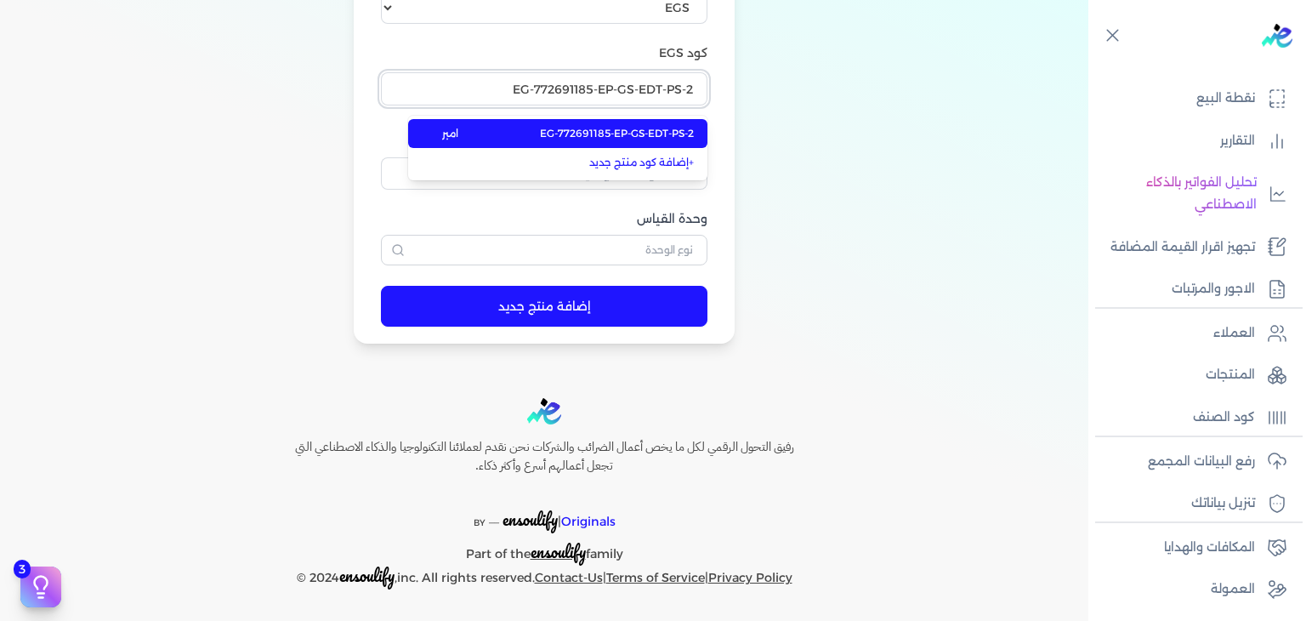
type input "EG-772691185-EP-GS-EDT-PS-2"
click at [645, 130] on span "EG-772691185-EP-GS-EDT-PS-2" at bounding box center [617, 133] width 154 height 15
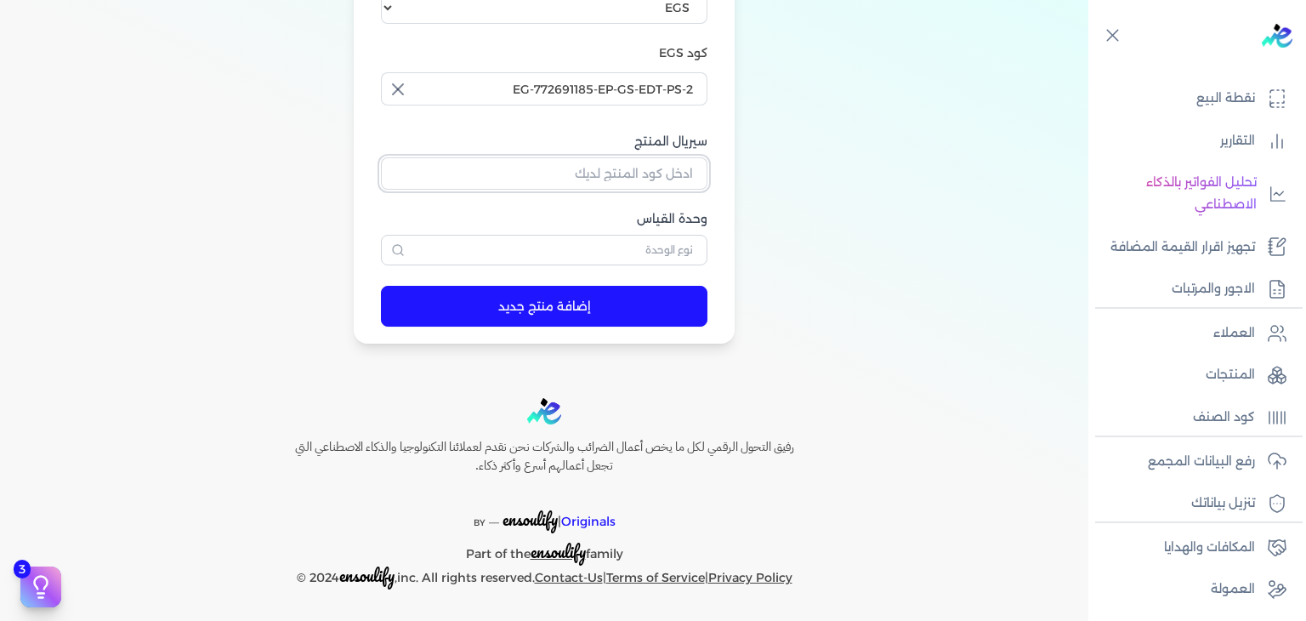
click at [629, 174] on input "سيريال المنتج" at bounding box center [544, 173] width 326 height 32
paste input "Z46F31538AEB7A0D5EFACZ-1"
type input "Z46F31538AEB7A0D5EFACZ-1"
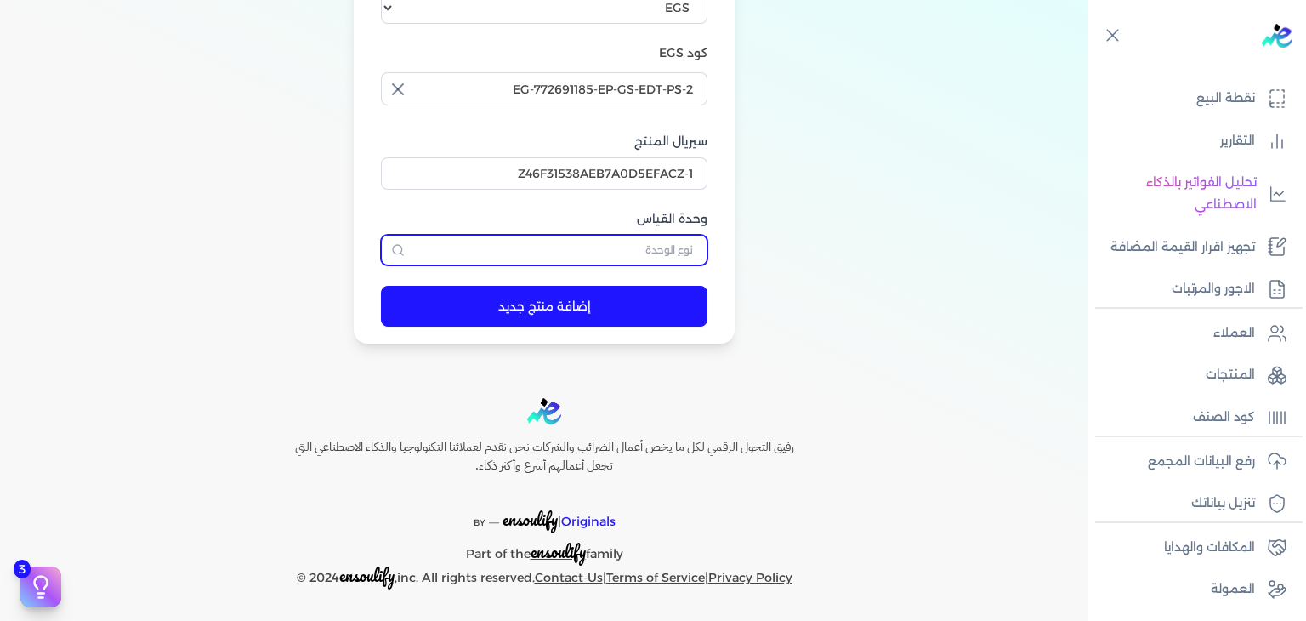
click at [677, 255] on input "text" at bounding box center [544, 250] width 326 height 31
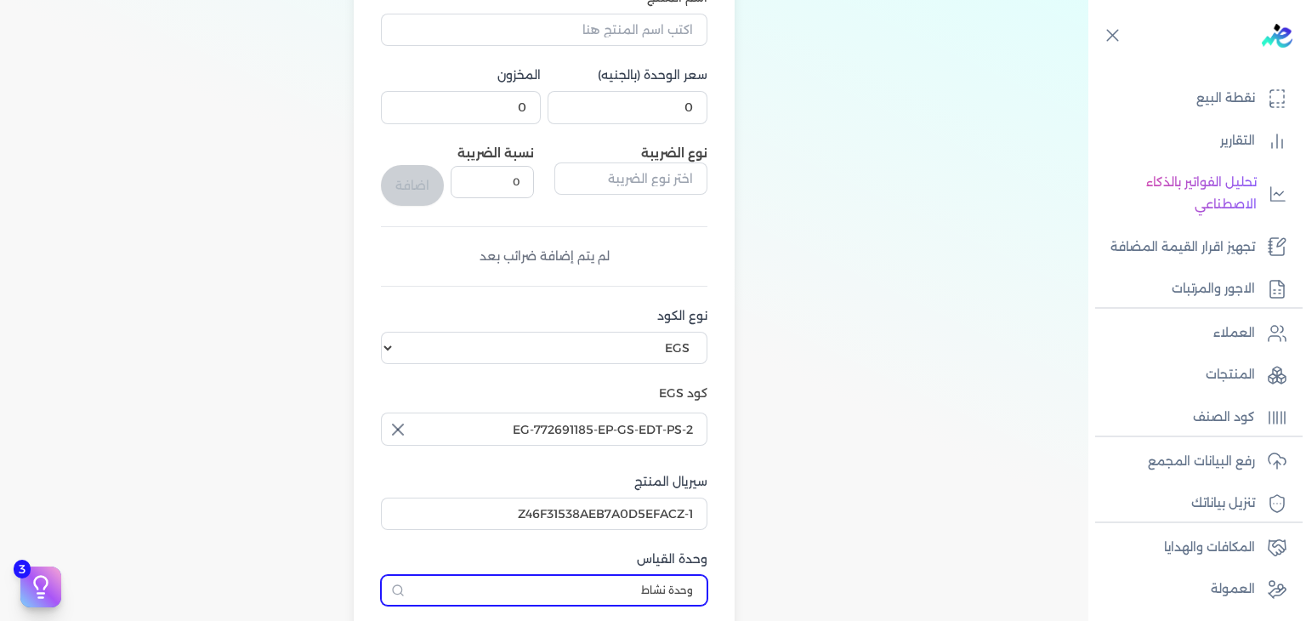
scroll to position [136, 0]
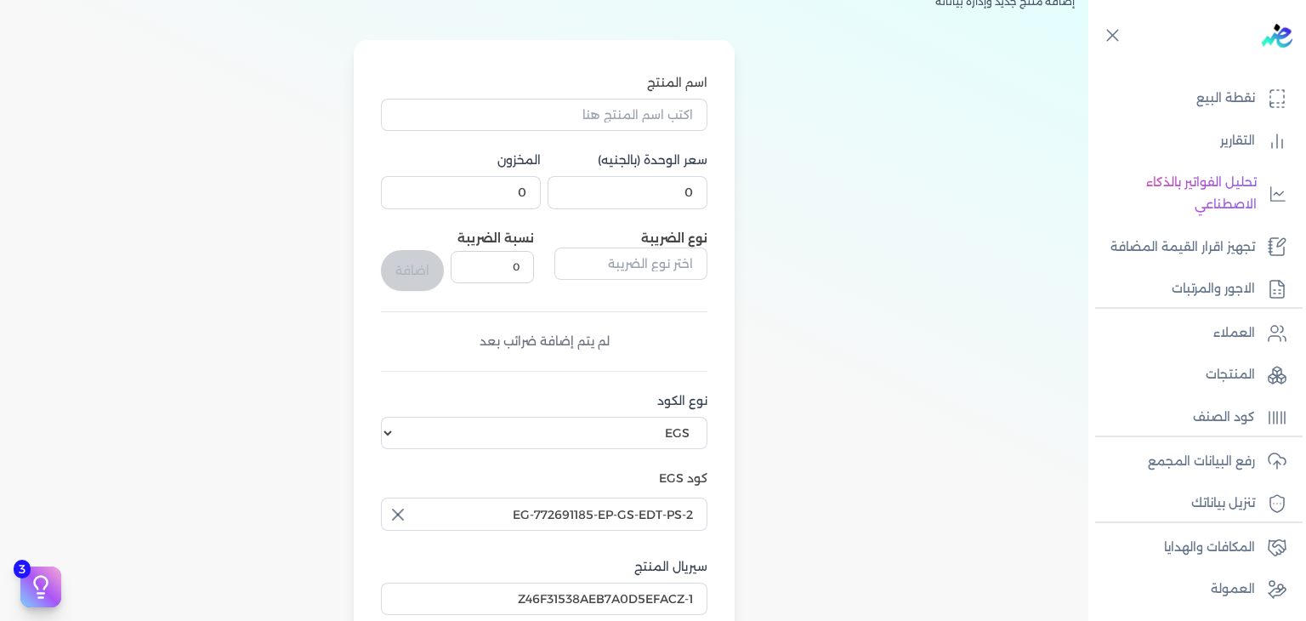
type input "وحدة نشاط"
click at [646, 190] on input "0" at bounding box center [628, 192] width 160 height 32
paste input "1017"
type input "1017"
click at [512, 196] on input "0" at bounding box center [461, 192] width 160 height 32
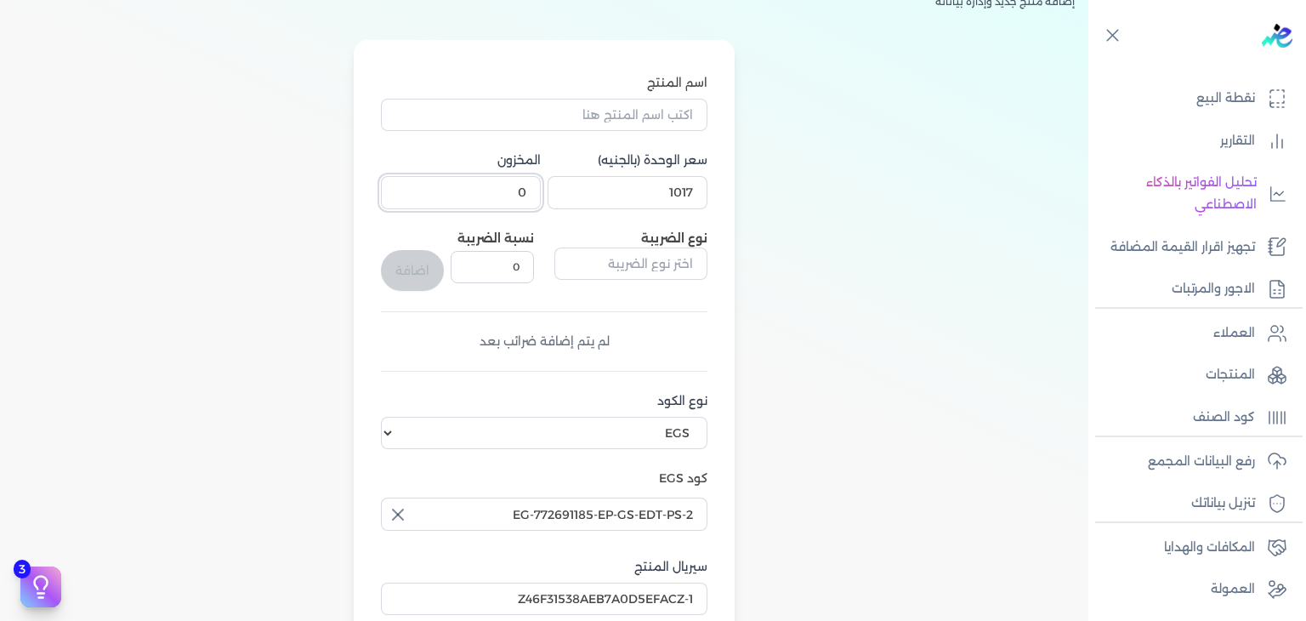
click at [512, 196] on input "0" at bounding box center [461, 192] width 160 height 32
click at [647, 114] on input "اسم المنتج" at bounding box center [544, 115] width 326 height 32
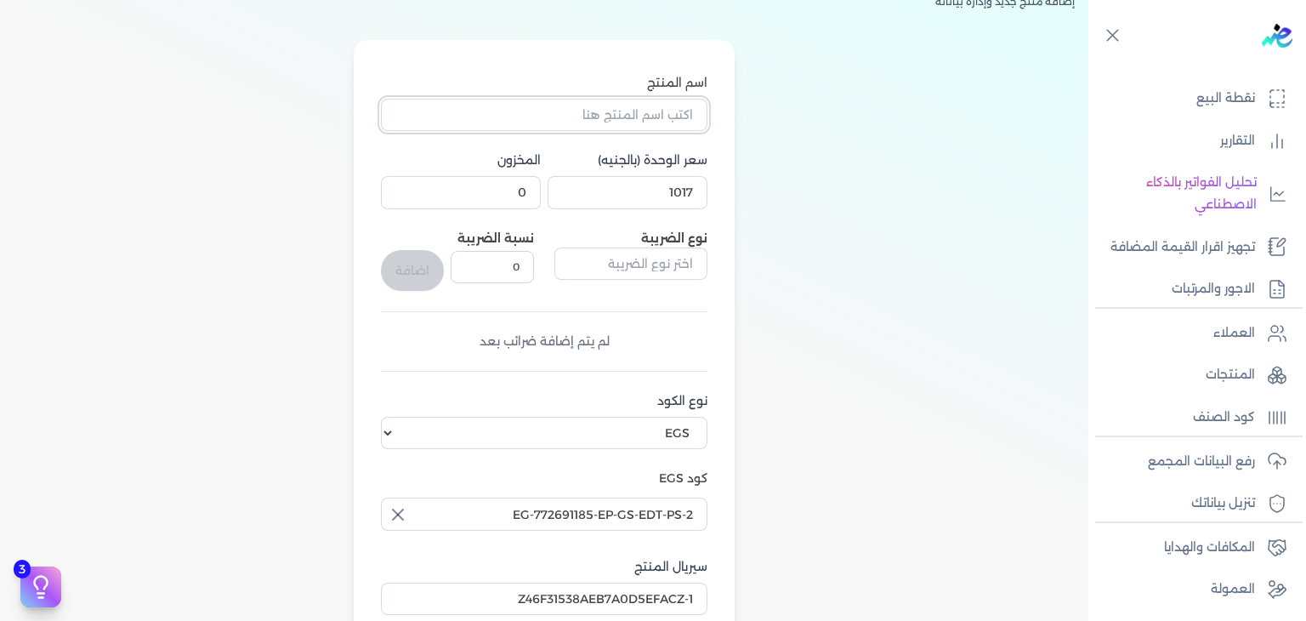
paste input "طقم هدايا ليجند رويال مكون من ( او دي تواليت 100مللي - سبراي بيرفيوم 200مللي) ر…"
type input "طقم هدايا ليجند رويال مكون من ( او دي تواليت 100مللي - سبراي بيرفيوم 200مللي) ر…"
click at [525, 193] on input "0" at bounding box center [461, 192] width 160 height 32
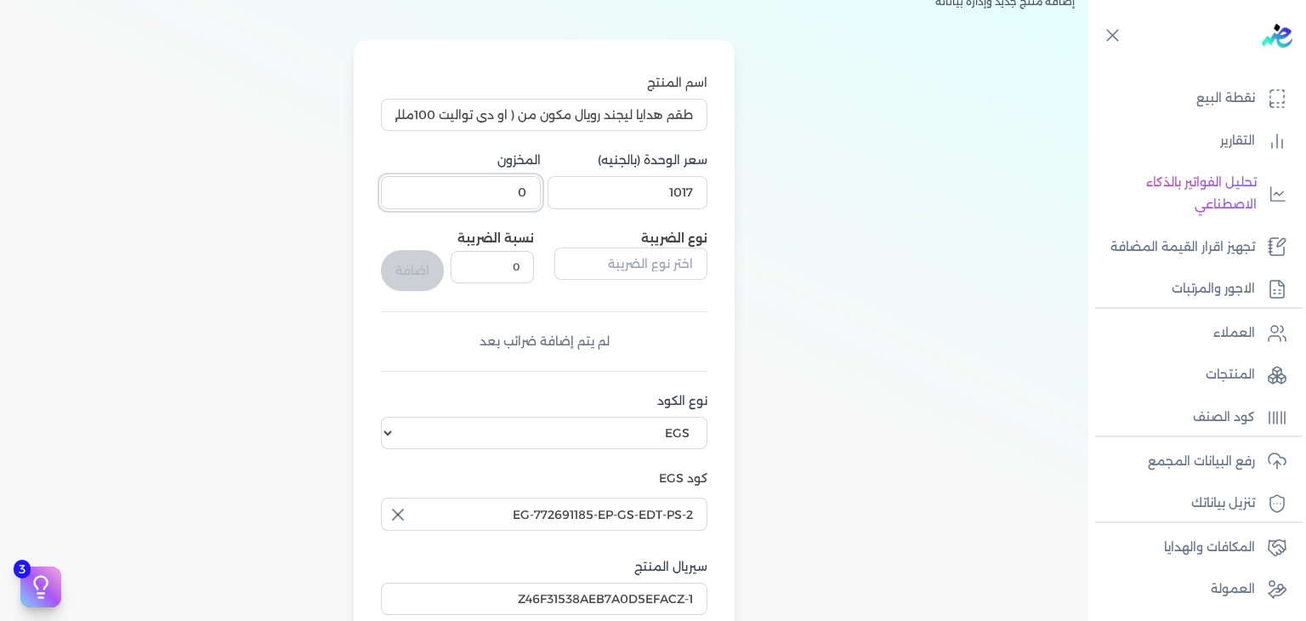
click at [525, 193] on input "0" at bounding box center [461, 192] width 160 height 32
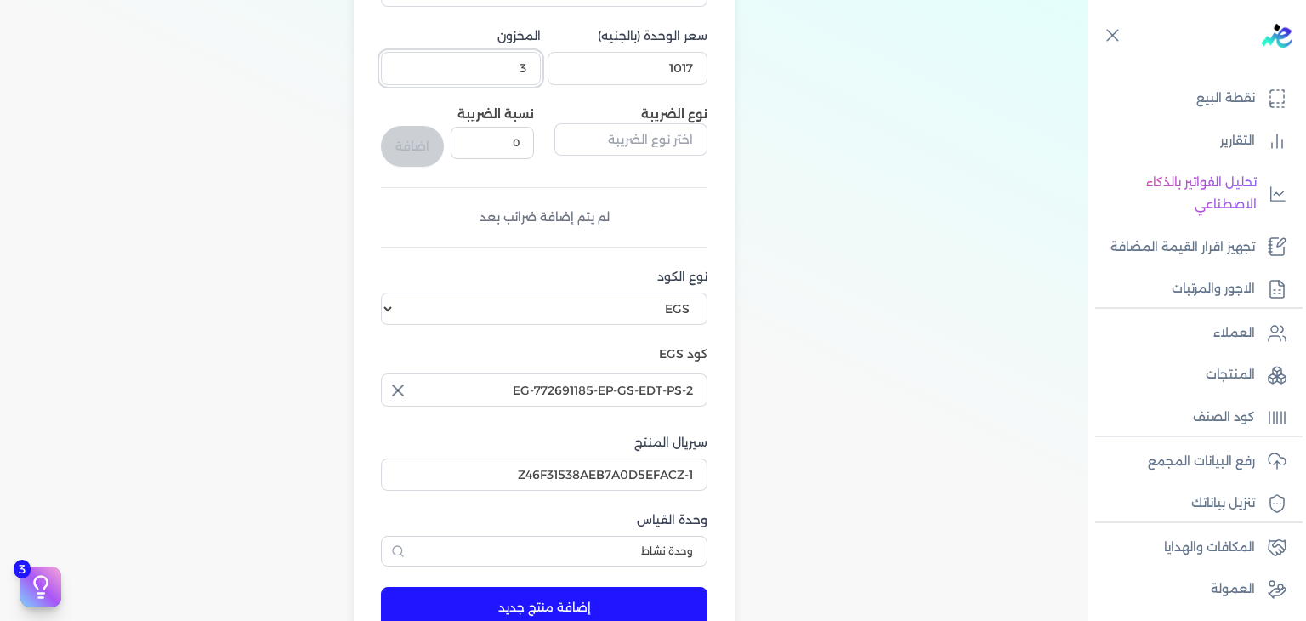
scroll to position [306, 0]
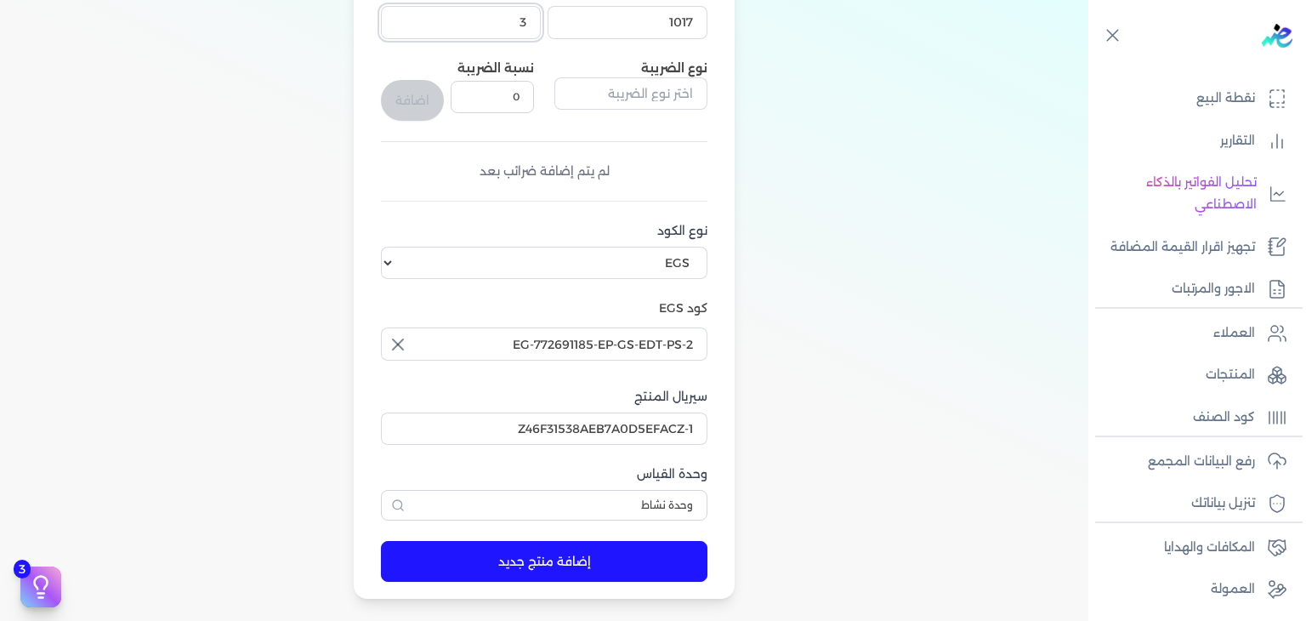
type input "3"
click at [526, 555] on button "إضافة منتج جديد" at bounding box center [544, 561] width 326 height 41
click at [1200, 371] on link "المنتجات" at bounding box center [1191, 375] width 207 height 36
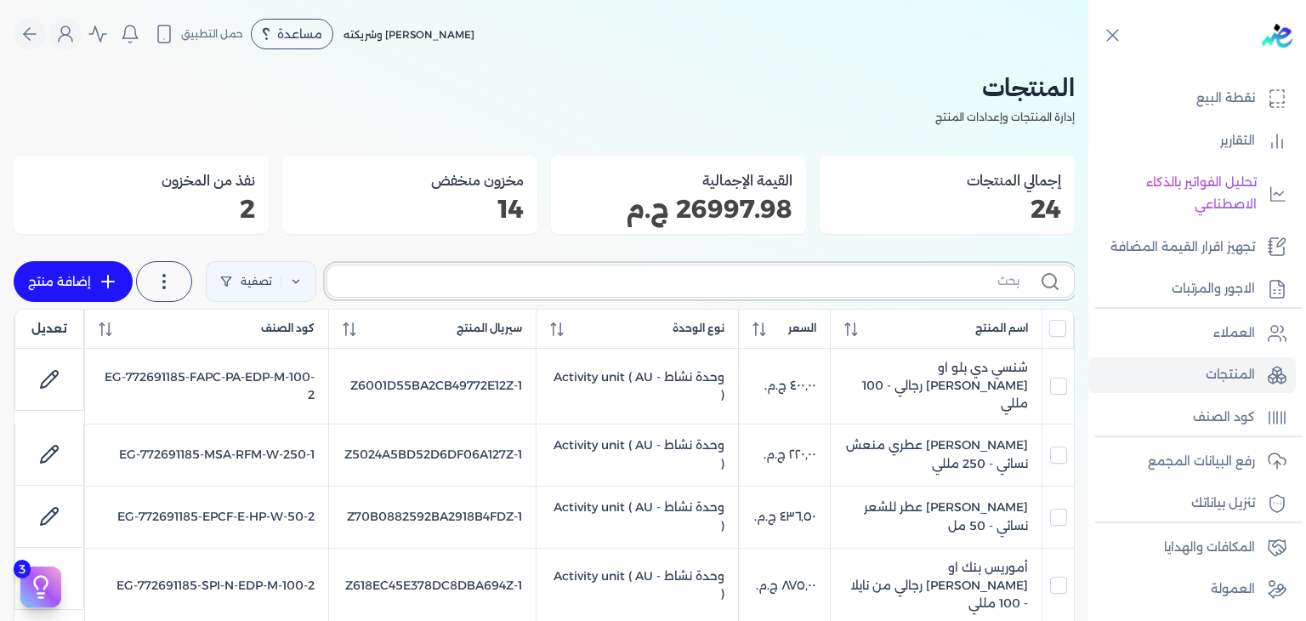
click at [835, 281] on input "text" at bounding box center [680, 281] width 679 height 18
paste input "EP-GS-EDT-PS-4"
type input "EP-GS-EDT-PS-4"
checkbox input "false"
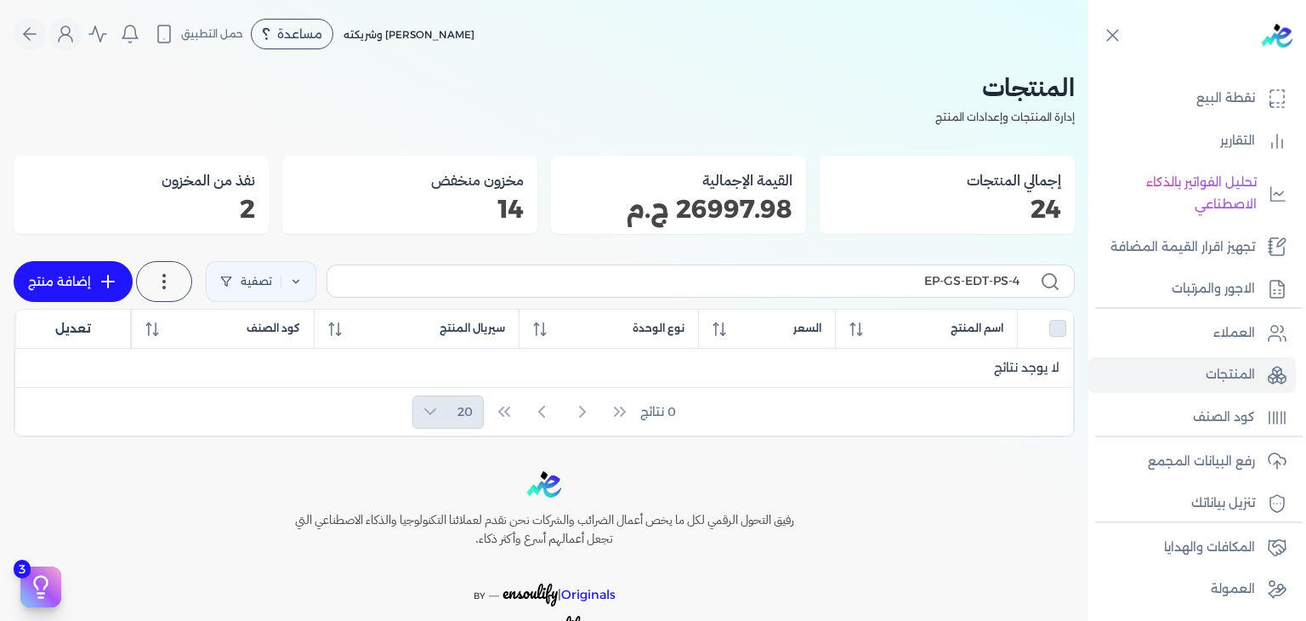
click at [105, 283] on icon at bounding box center [108, 281] width 20 height 20
select select "EGS"
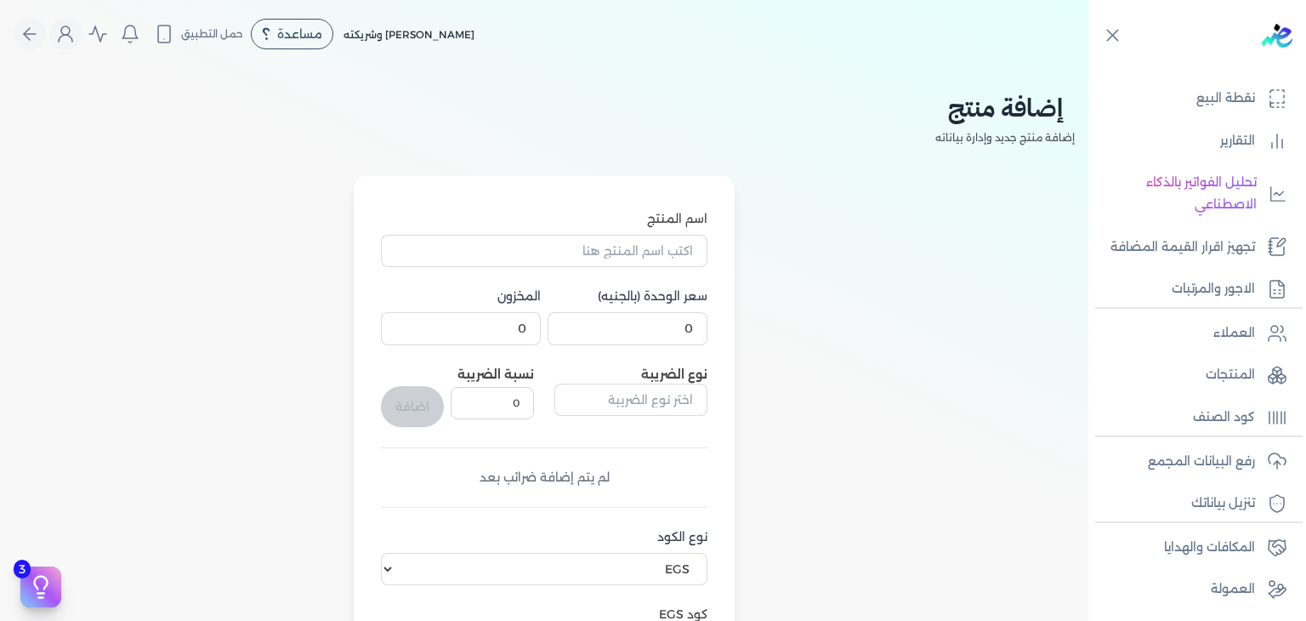
scroll to position [255, 0]
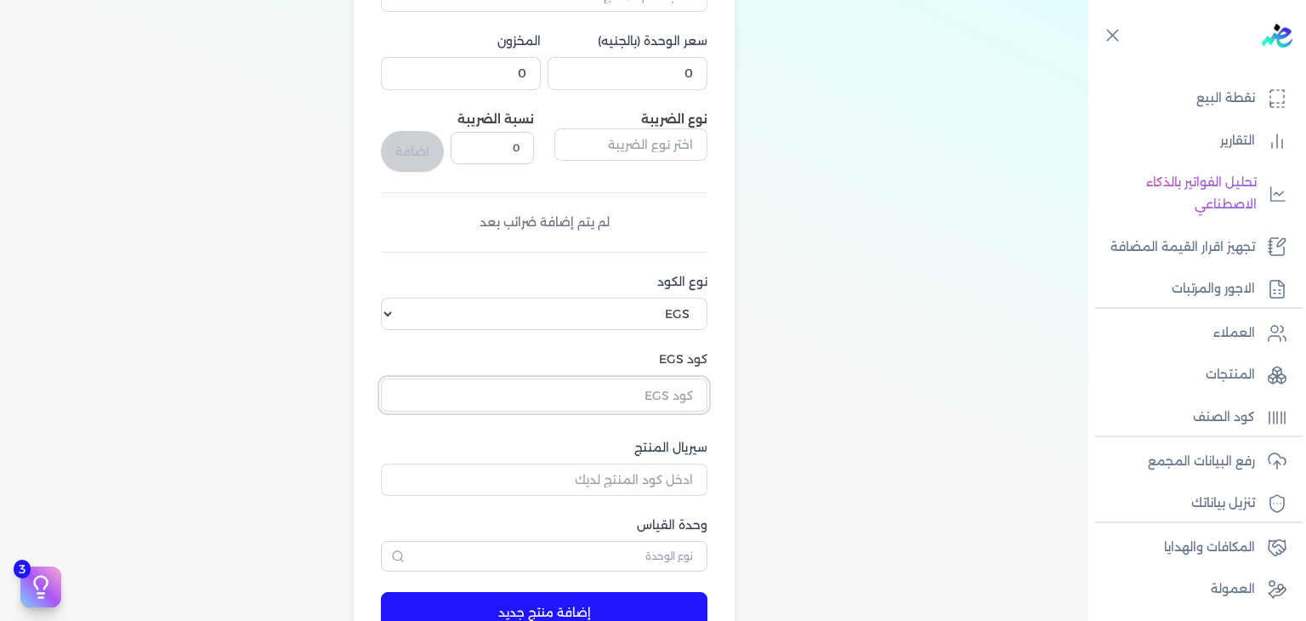
click at [682, 410] on input "text" at bounding box center [544, 394] width 326 height 32
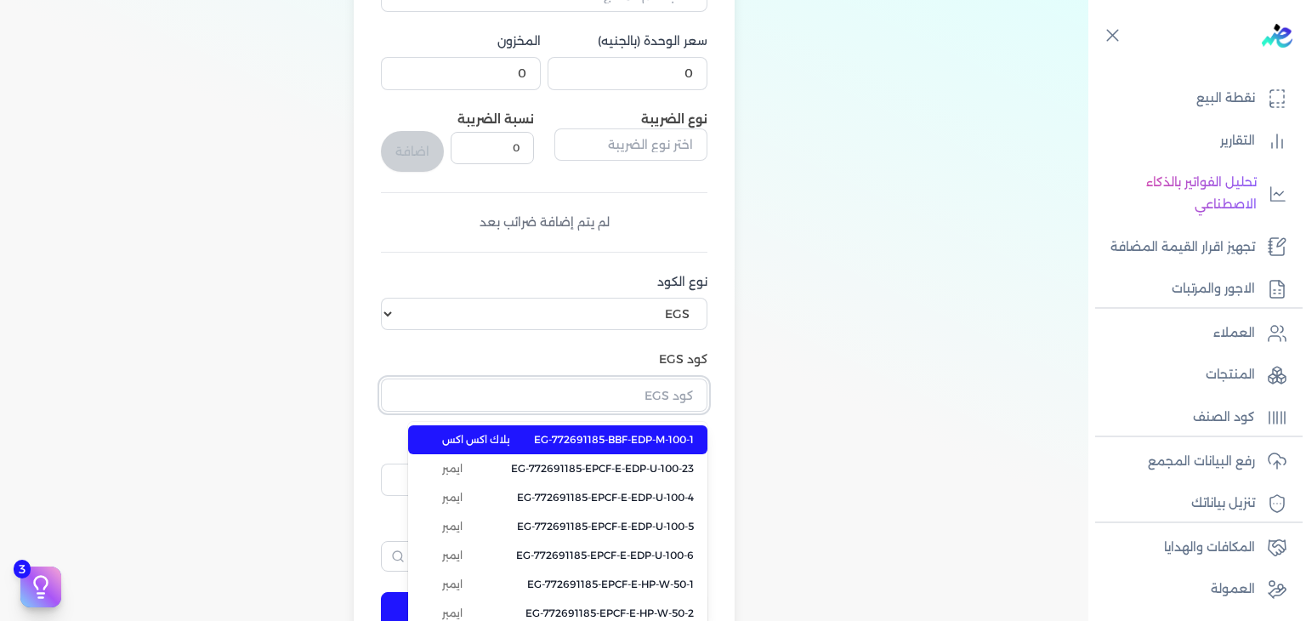
paste input "EG-772691185-EP-GS-EDT-PS-4"
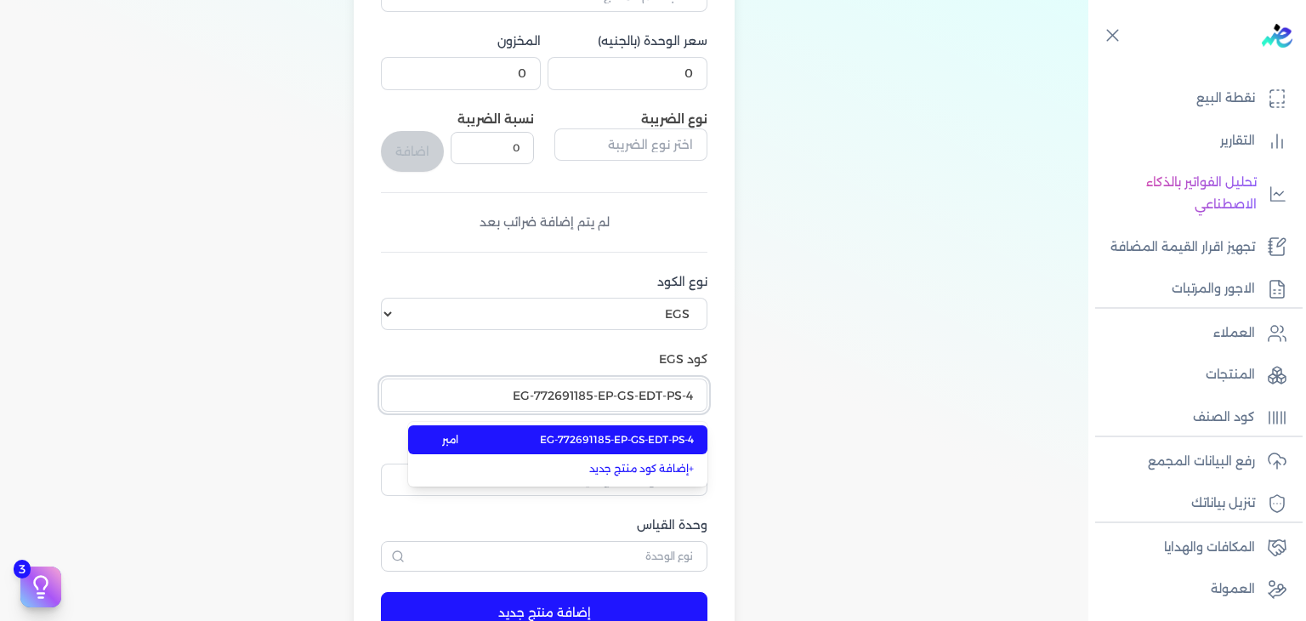
type input "EG-772691185-EP-GS-EDT-PS-4"
click at [674, 436] on span "EG-772691185-EP-GS-EDT-PS-4" at bounding box center [617, 439] width 154 height 15
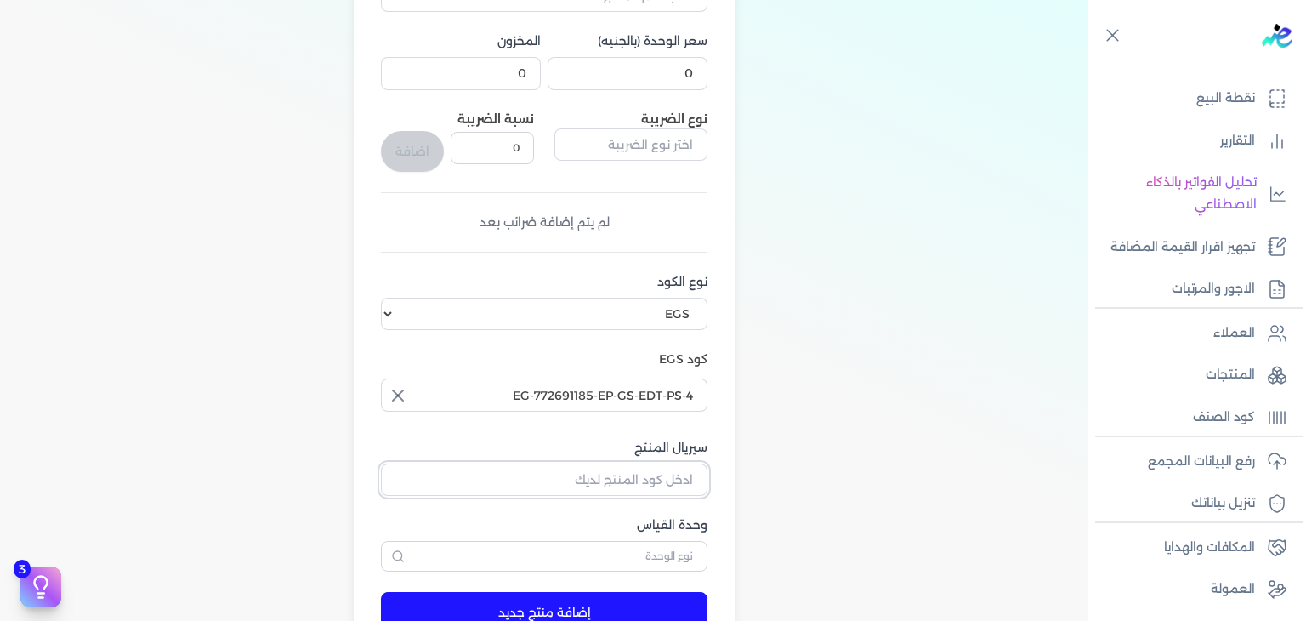
click at [667, 480] on input "سيريال المنتج" at bounding box center [544, 479] width 326 height 32
paste input "Z7C7689B9F5F361671974Z-1"
type input "Z7C7689B9F5F361671974Z-1"
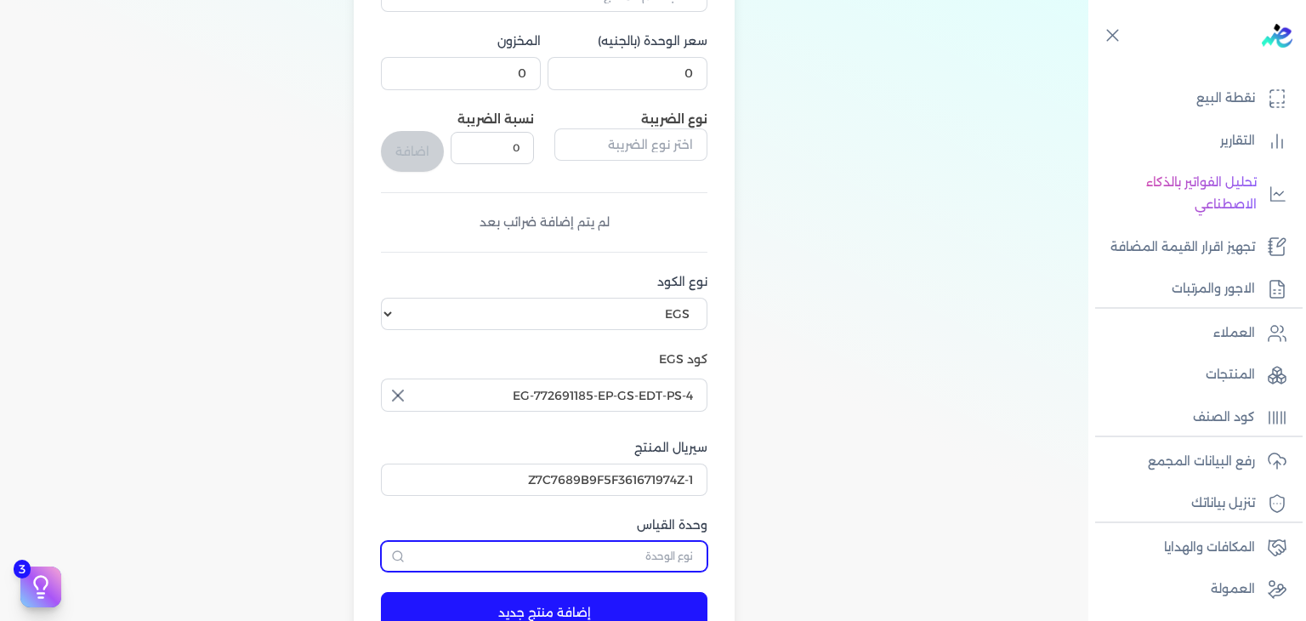
click at [657, 550] on input "text" at bounding box center [544, 556] width 326 height 31
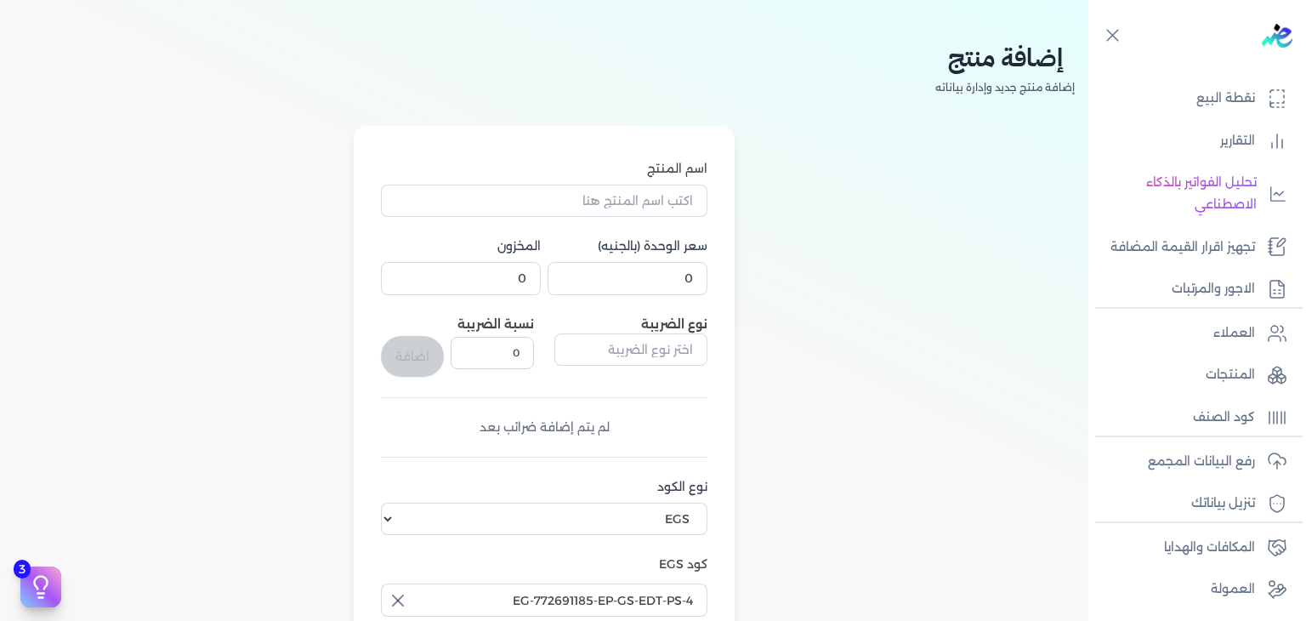
scroll to position [1, 0]
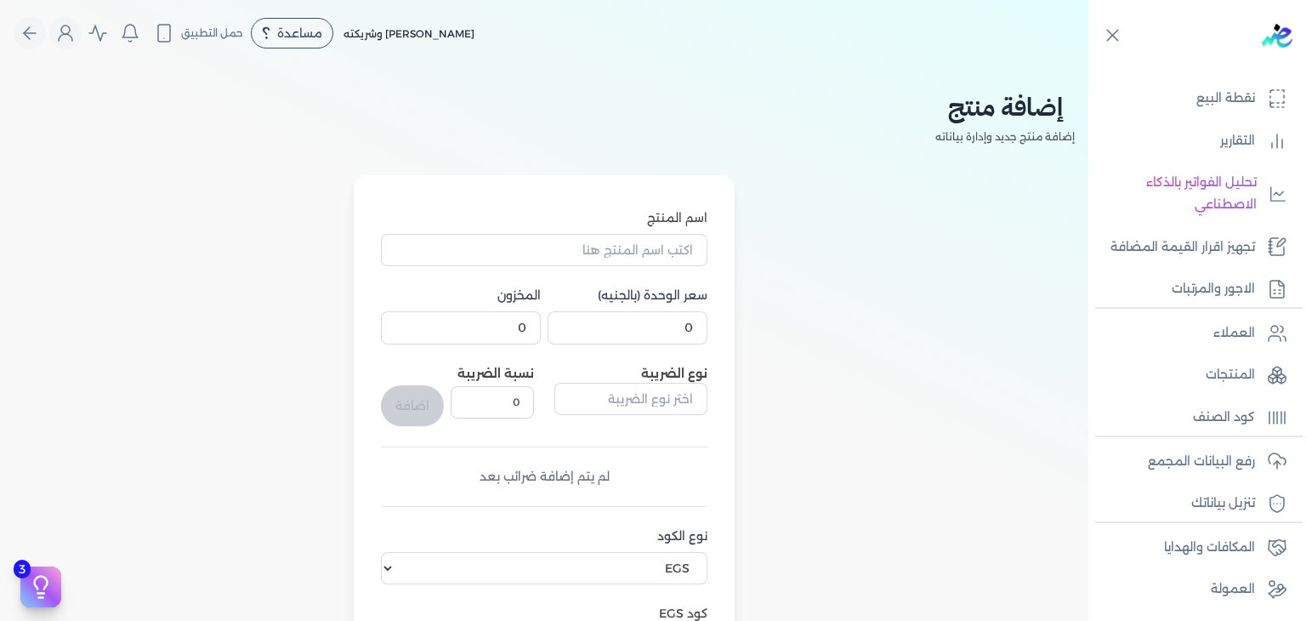
type input "وحدة نشاط"
click at [652, 326] on input "0" at bounding box center [628, 327] width 160 height 32
paste input "1066.5"
type input "1066.5"
type input "4"
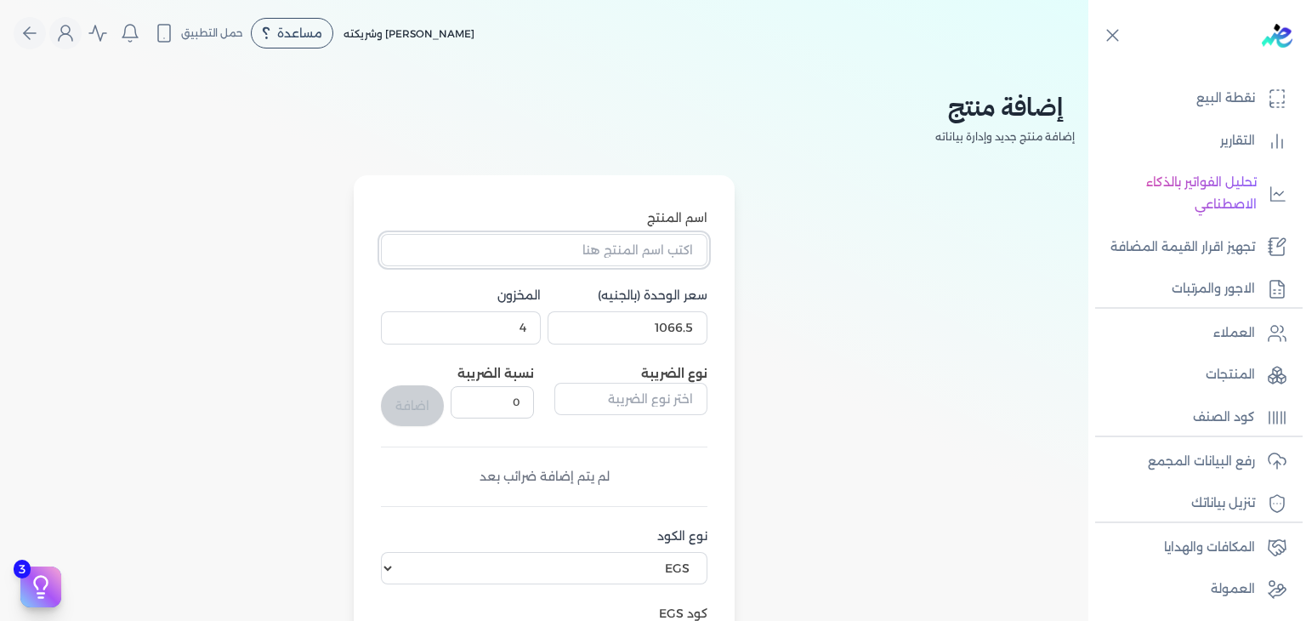
click at [571, 260] on input "اسم المنتج" at bounding box center [544, 250] width 326 height 32
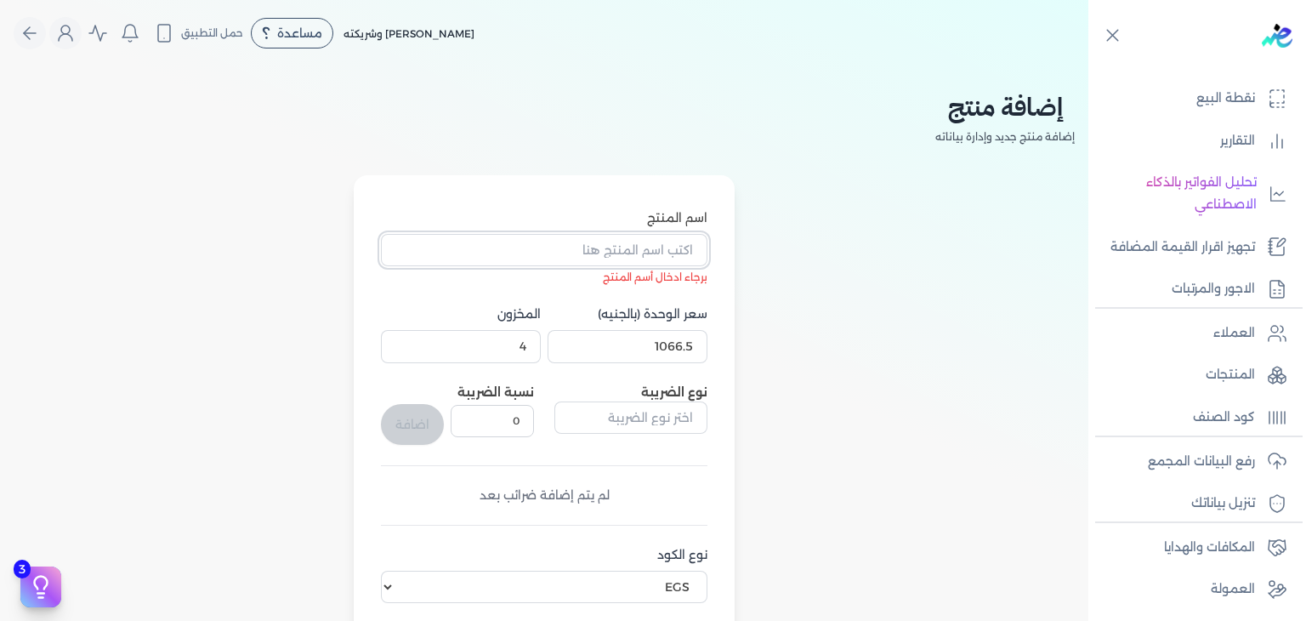
paste input "طقم هدايا ابيك ادفنشر مكون من ( او دي تواليت 100مللي - سبراي بيرفيوم 200مللي) ر…"
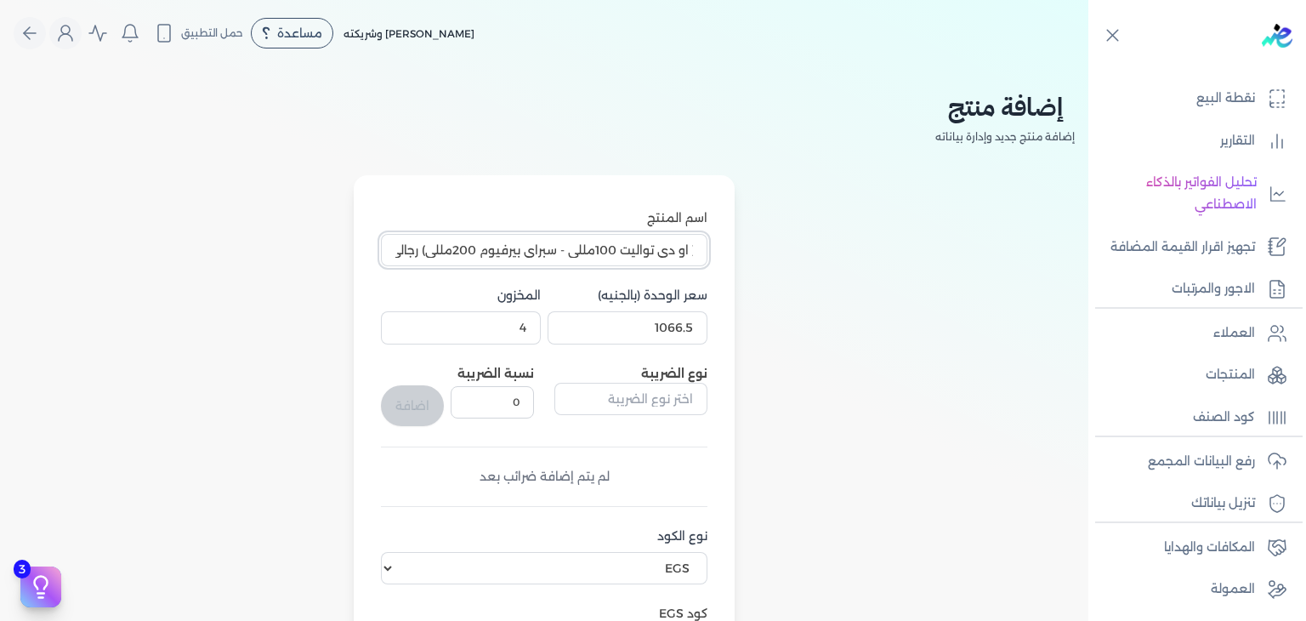
scroll to position [341, 0]
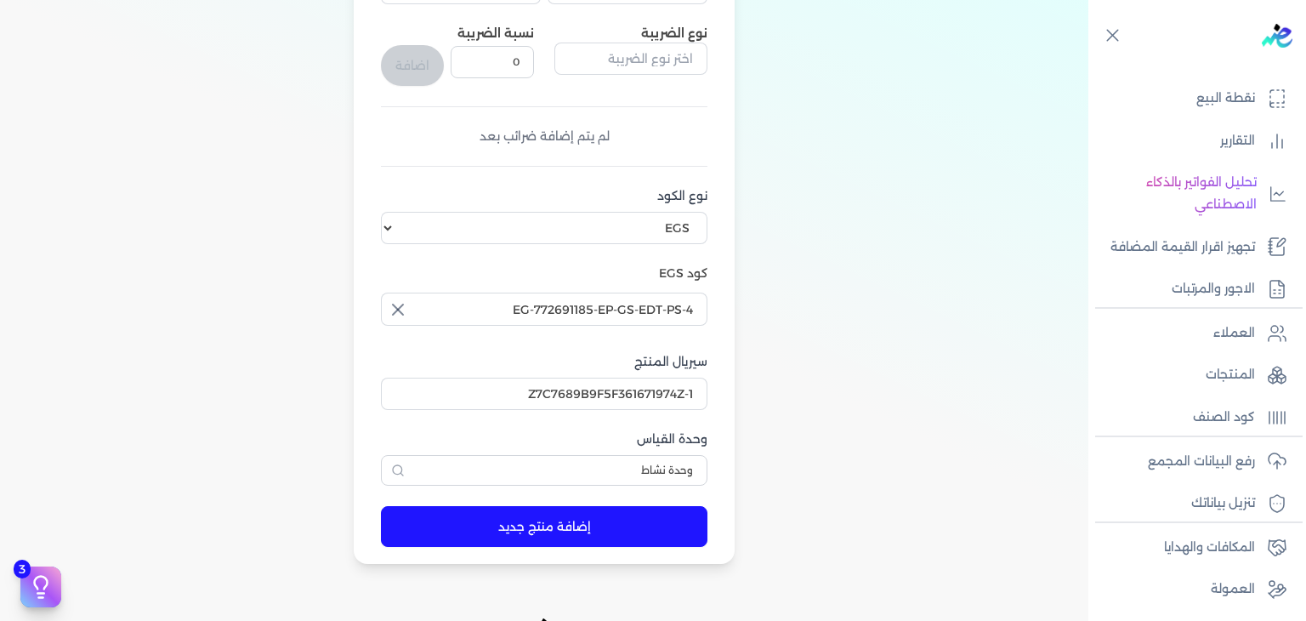
type input "طقم هدايا ابيك ادفنشر مكون من ( او دي تواليت 100مللي - سبراي بيرفيوم 200مللي) ر…"
click at [594, 535] on button "إضافة منتج جديد" at bounding box center [544, 526] width 326 height 41
click at [1235, 380] on p "المنتجات" at bounding box center [1230, 375] width 49 height 22
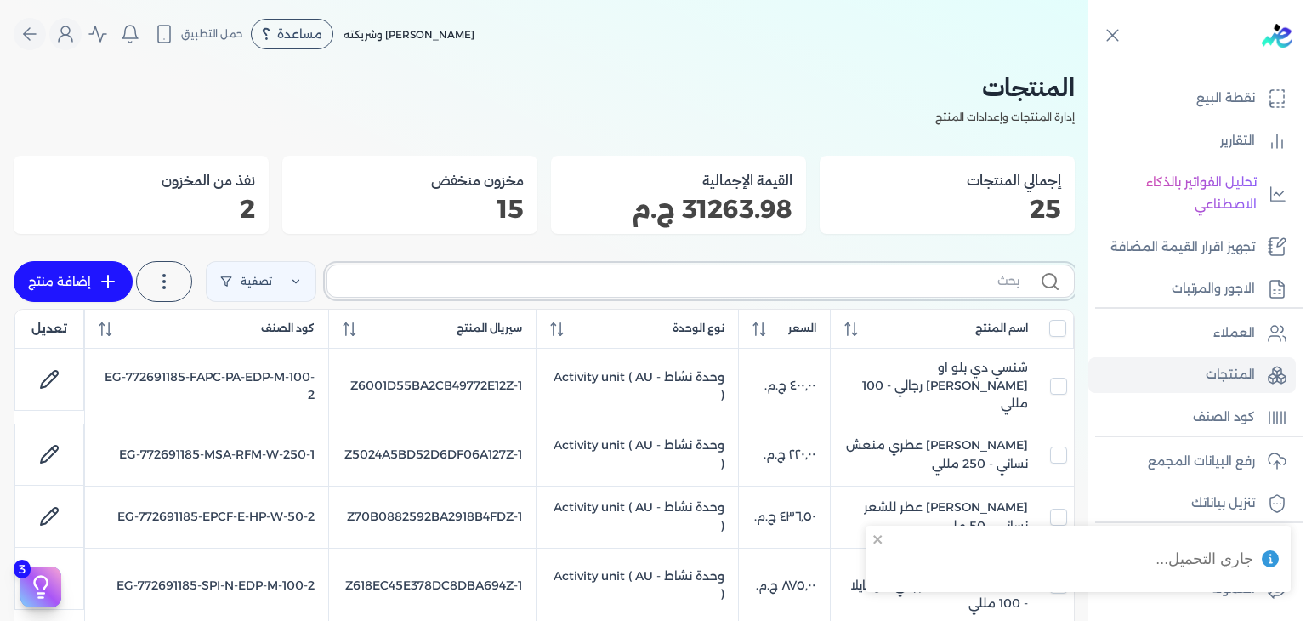
click at [837, 287] on input "text" at bounding box center [680, 281] width 679 height 18
paste input "EP-GS-EDT-PS-5"
type input "EP-GS-EDT-PS-5"
checkbox input "false"
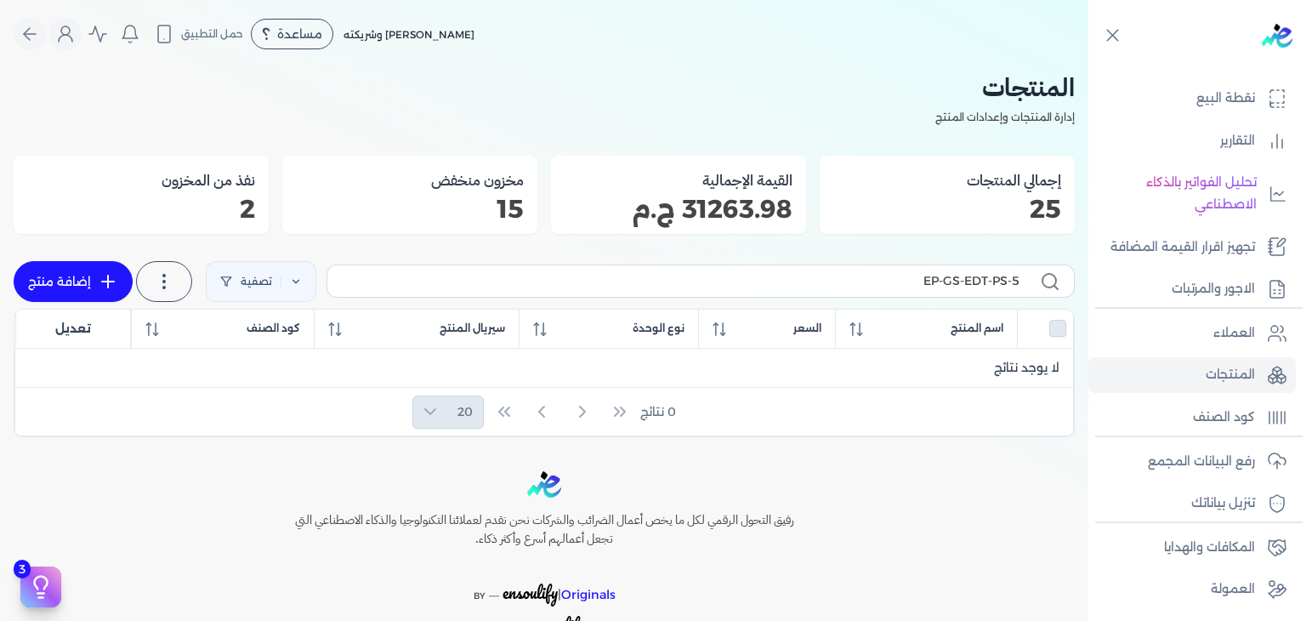
click at [100, 281] on link "إضافة منتج" at bounding box center [73, 281] width 119 height 41
select select "EGS"
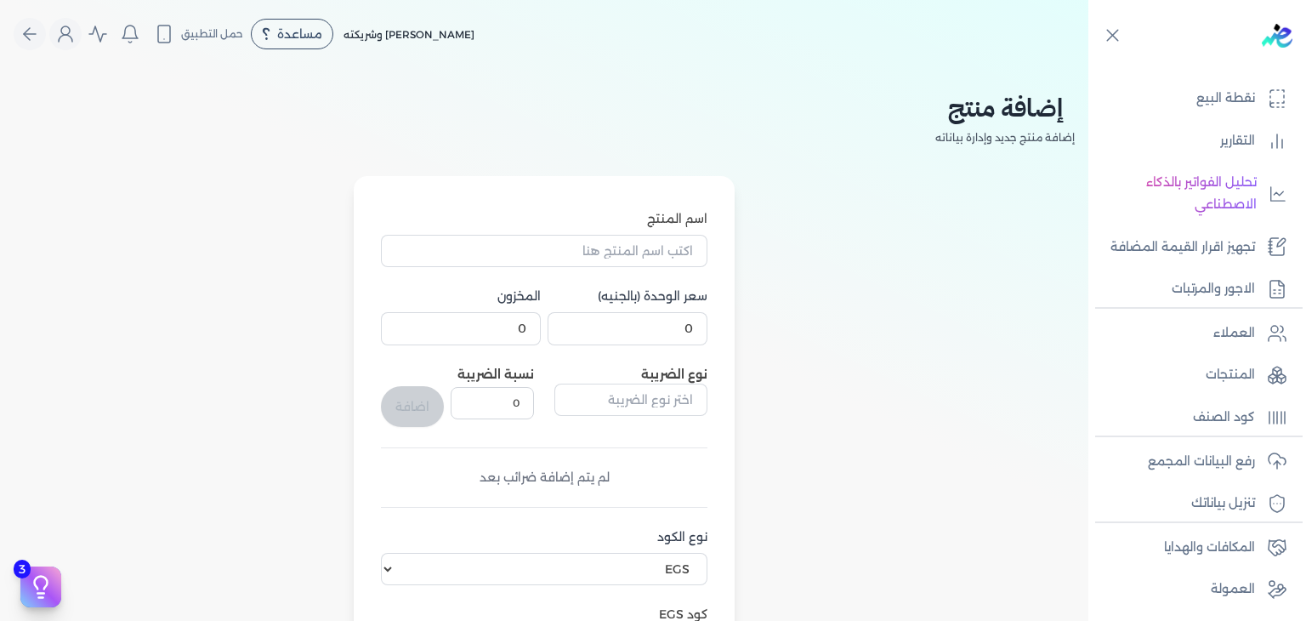
scroll to position [510, 0]
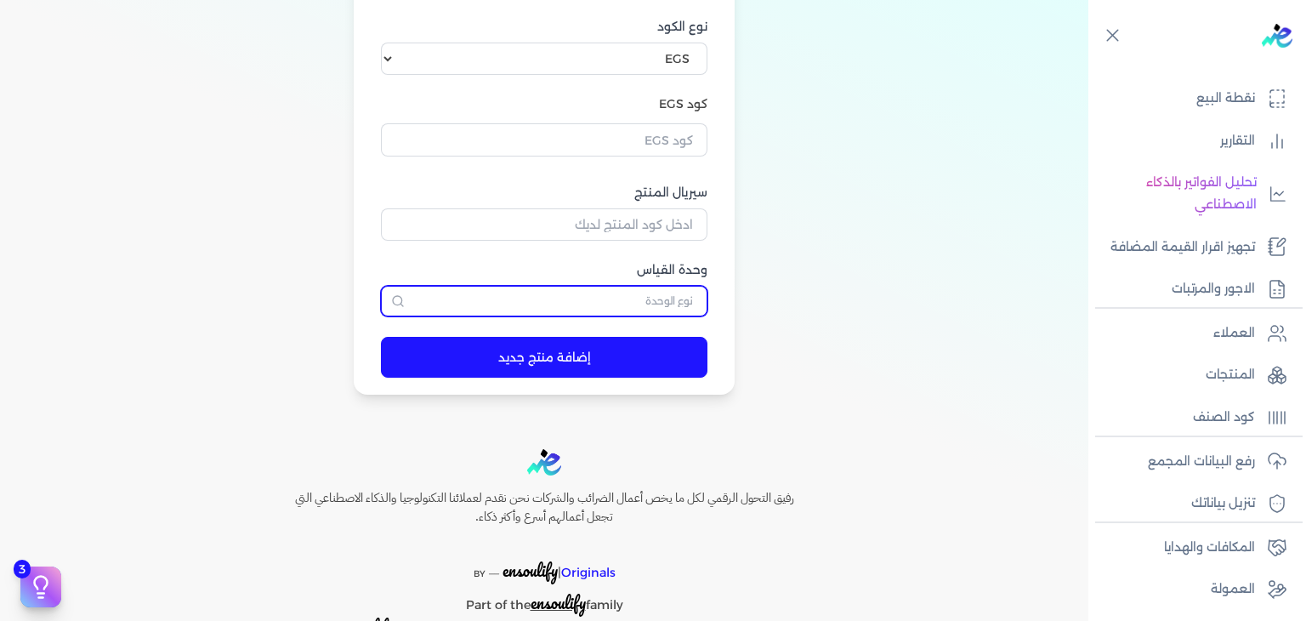
click at [673, 292] on input "text" at bounding box center [544, 301] width 326 height 31
type input "وحدة نشاط"
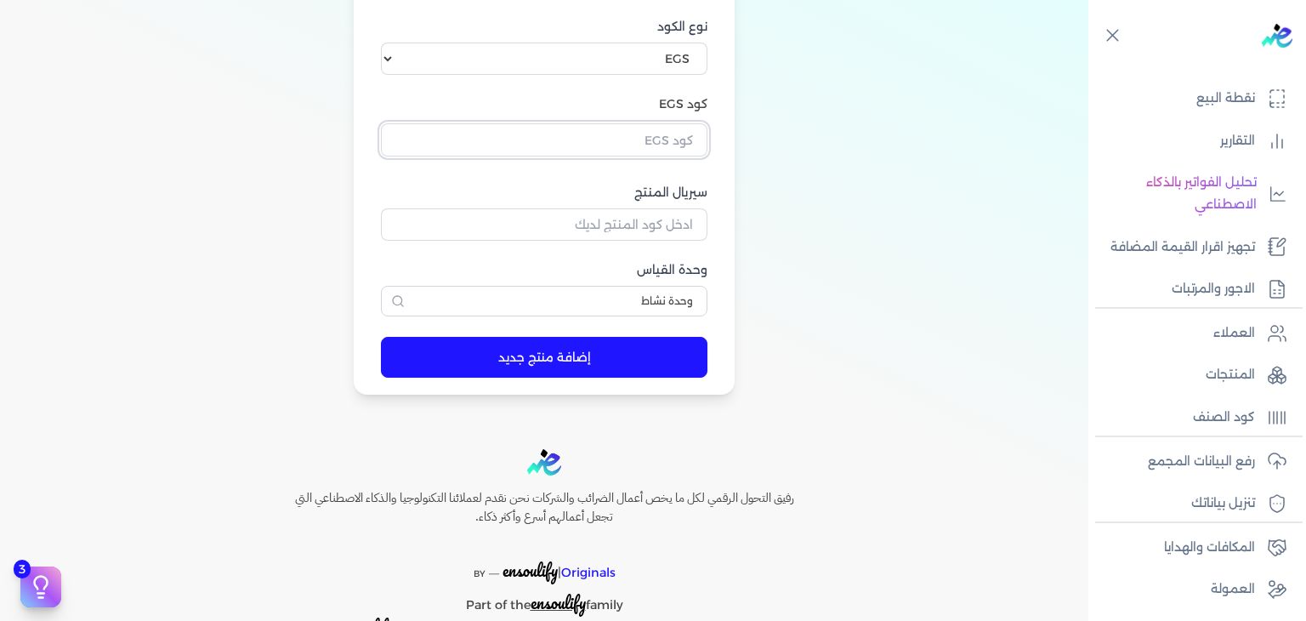
click at [653, 131] on input "text" at bounding box center [544, 139] width 326 height 32
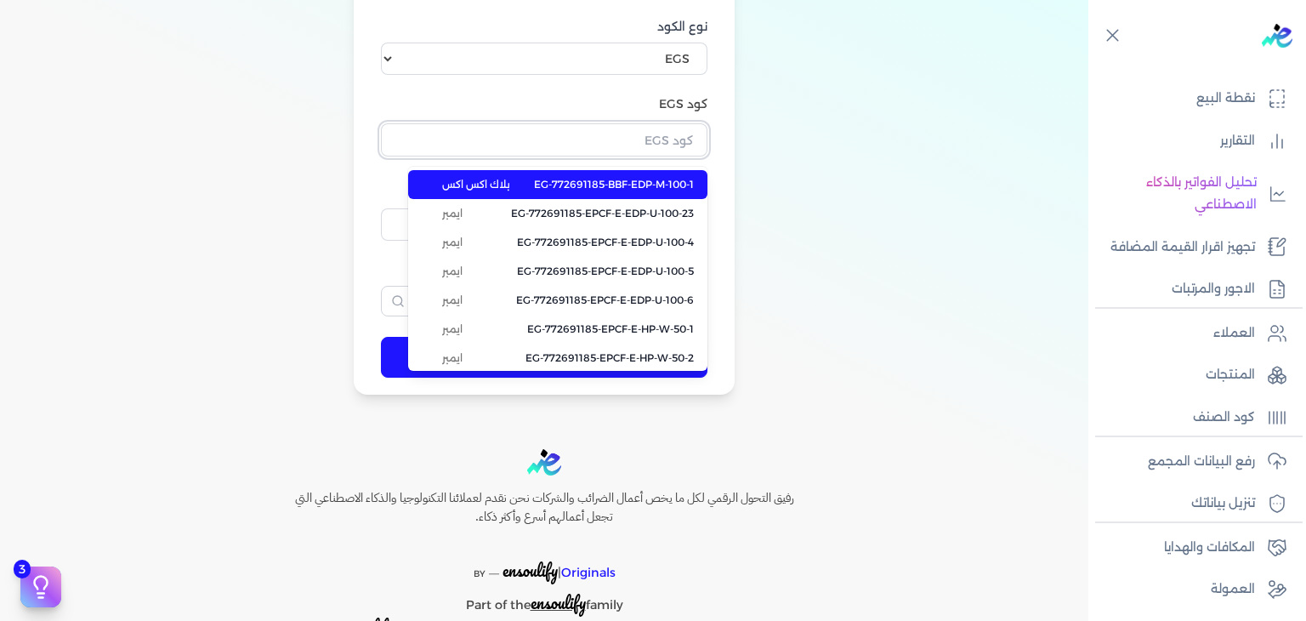
paste input "EG-772691185-EP-GS-EDT-PS-5"
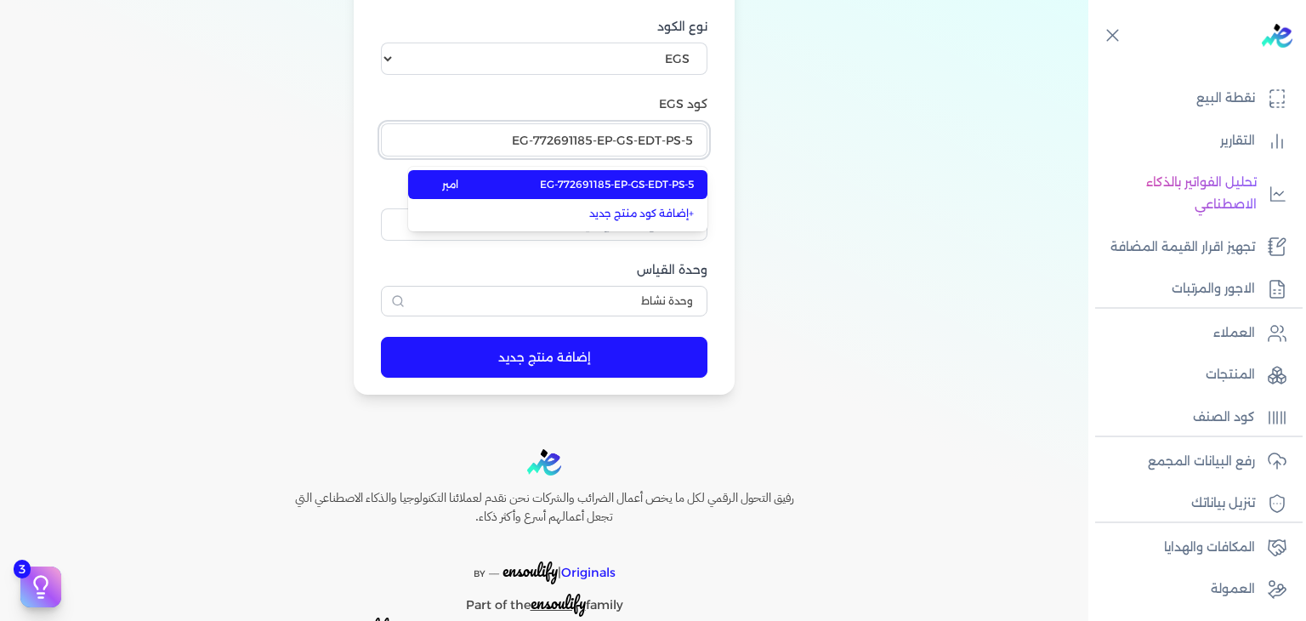
type input "EG-772691185-EP-GS-EDT-PS-5"
click at [683, 188] on span "EG-772691185-EP-GS-EDT-PS-5" at bounding box center [617, 184] width 154 height 15
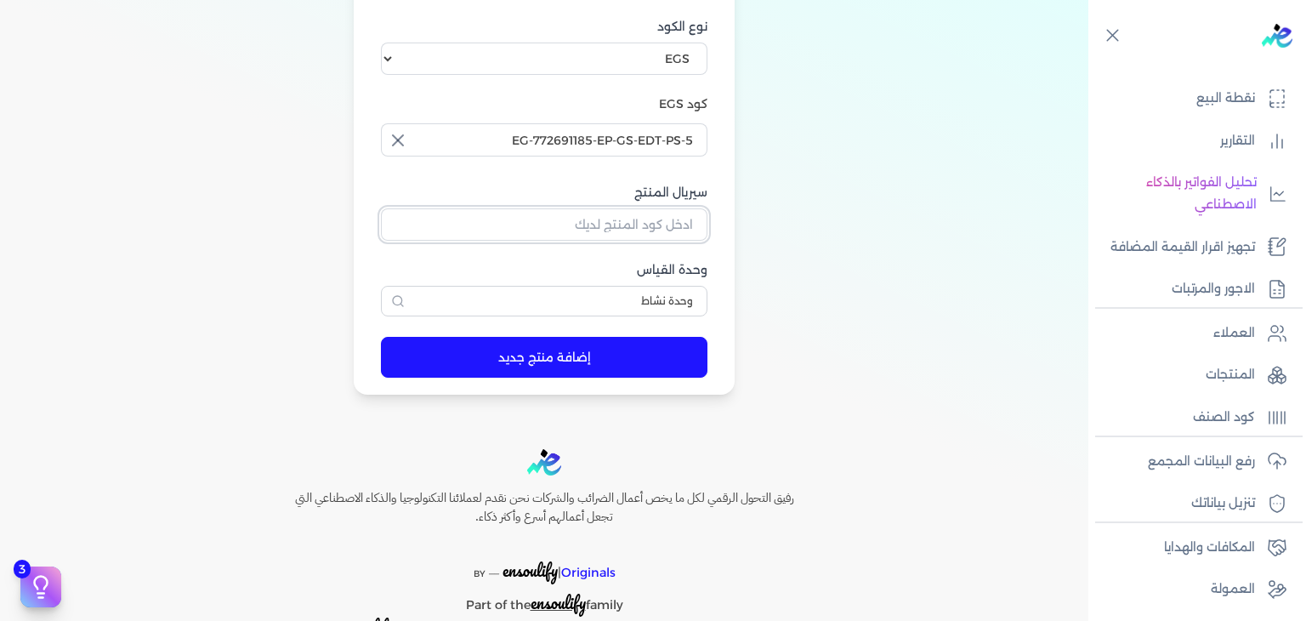
click at [677, 232] on input "سيريال المنتج" at bounding box center [544, 224] width 326 height 32
paste input "Z089C18D10E242B5D2990Z-1"
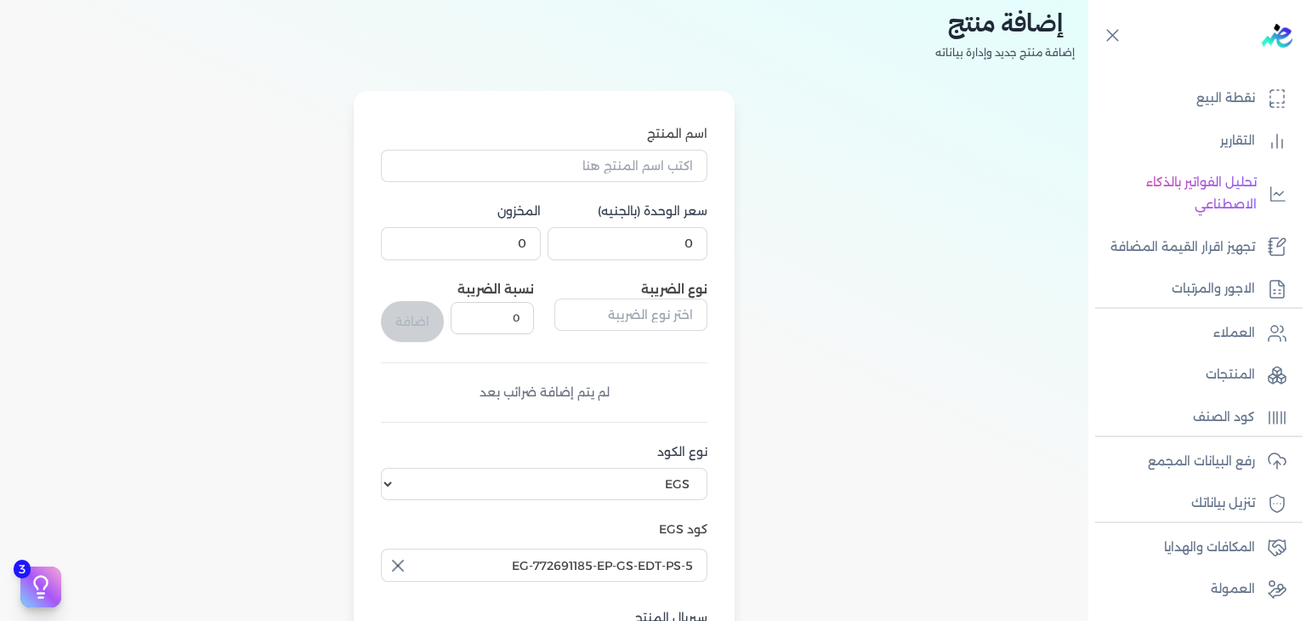
type input "Z089C18D10E242B5D2990Z-1"
click at [626, 167] on input "اسم المنتج" at bounding box center [544, 166] width 326 height 32
paste input "طقم هدايا ان بلوجد مكون من ( او دي تواليت 80مللي - سبراي بيرفيوم 200مللي) رجالي"
type input "طقم هدايا ان بلوجد مكون من ( او دي تواليت 80مللي - سبراي بيرفيوم 200مللي) رجالي"
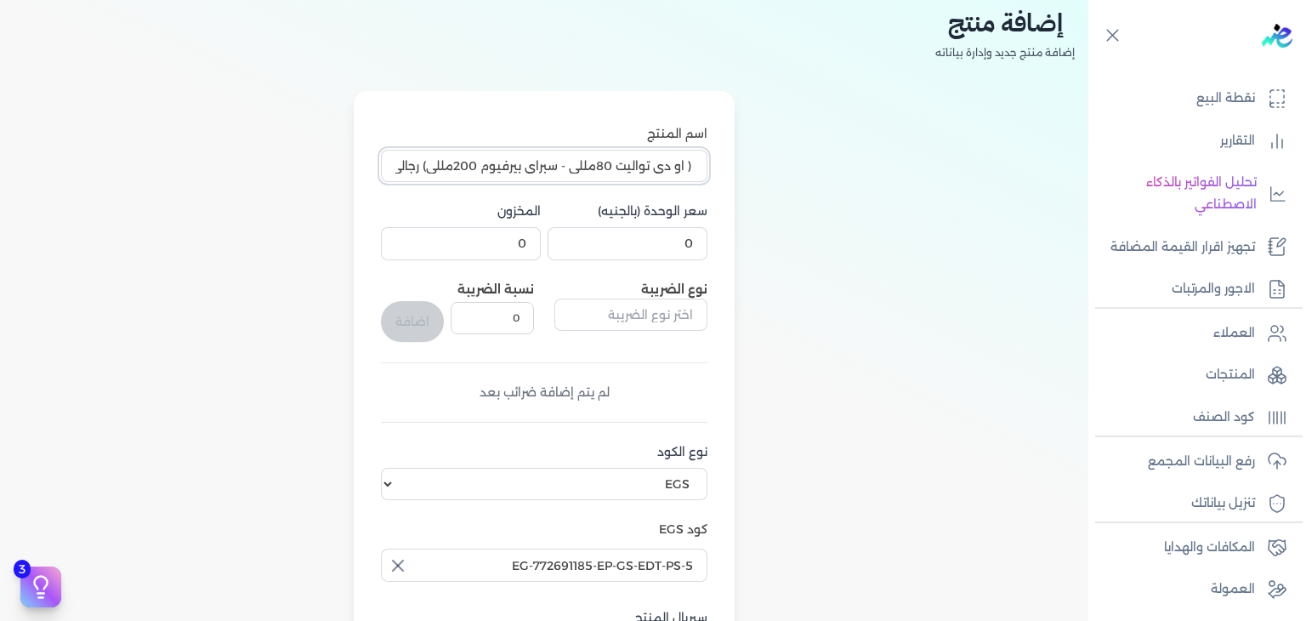
scroll to position [0, 0]
click at [671, 243] on input "0" at bounding box center [628, 243] width 160 height 32
paste input "853.5"
paste input "number"
type input "853.5"
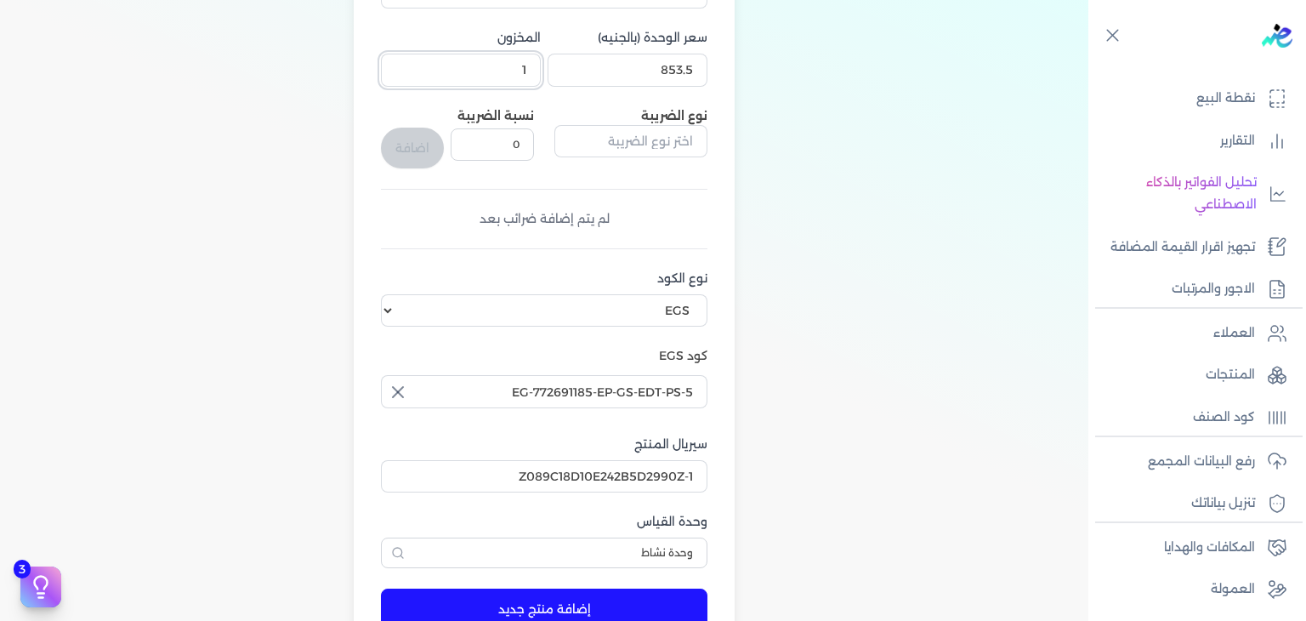
scroll to position [340, 0]
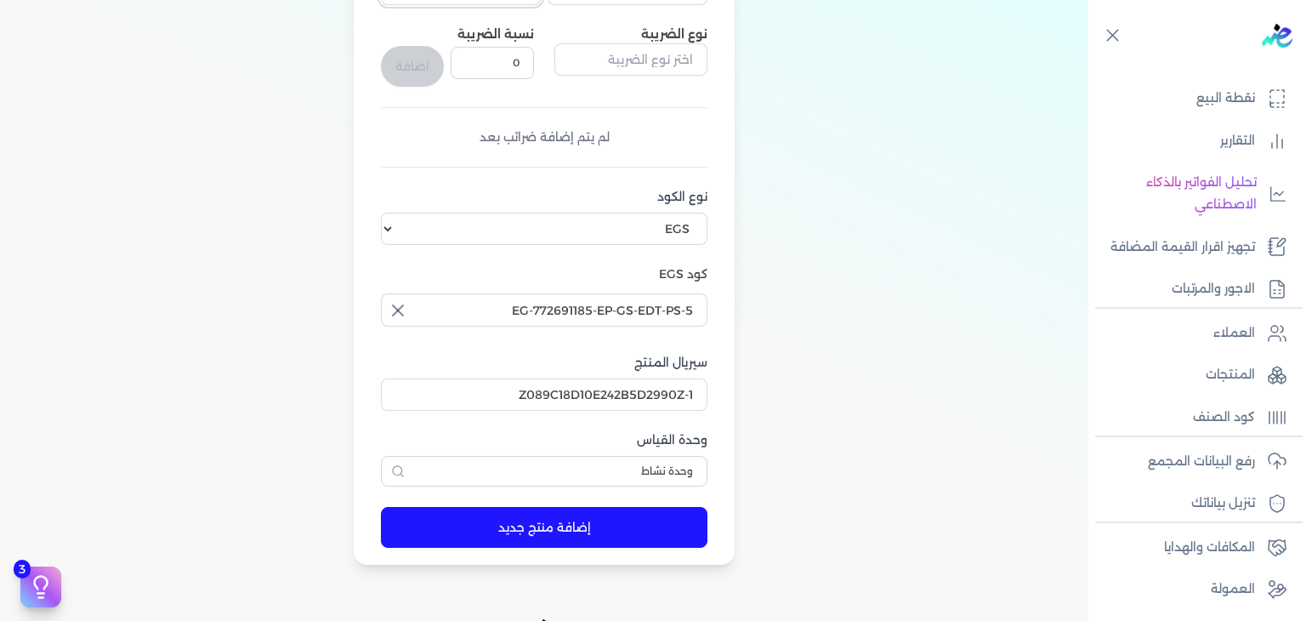
type input "1"
click at [528, 541] on button "إضافة منتج جديد" at bounding box center [544, 527] width 326 height 41
click at [1261, 378] on link "المنتجات" at bounding box center [1191, 375] width 207 height 36
